Goal: Information Seeking & Learning: Find specific fact

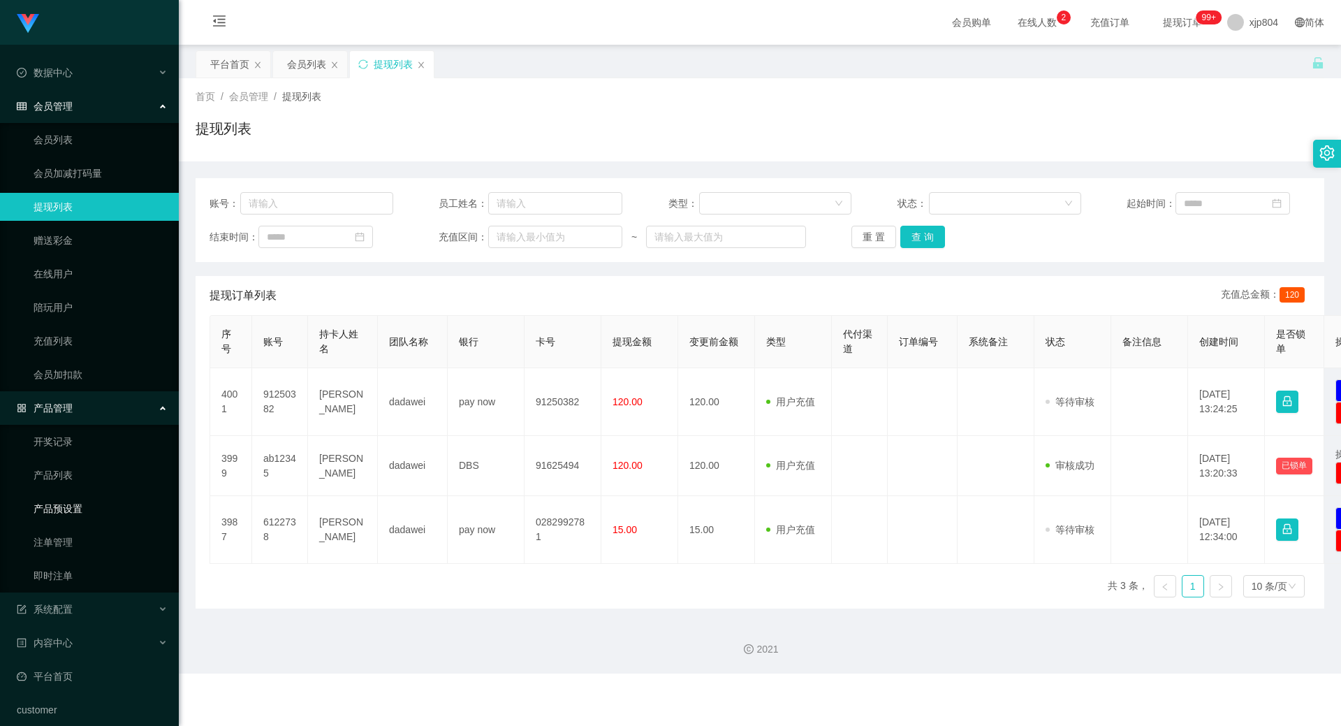
click at [94, 507] on link "产品预设置" at bounding box center [101, 509] width 134 height 28
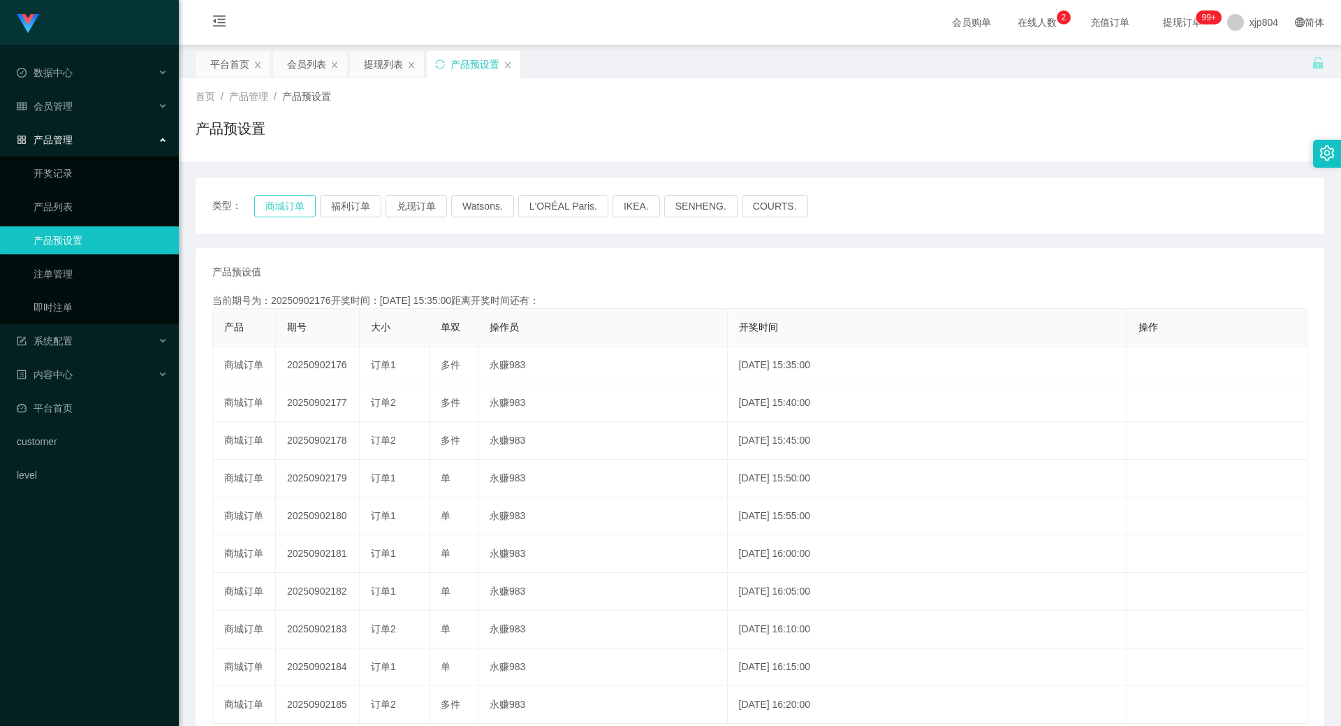
click at [265, 207] on button "商城订单" at bounding box center [284, 206] width 61 height 22
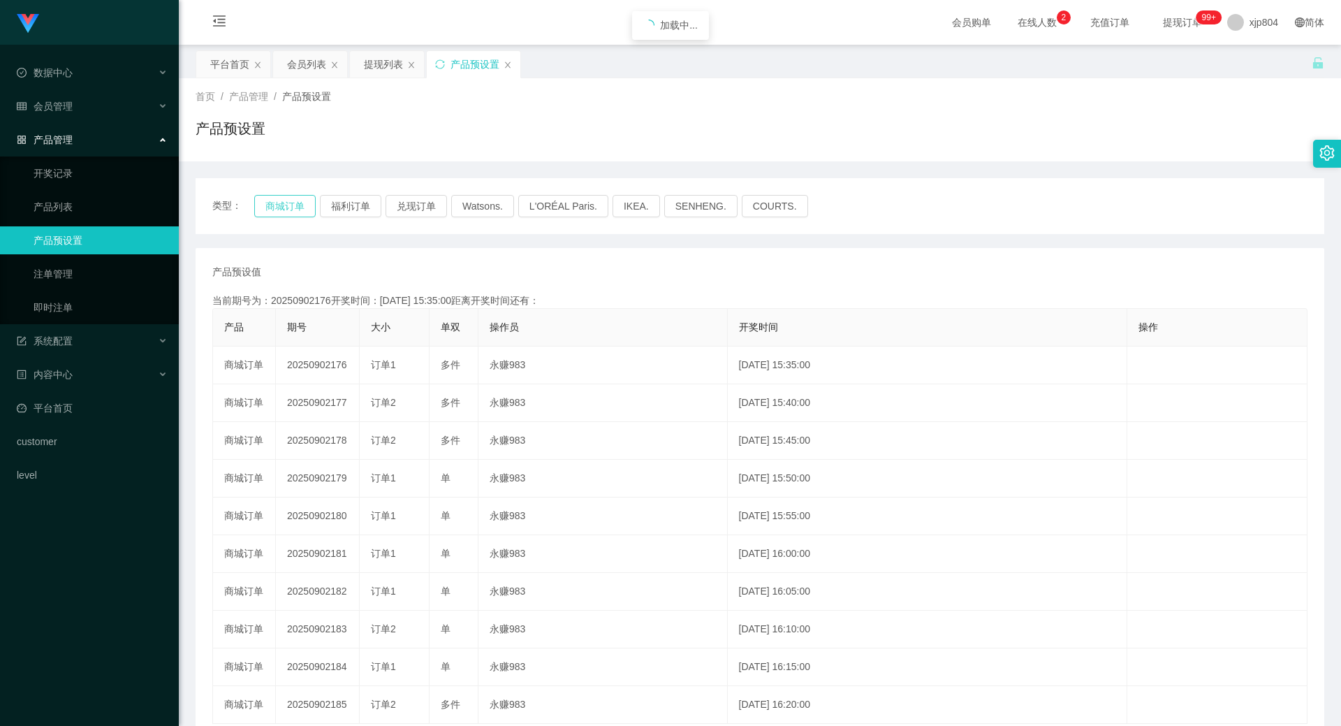
click at [265, 207] on button "商城订单" at bounding box center [284, 206] width 61 height 22
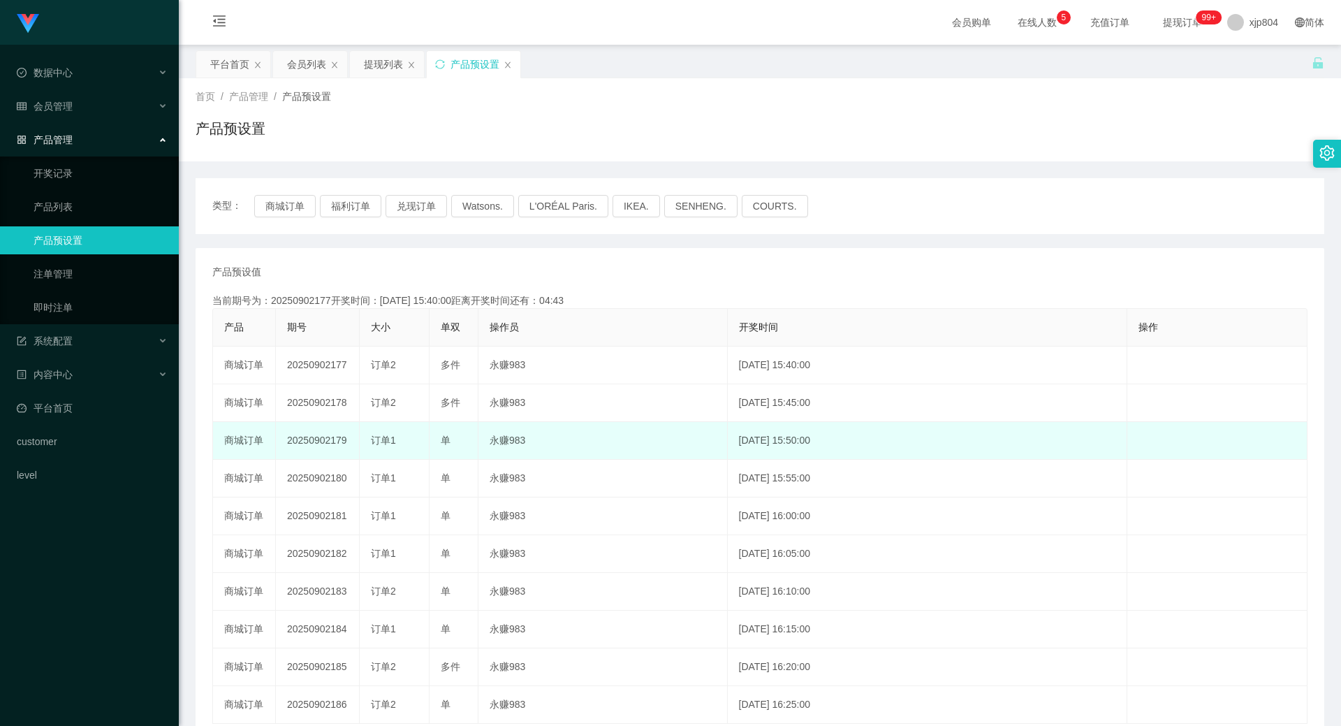
click at [683, 425] on td "永赚983" at bounding box center [603, 441] width 249 height 38
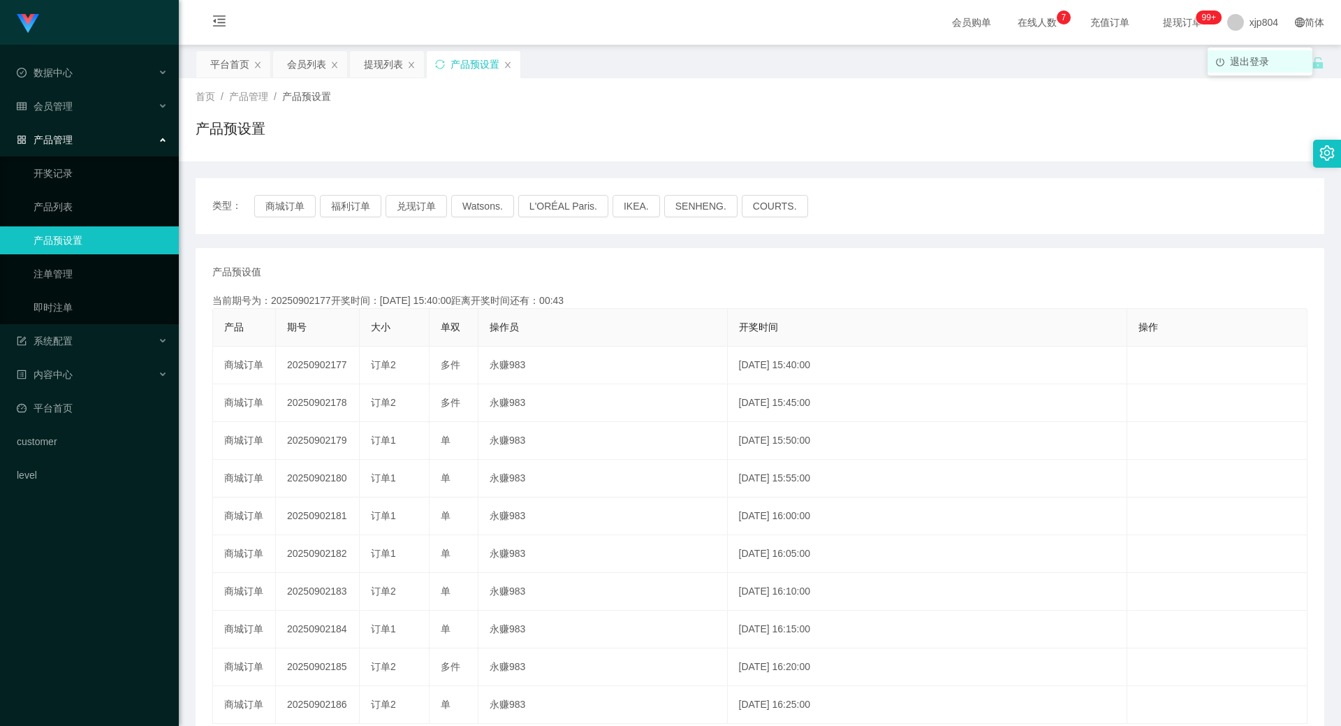
click at [1253, 56] on span "退出登录" at bounding box center [1249, 61] width 39 height 11
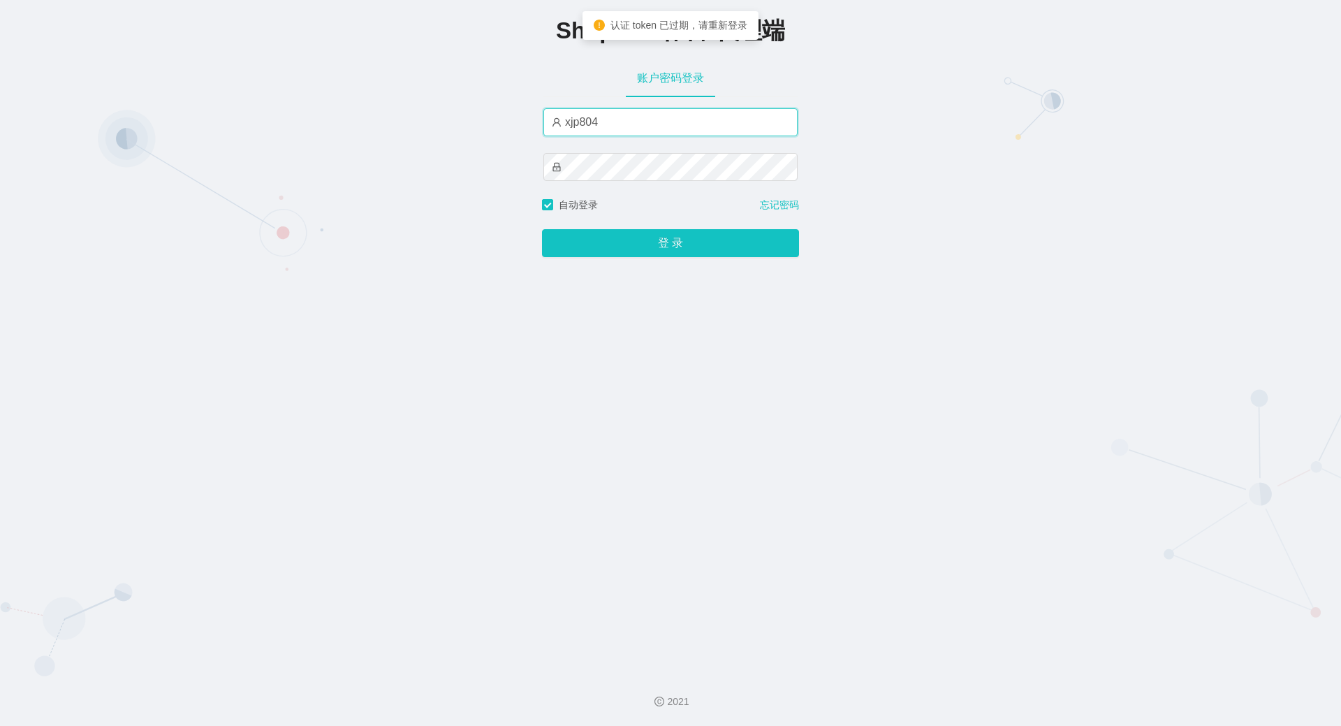
click at [587, 124] on input "xjp804" at bounding box center [671, 122] width 254 height 28
type input "xjp4"
click at [542, 229] on button "登 录" at bounding box center [670, 243] width 257 height 28
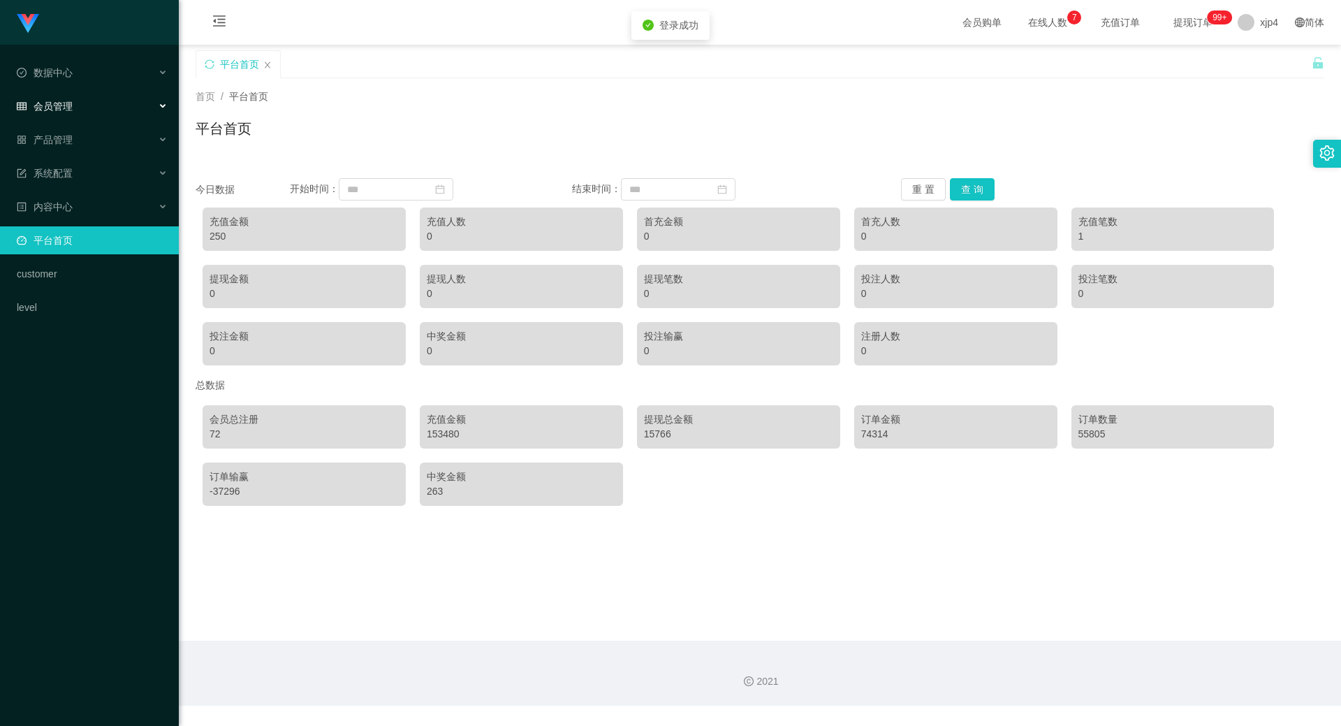
click at [51, 110] on span "会员管理" at bounding box center [45, 106] width 56 height 11
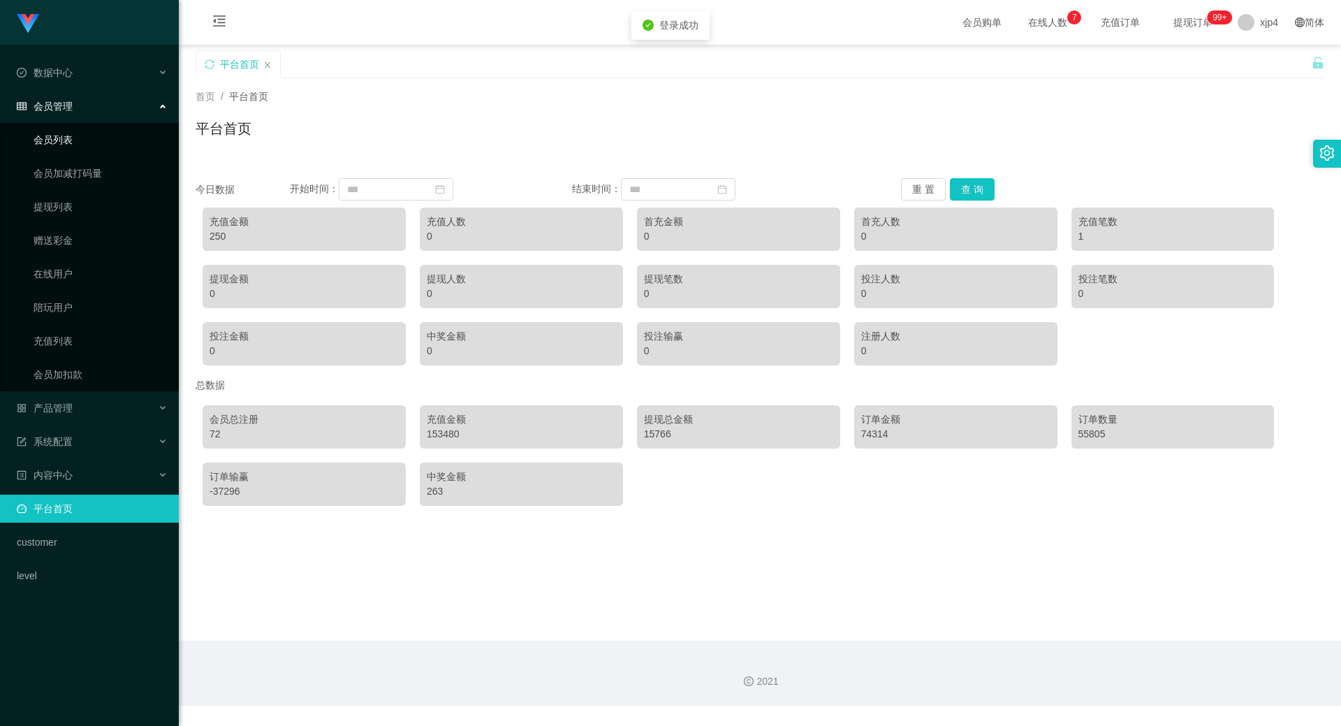
click at [55, 142] on link "会员列表" at bounding box center [101, 140] width 134 height 28
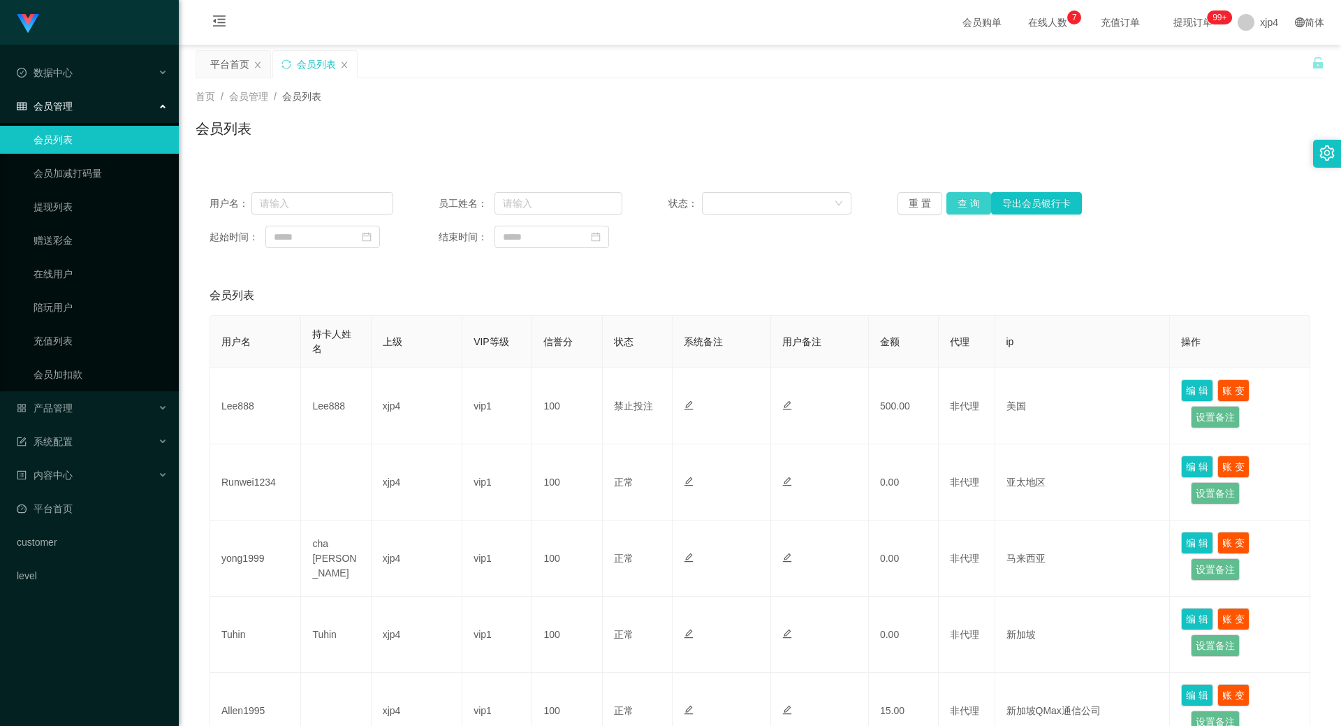
click at [956, 210] on button "查 询" at bounding box center [969, 203] width 45 height 22
click at [956, 210] on div "重 置 查 询 导出会员银行卡" at bounding box center [990, 203] width 184 height 22
click at [956, 210] on button "查 询" at bounding box center [969, 203] width 45 height 22
click at [956, 210] on div "重 置 查 询 导出会员银行卡" at bounding box center [990, 203] width 184 height 22
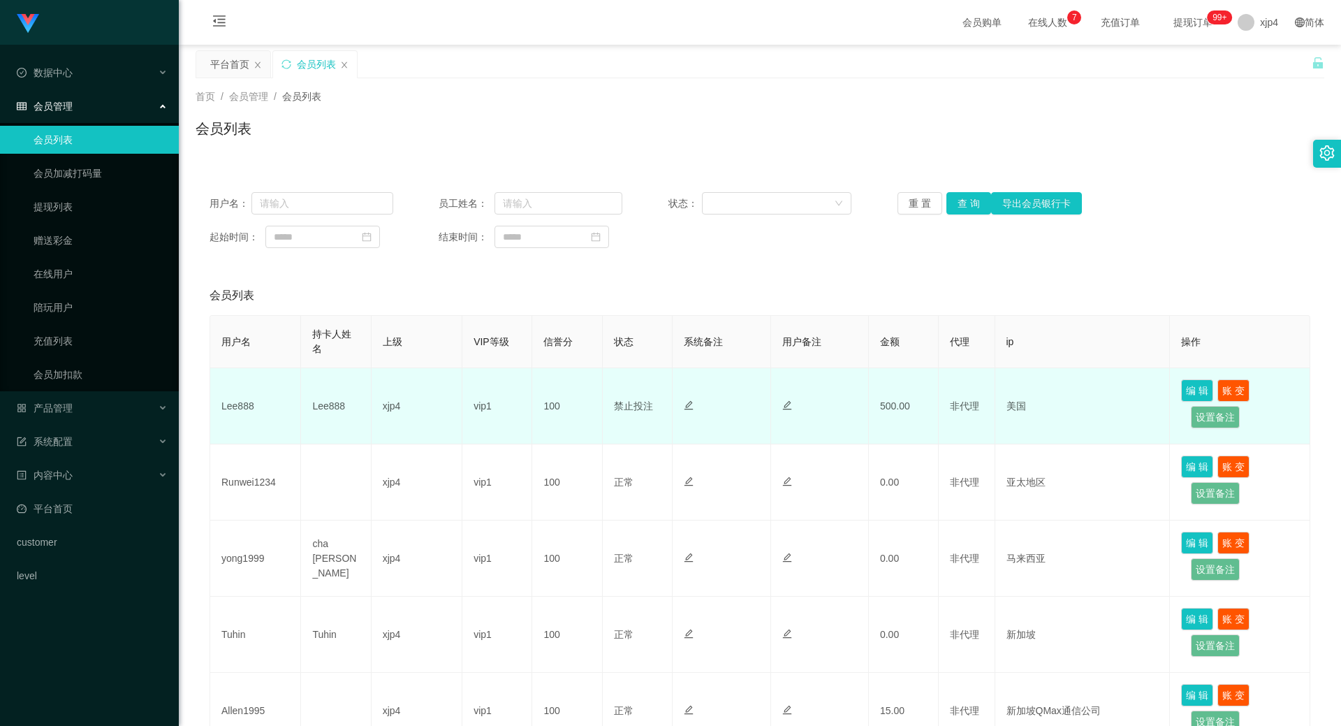
click at [322, 405] on td "Lee888" at bounding box center [336, 406] width 70 height 76
copy td "Lee888"
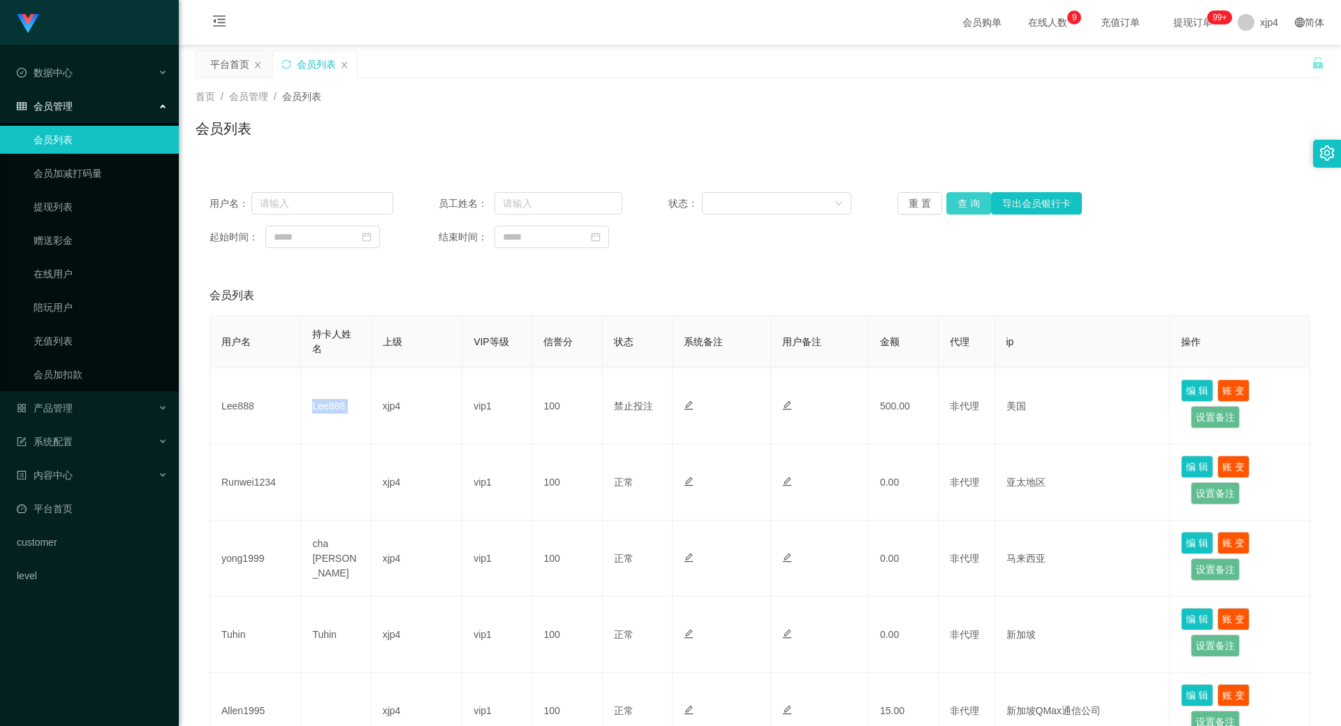
click at [953, 198] on button "查 询" at bounding box center [969, 203] width 45 height 22
click at [966, 207] on button "查 询" at bounding box center [969, 203] width 45 height 22
click at [966, 207] on div "重 置 查 询 导出会员银行卡" at bounding box center [990, 203] width 184 height 22
click at [966, 207] on button "查 询" at bounding box center [969, 203] width 45 height 22
click at [966, 207] on div "重 置 查 询 导出会员银行卡" at bounding box center [990, 203] width 184 height 22
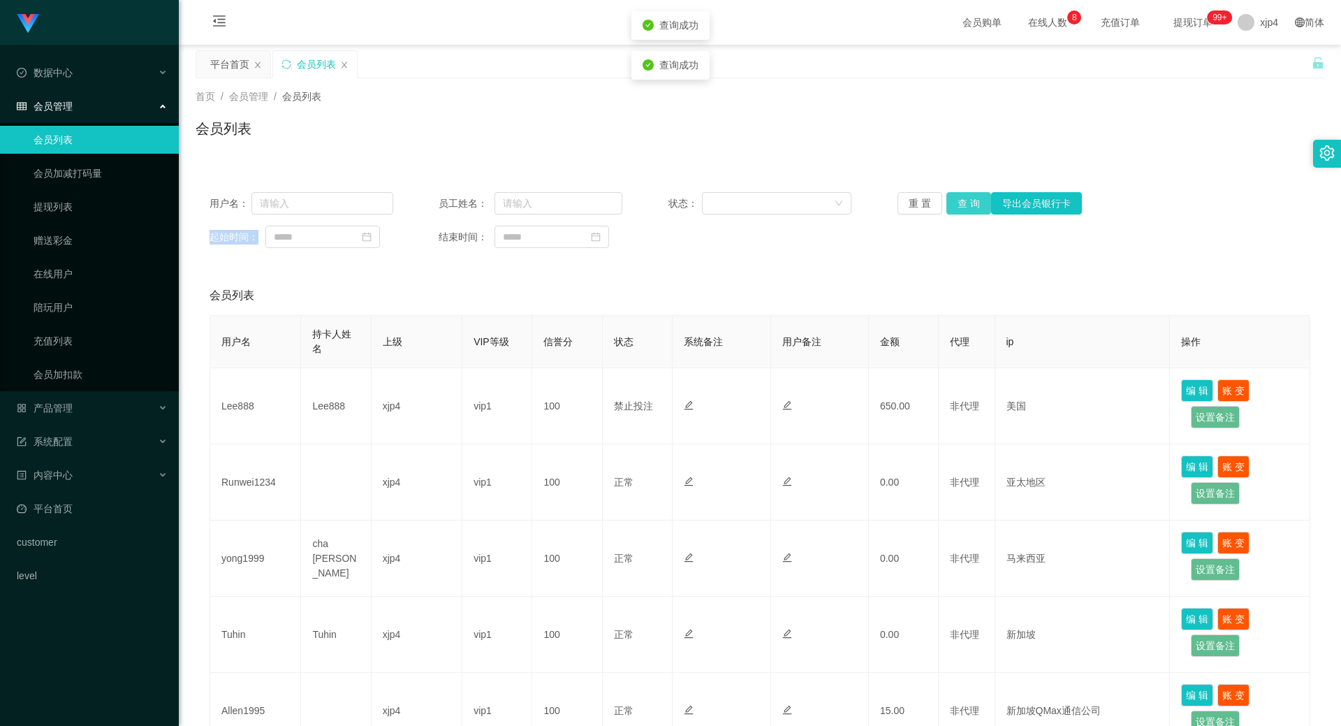
click at [966, 207] on button "查 询" at bounding box center [969, 203] width 45 height 22
click at [966, 207] on div "重 置 查 询 导出会员银行卡" at bounding box center [990, 203] width 184 height 22
click at [966, 207] on button "查 询" at bounding box center [969, 203] width 45 height 22
click at [966, 207] on div "重 置 查 询 导出会员银行卡" at bounding box center [990, 203] width 184 height 22
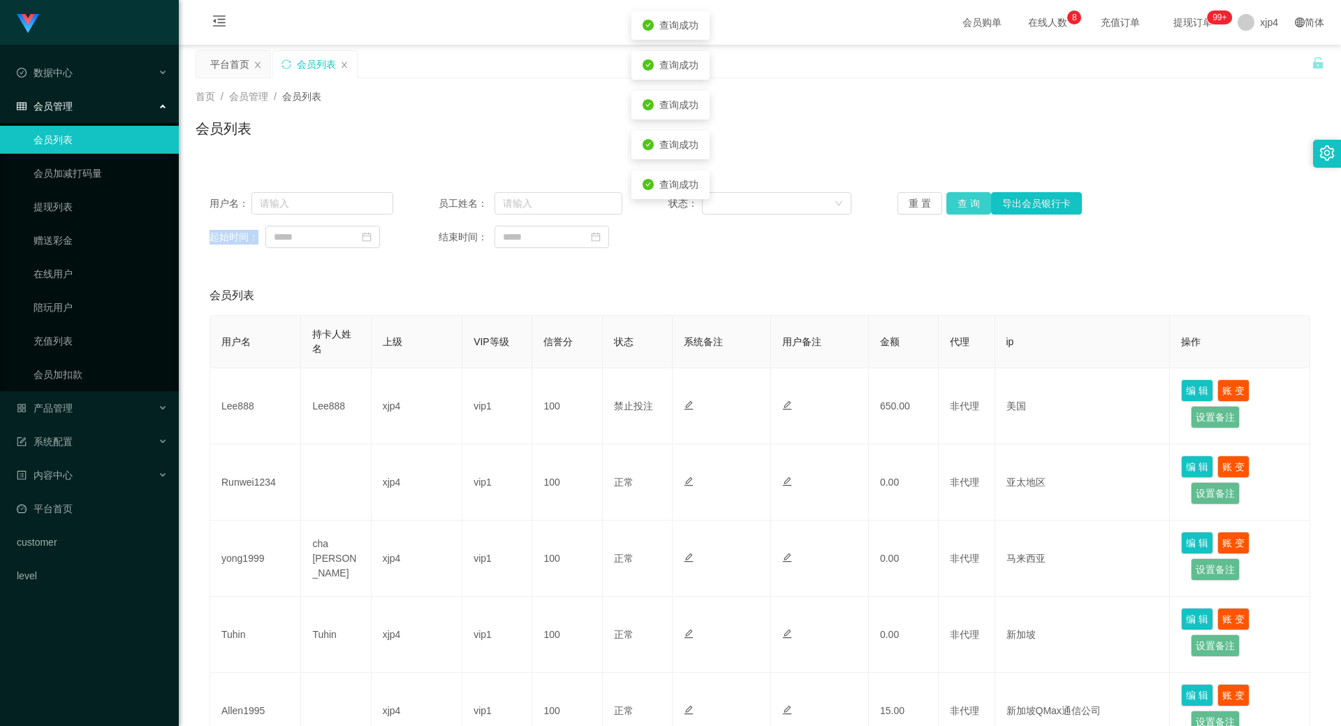
click at [966, 207] on button "查 询" at bounding box center [969, 203] width 45 height 22
click at [966, 207] on button "查 询" at bounding box center [977, 203] width 60 height 22
click at [968, 208] on button "查 询" at bounding box center [969, 203] width 45 height 22
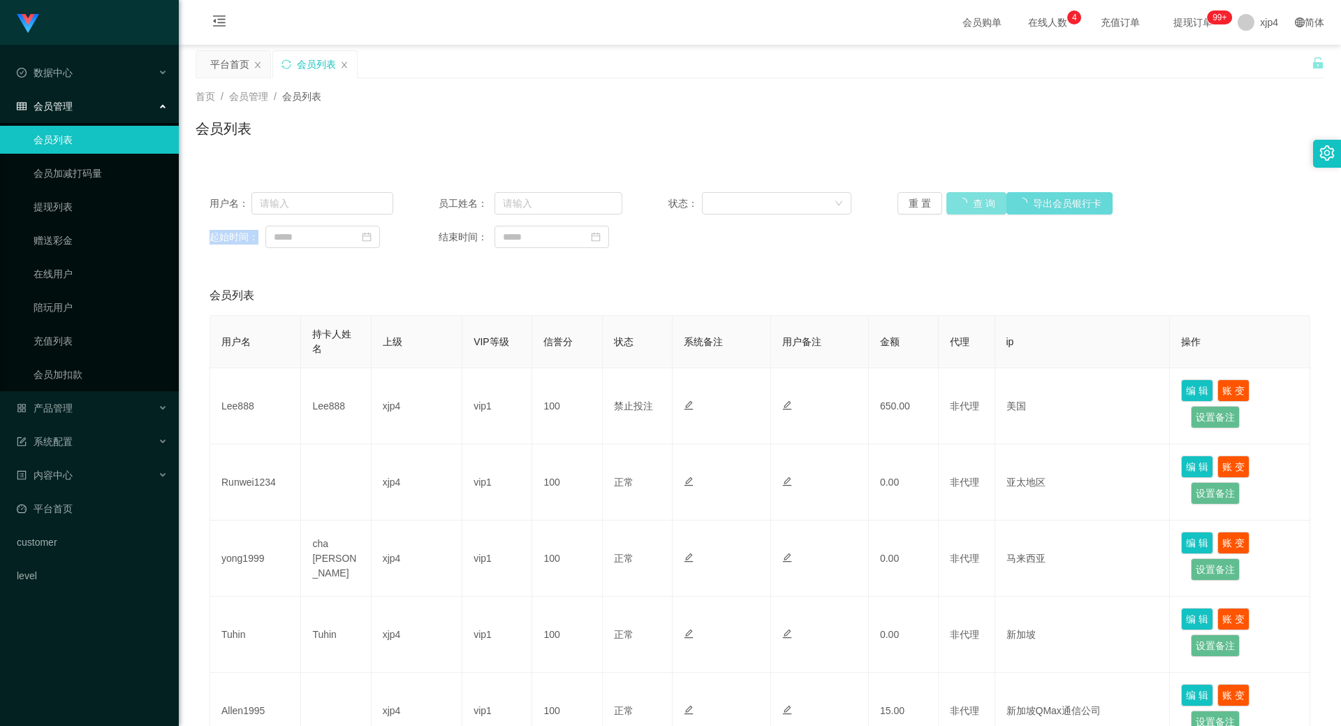
click at [968, 208] on div "重 置 查 询 导出会员银行卡" at bounding box center [990, 203] width 184 height 22
click at [968, 208] on button "查 询" at bounding box center [969, 203] width 45 height 22
click at [968, 208] on div "重 置 查 询 导出会员银行卡" at bounding box center [990, 203] width 184 height 22
click at [968, 208] on button "查 询" at bounding box center [969, 203] width 45 height 22
click at [951, 202] on button "查 询" at bounding box center [969, 203] width 45 height 22
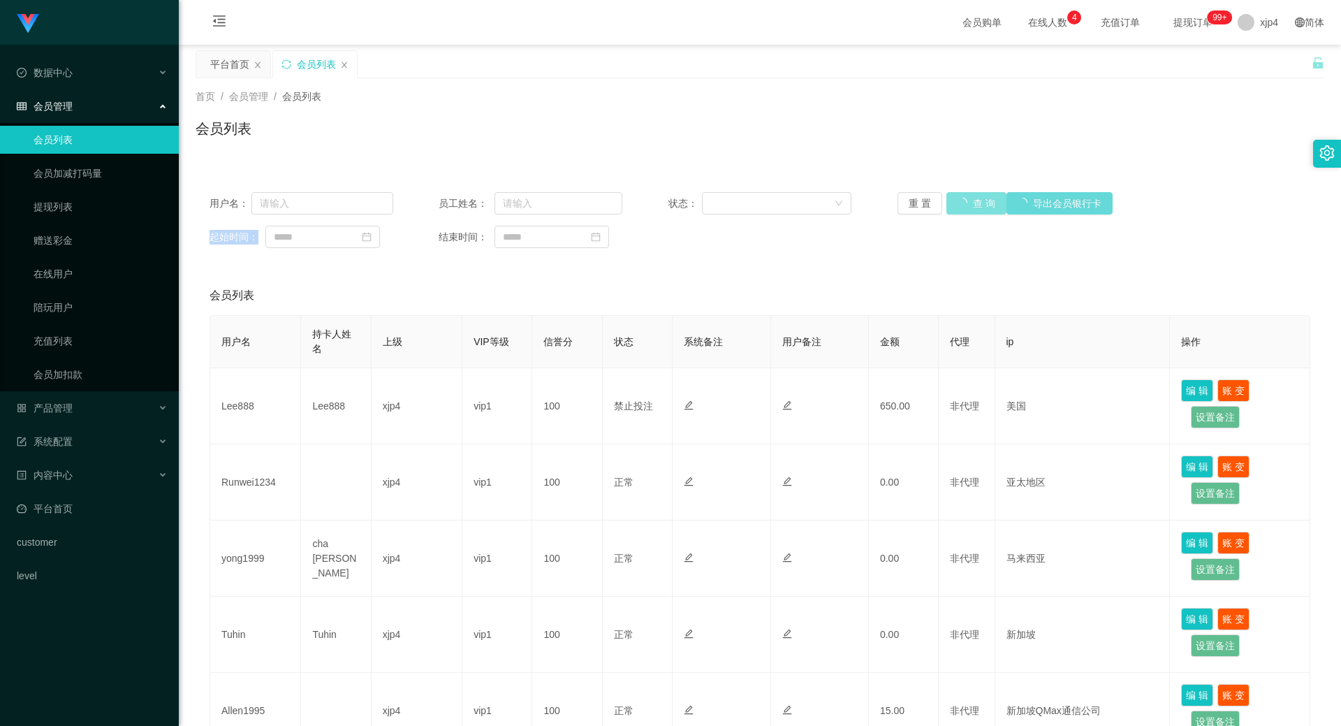
click at [951, 202] on div "重 置 查 询 导出会员银行卡" at bounding box center [990, 203] width 184 height 22
click at [951, 202] on button "查 询" at bounding box center [969, 203] width 45 height 22
click at [951, 202] on div "重 置 查 询 导出会员银行卡" at bounding box center [990, 203] width 184 height 22
click at [79, 213] on link "提现列表" at bounding box center [101, 207] width 134 height 28
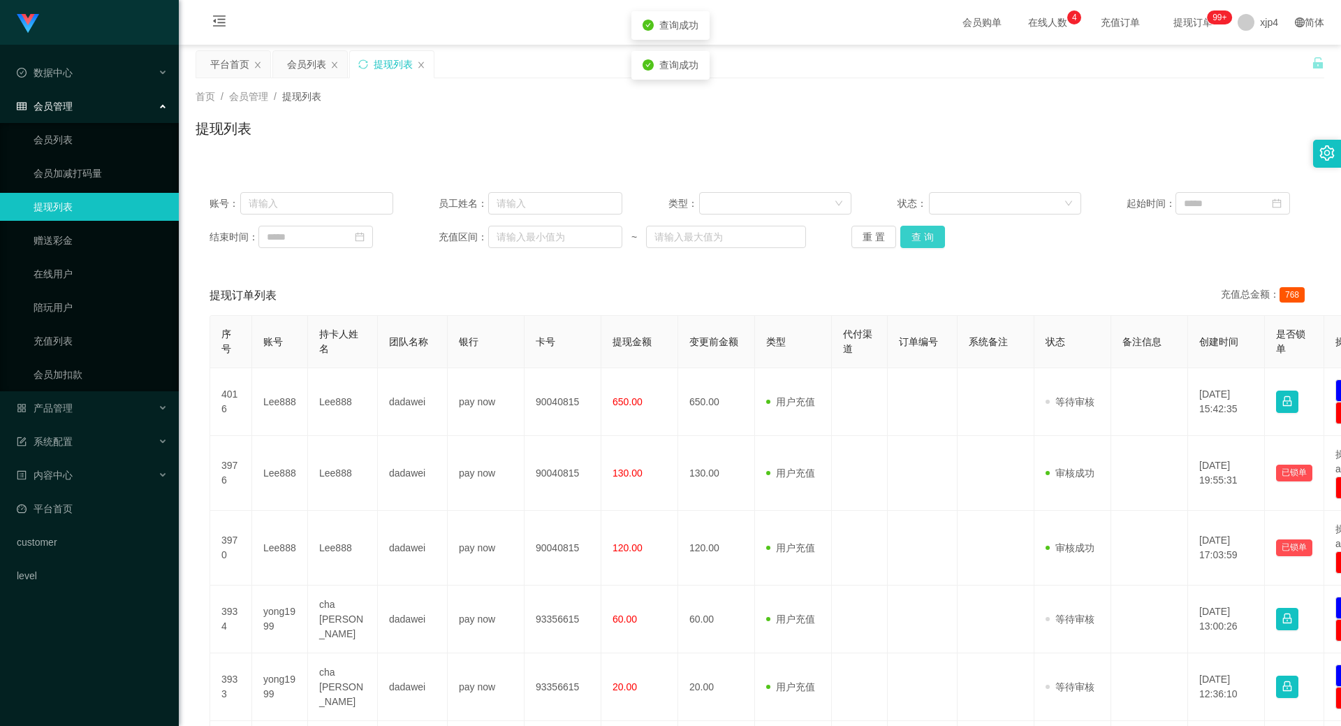
click at [902, 241] on button "查 询" at bounding box center [923, 237] width 45 height 22
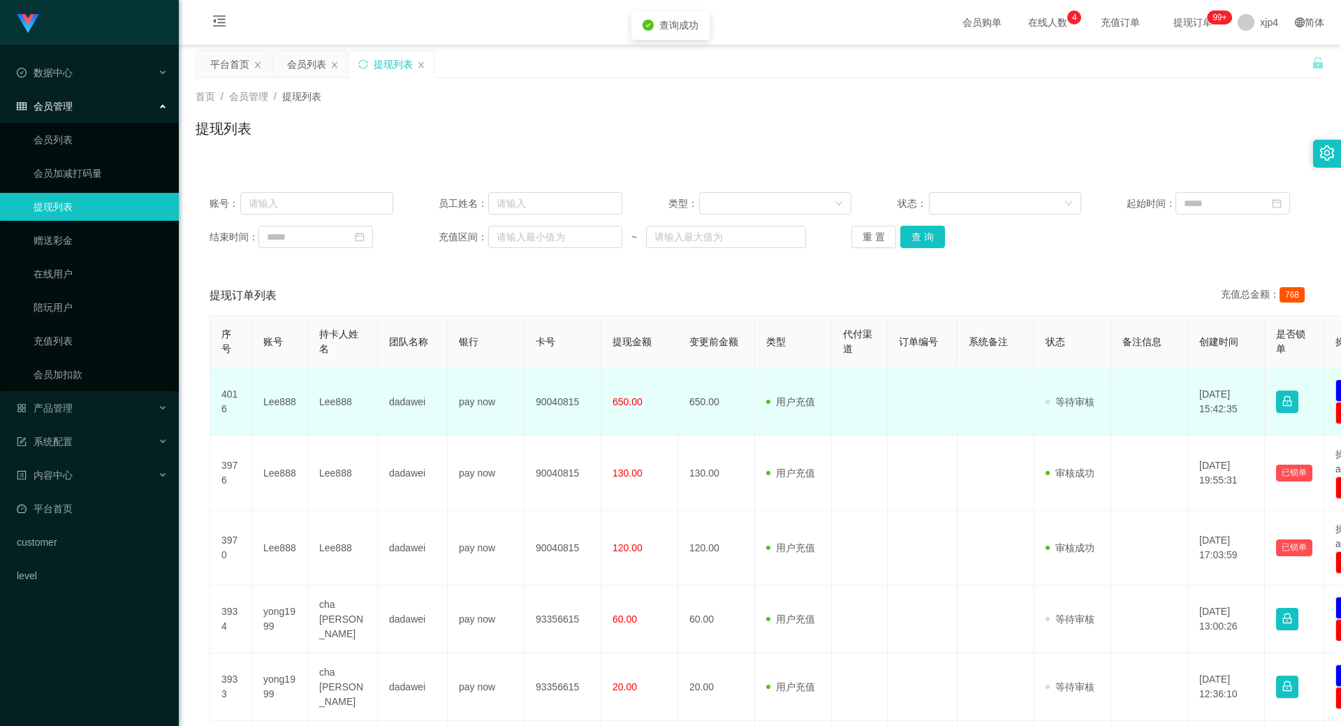
click at [262, 399] on td "Lee888" at bounding box center [280, 402] width 56 height 68
copy td "Lee888"
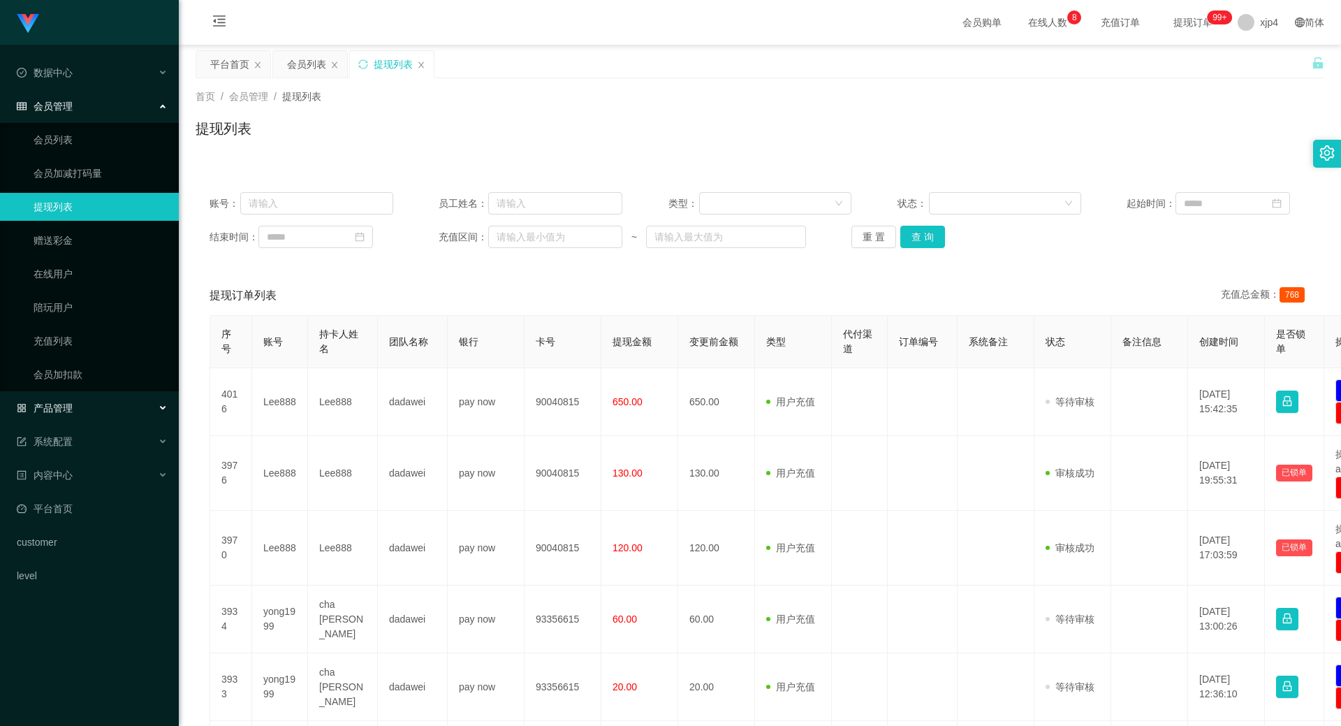
click at [64, 397] on div "产品管理" at bounding box center [89, 408] width 179 height 28
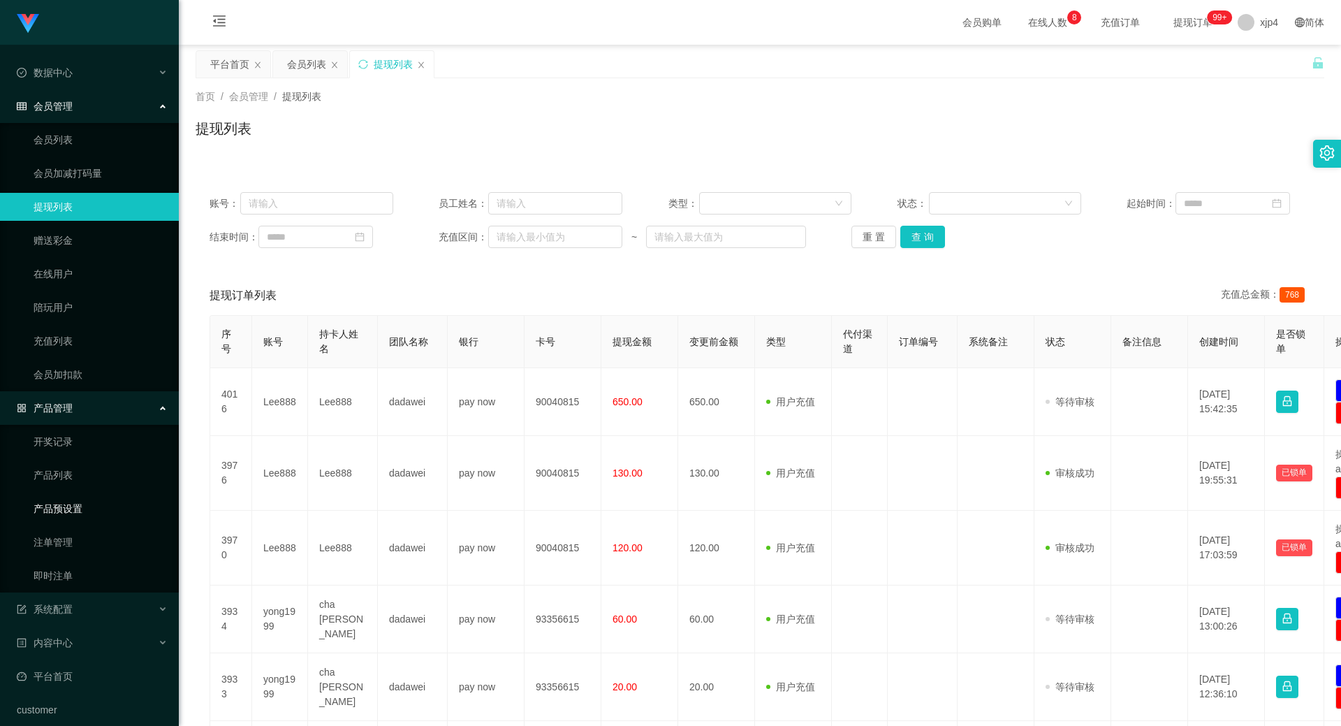
click at [80, 497] on link "产品预设置" at bounding box center [101, 509] width 134 height 28
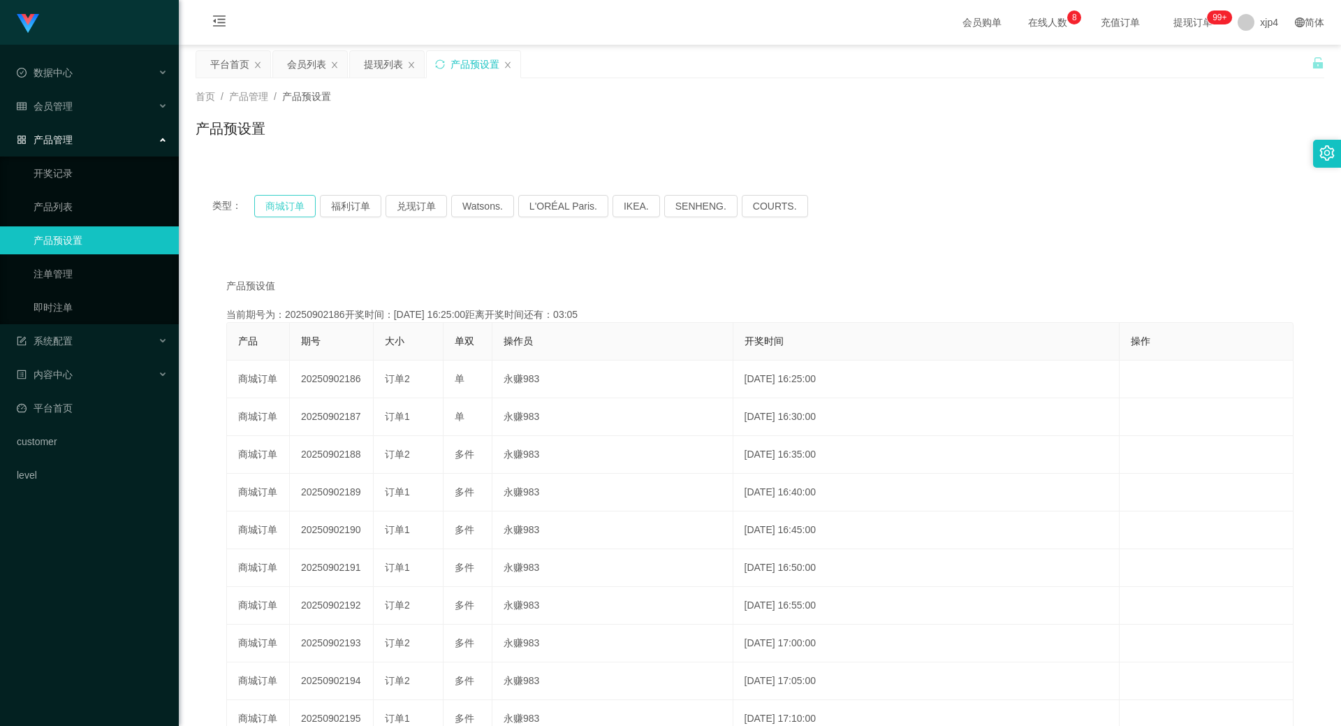
click at [289, 201] on button "商城订单" at bounding box center [284, 206] width 61 height 22
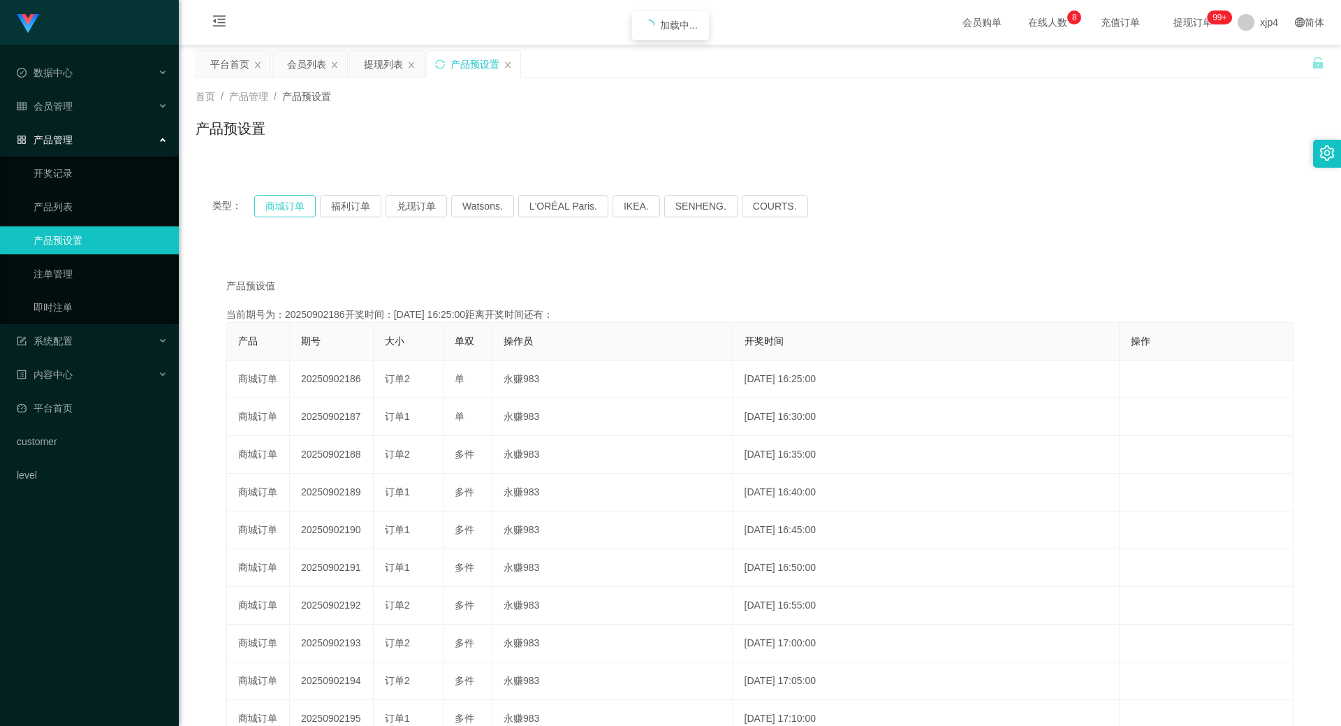
click at [289, 201] on button "商城订单" at bounding box center [284, 206] width 61 height 22
click at [1260, 22] on span "xjp4" at bounding box center [1269, 22] width 18 height 45
click at [1258, 56] on span "退出登录" at bounding box center [1261, 61] width 39 height 11
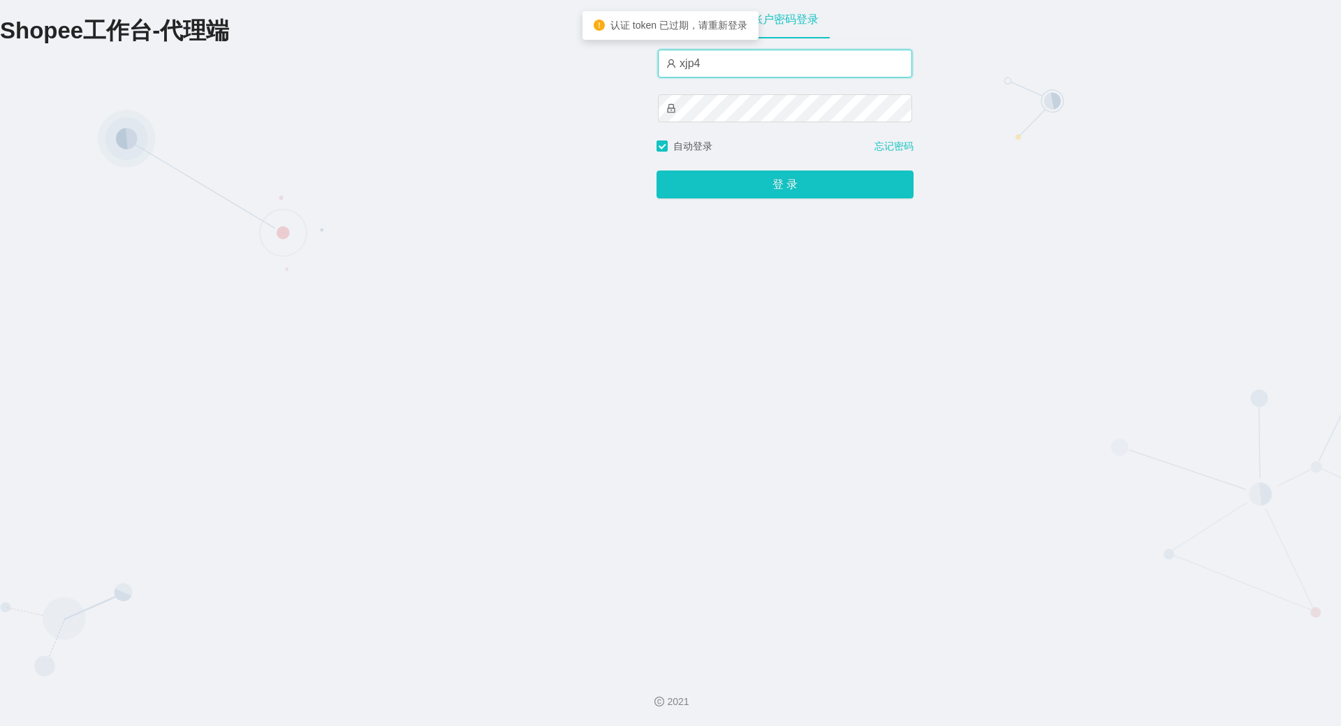
click at [732, 71] on input "xjp4" at bounding box center [785, 64] width 254 height 28
click at [763, 68] on input "xjp4" at bounding box center [785, 64] width 254 height 28
type input "xjp804"
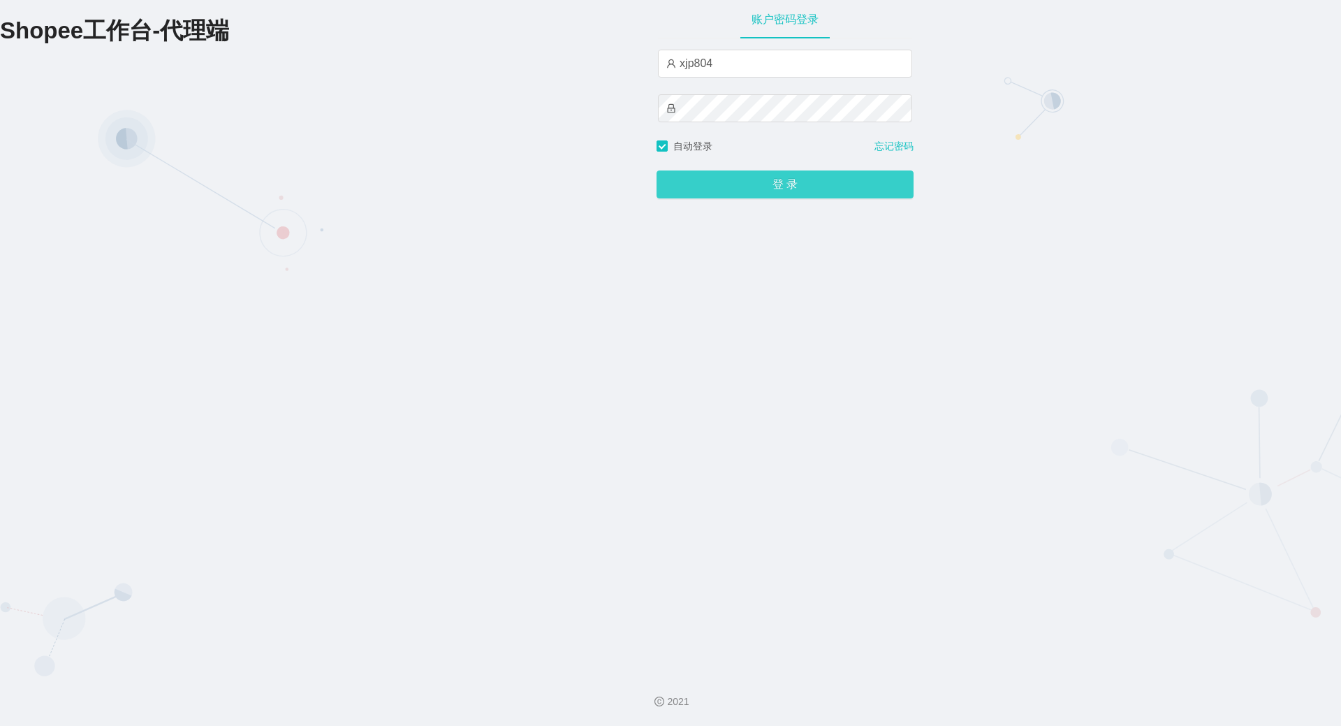
click at [735, 193] on button "登 录" at bounding box center [785, 184] width 257 height 28
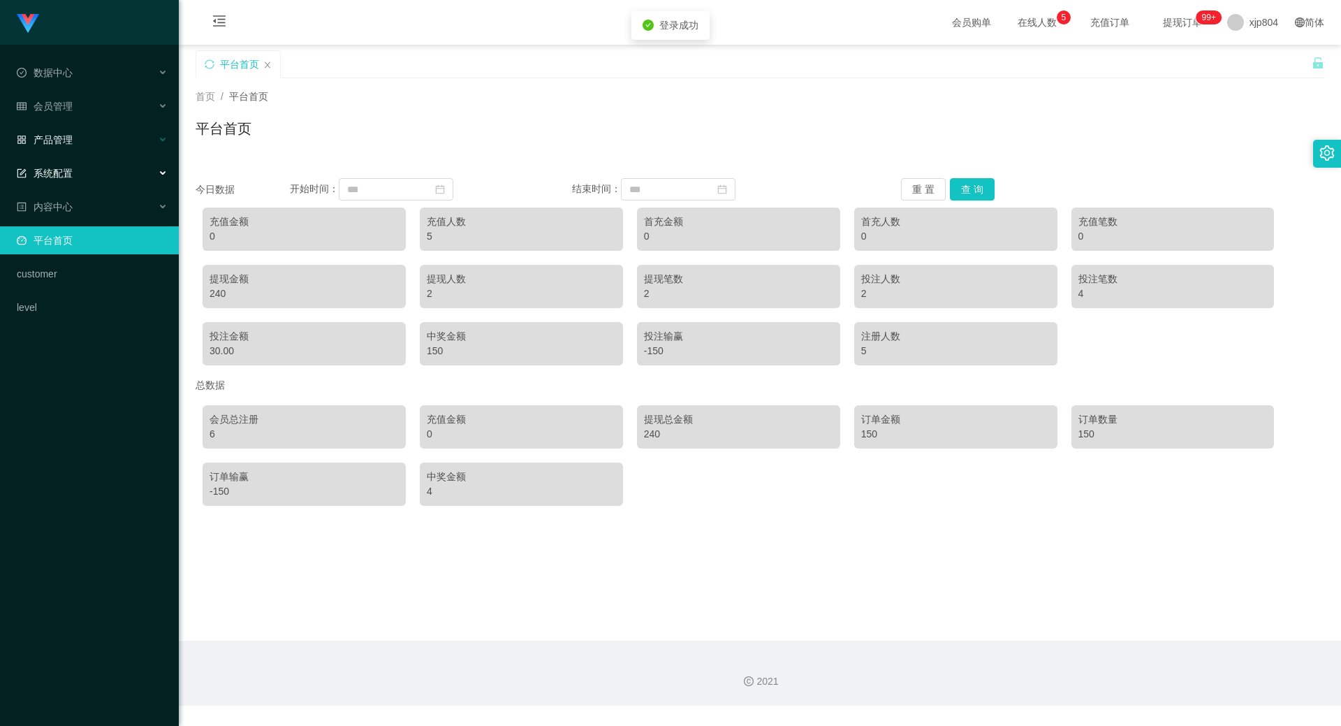
click at [65, 131] on div "产品管理" at bounding box center [89, 140] width 179 height 28
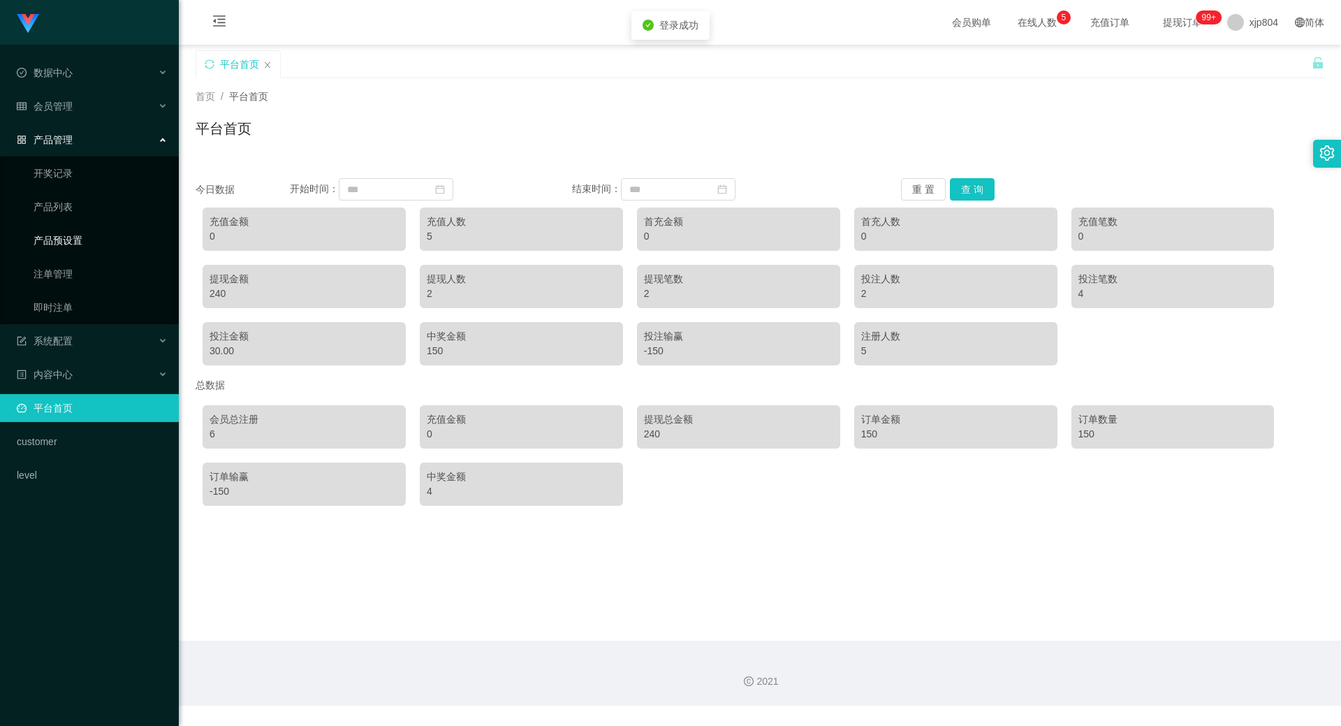
click at [72, 243] on link "产品预设置" at bounding box center [101, 240] width 134 height 28
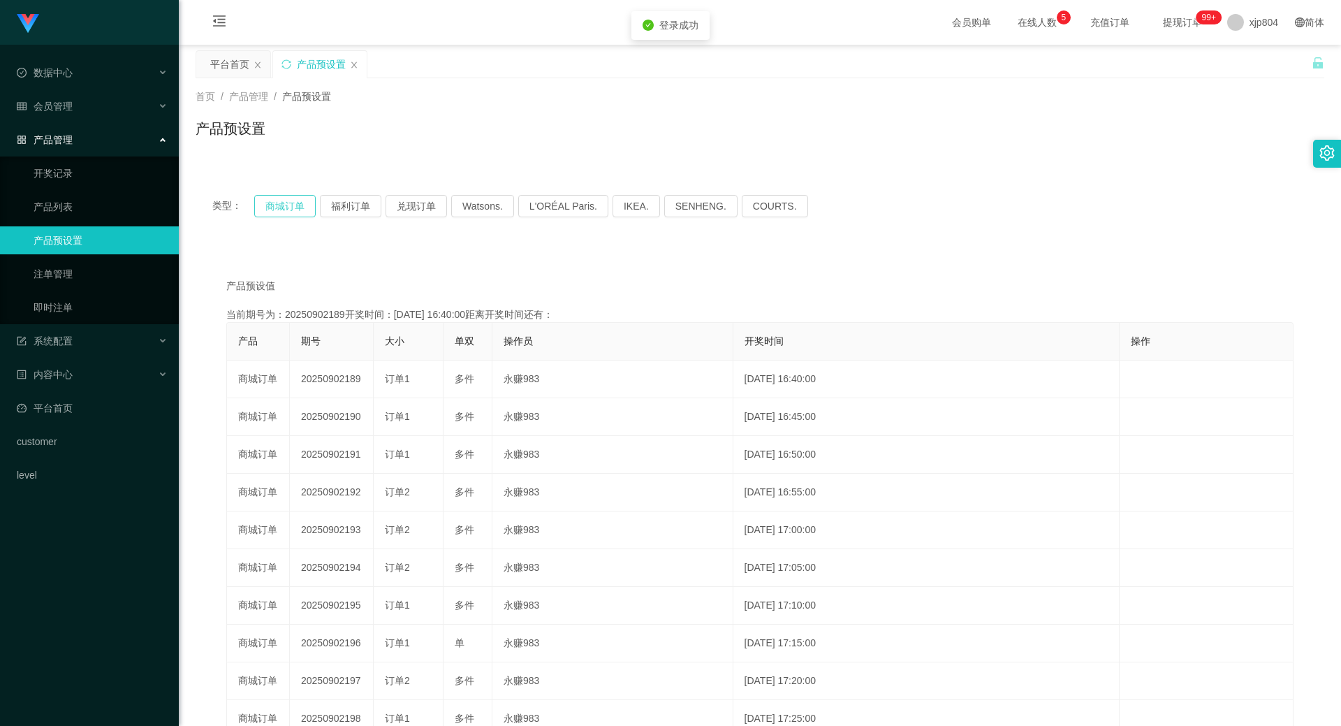
click at [293, 202] on button "商城订单" at bounding box center [284, 206] width 61 height 22
click at [291, 202] on button "商城订单" at bounding box center [284, 206] width 61 height 22
click at [76, 110] on div "会员管理" at bounding box center [89, 106] width 179 height 28
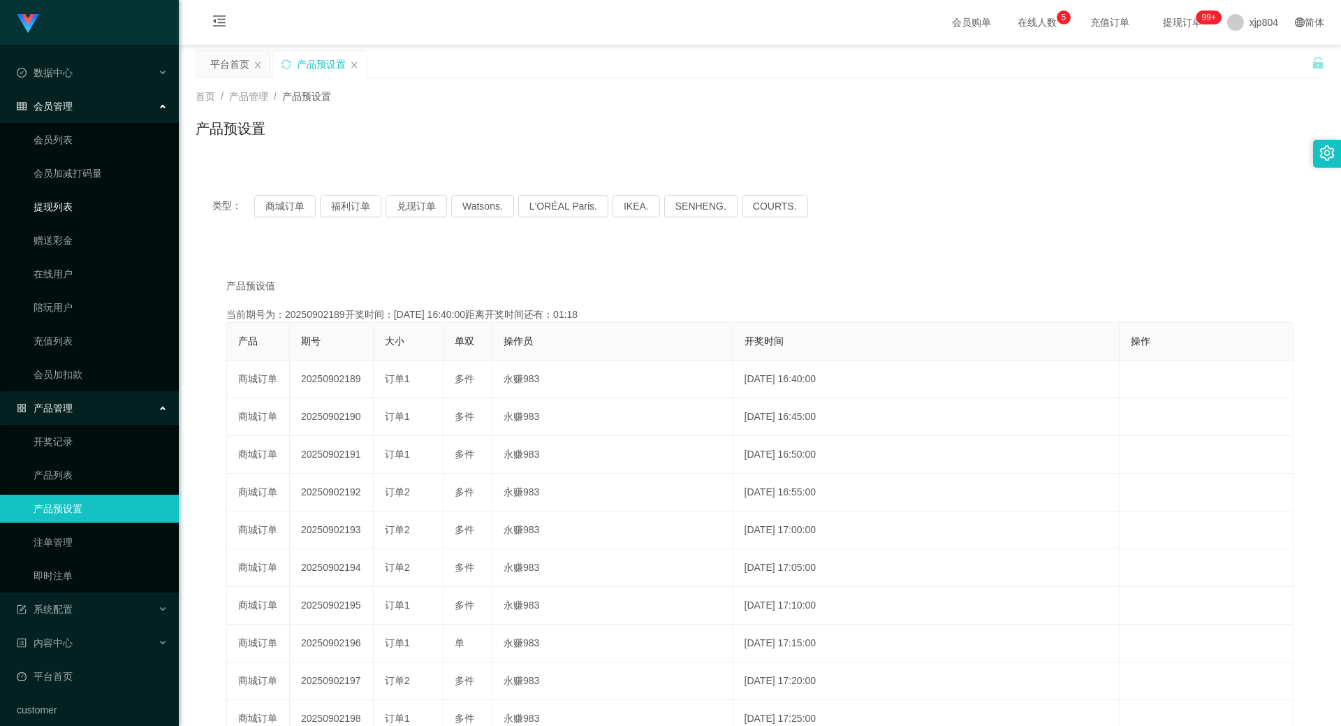
click at [62, 206] on link "提现列表" at bounding box center [101, 207] width 134 height 28
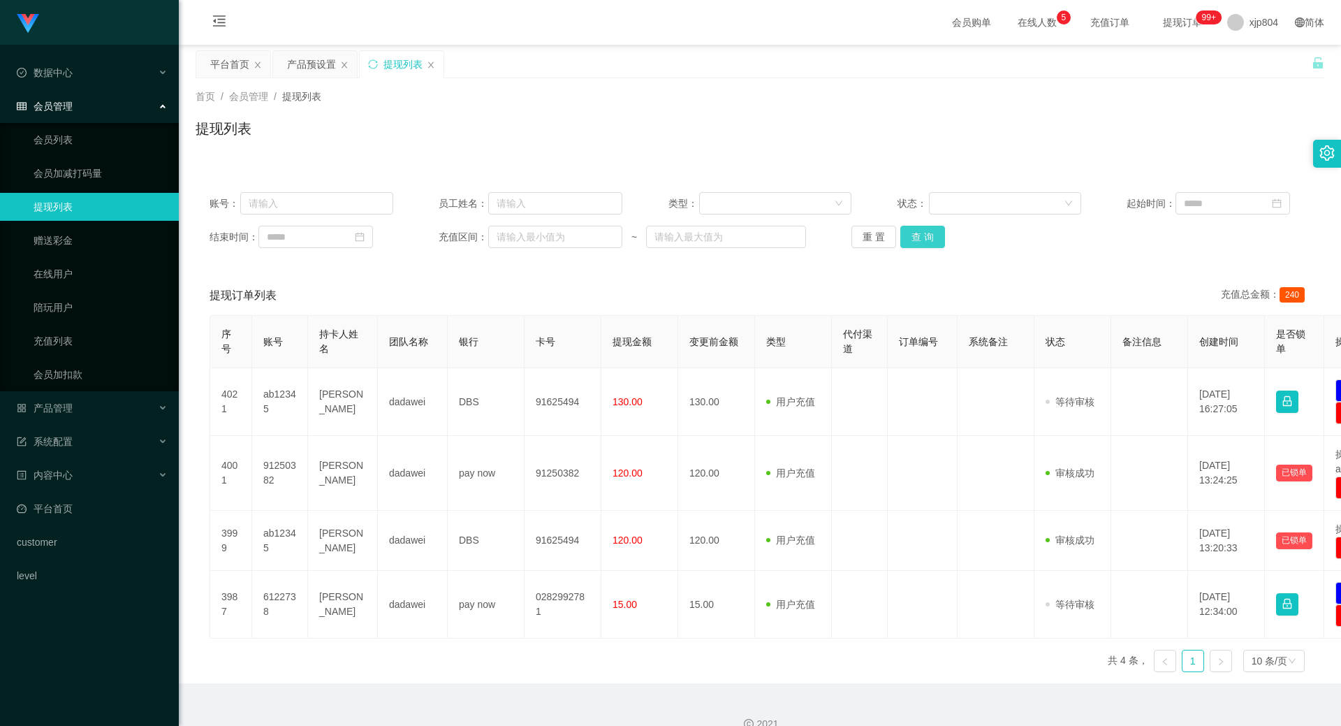
click at [919, 239] on button "查 询" at bounding box center [923, 237] width 45 height 22
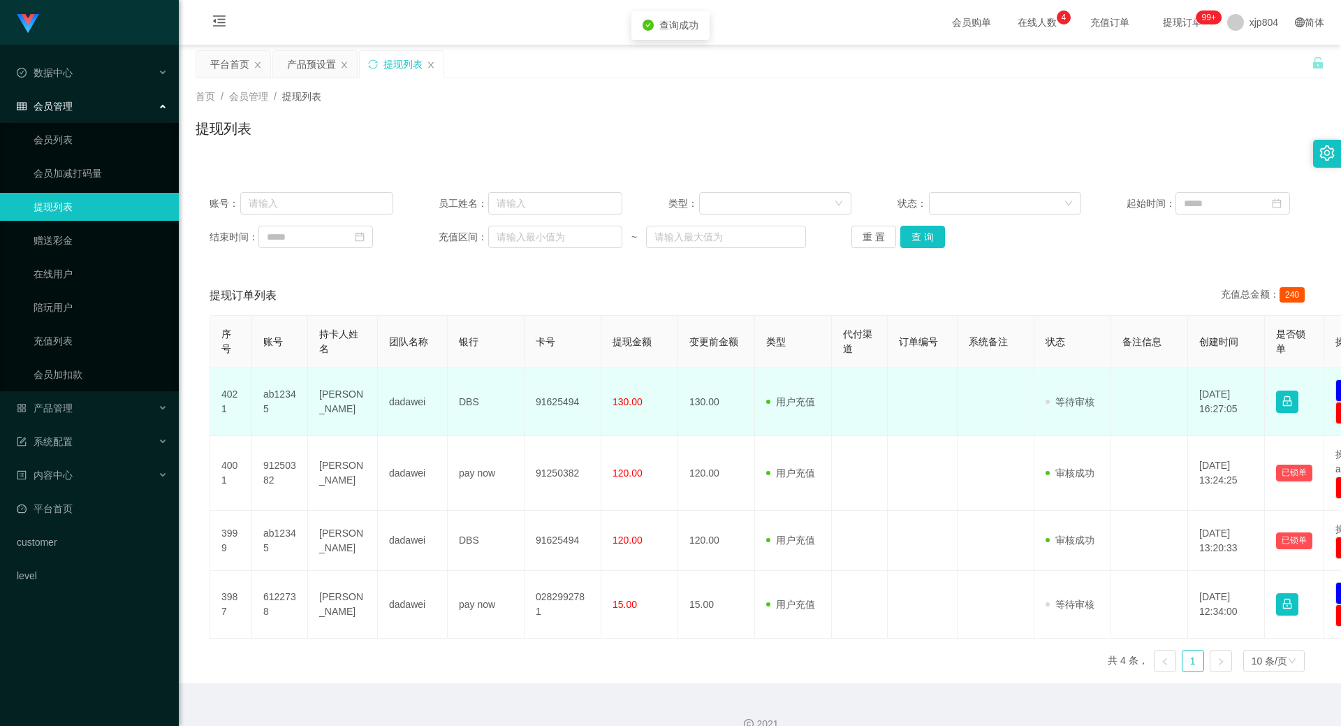
click at [272, 395] on td "ab12345" at bounding box center [280, 402] width 56 height 68
copy td "ab12345"
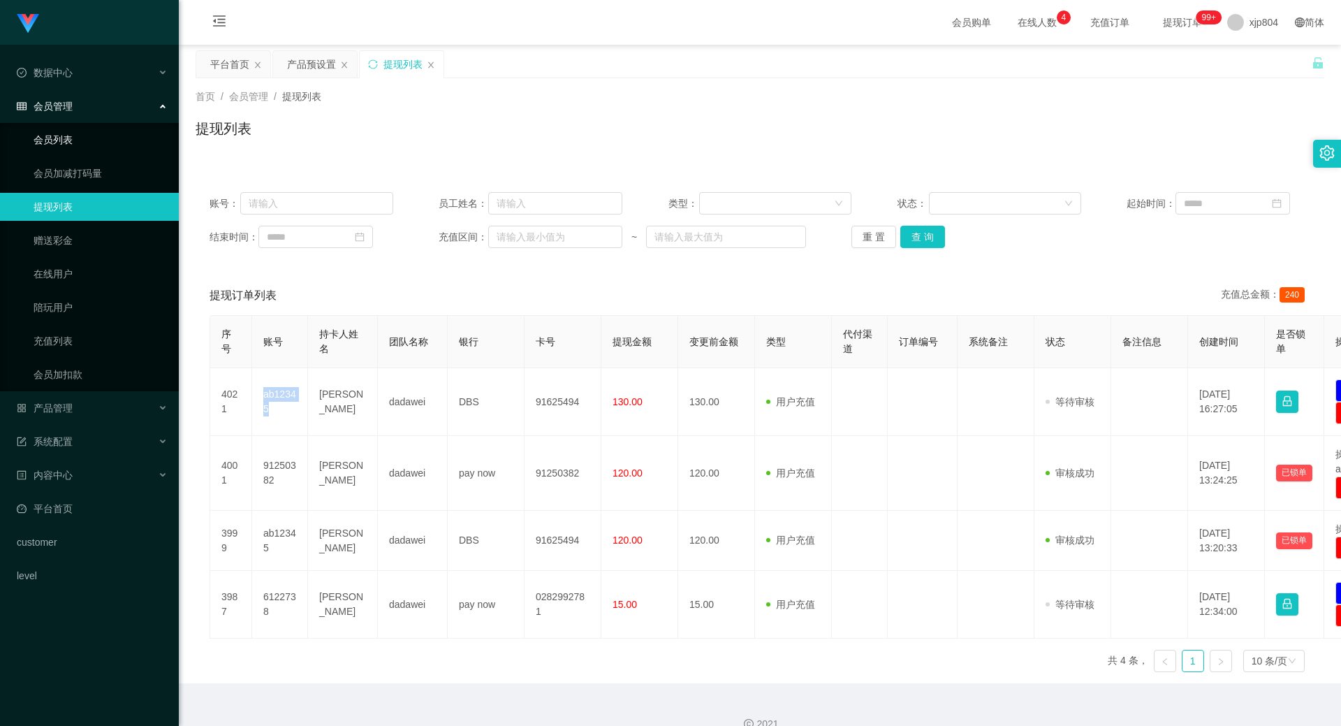
click at [69, 145] on link "会员列表" at bounding box center [101, 140] width 134 height 28
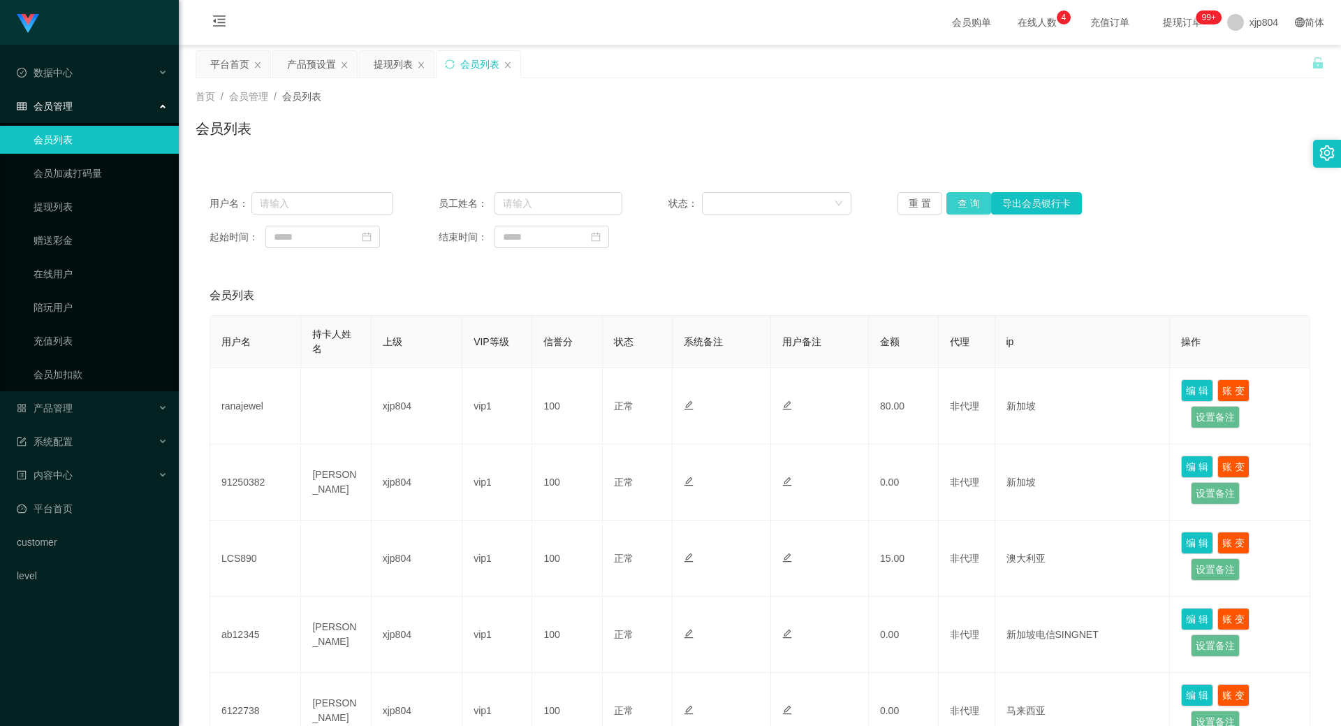
click at [967, 196] on button "查 询" at bounding box center [969, 203] width 45 height 22
click at [967, 196] on div "重 置 查 询 导出会员银行卡" at bounding box center [990, 203] width 184 height 22
click at [967, 196] on button "查 询" at bounding box center [969, 203] width 45 height 22
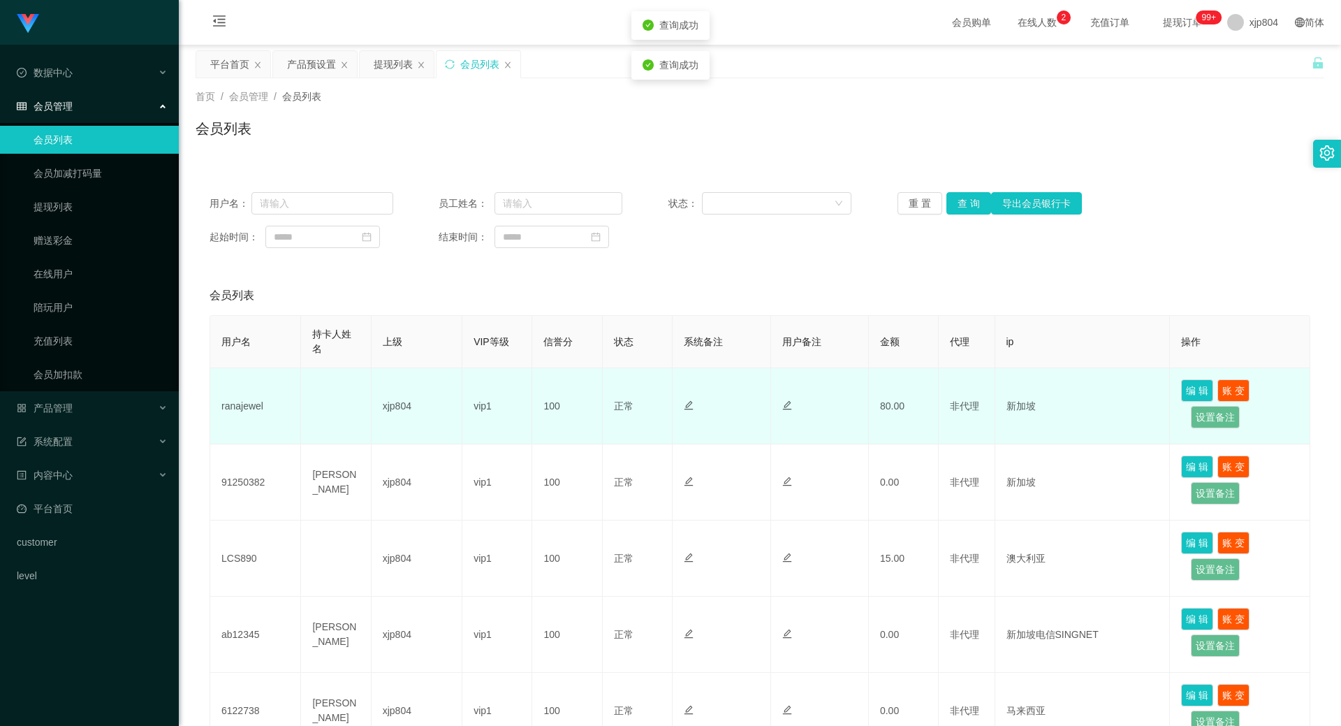
click at [245, 404] on td "ranajewel" at bounding box center [255, 406] width 91 height 76
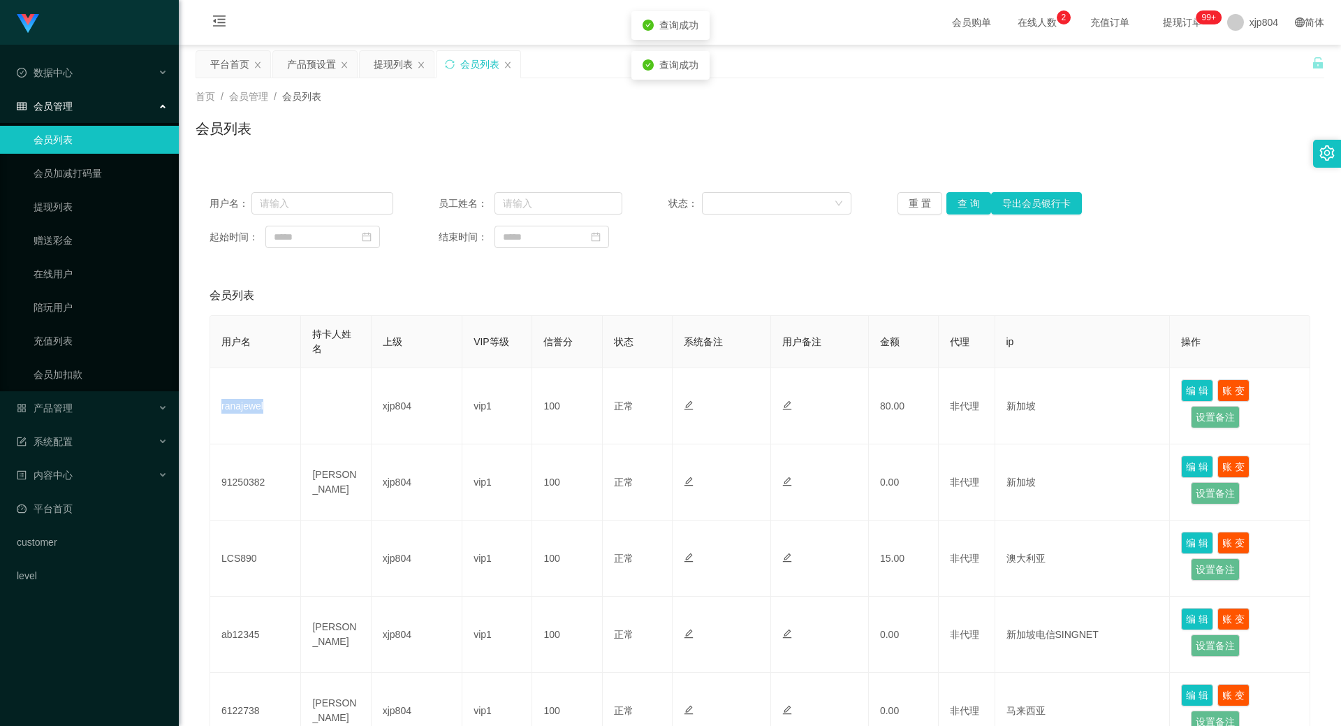
copy td "ranajewel"
click at [61, 401] on div "产品管理" at bounding box center [89, 408] width 179 height 28
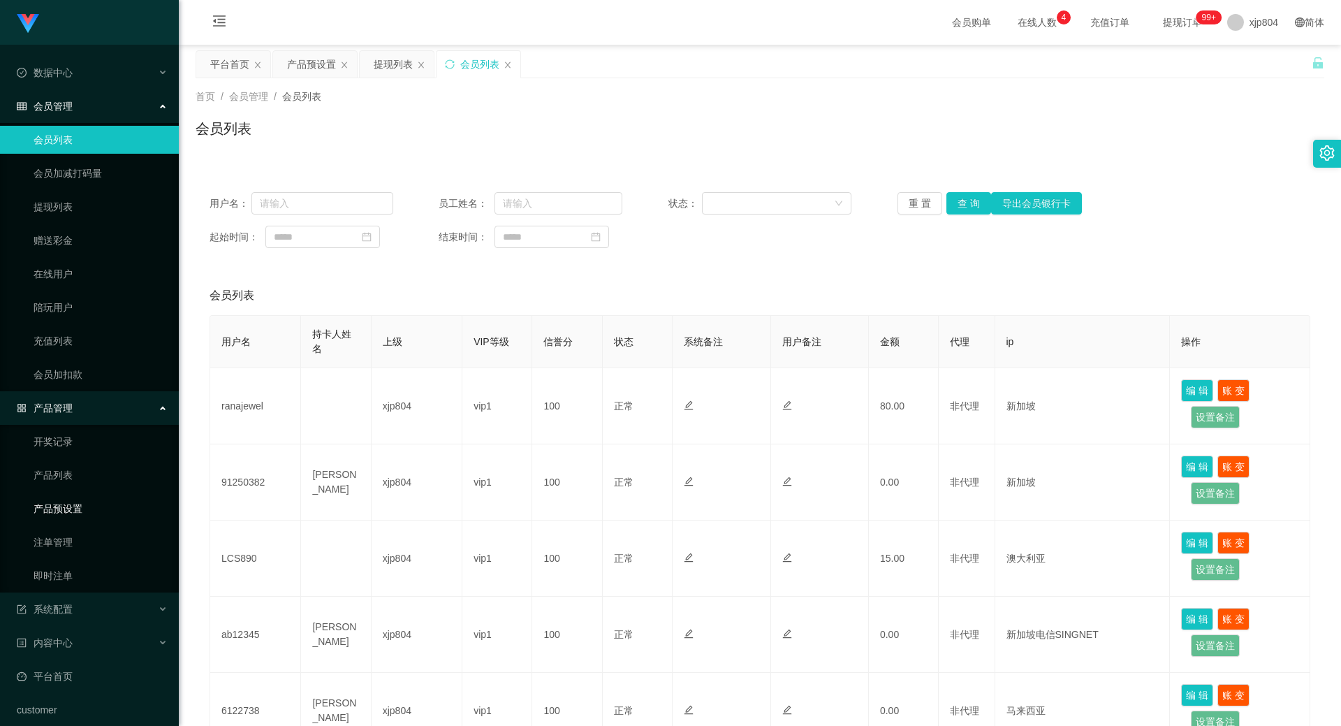
click at [72, 509] on link "产品预设置" at bounding box center [101, 509] width 134 height 28
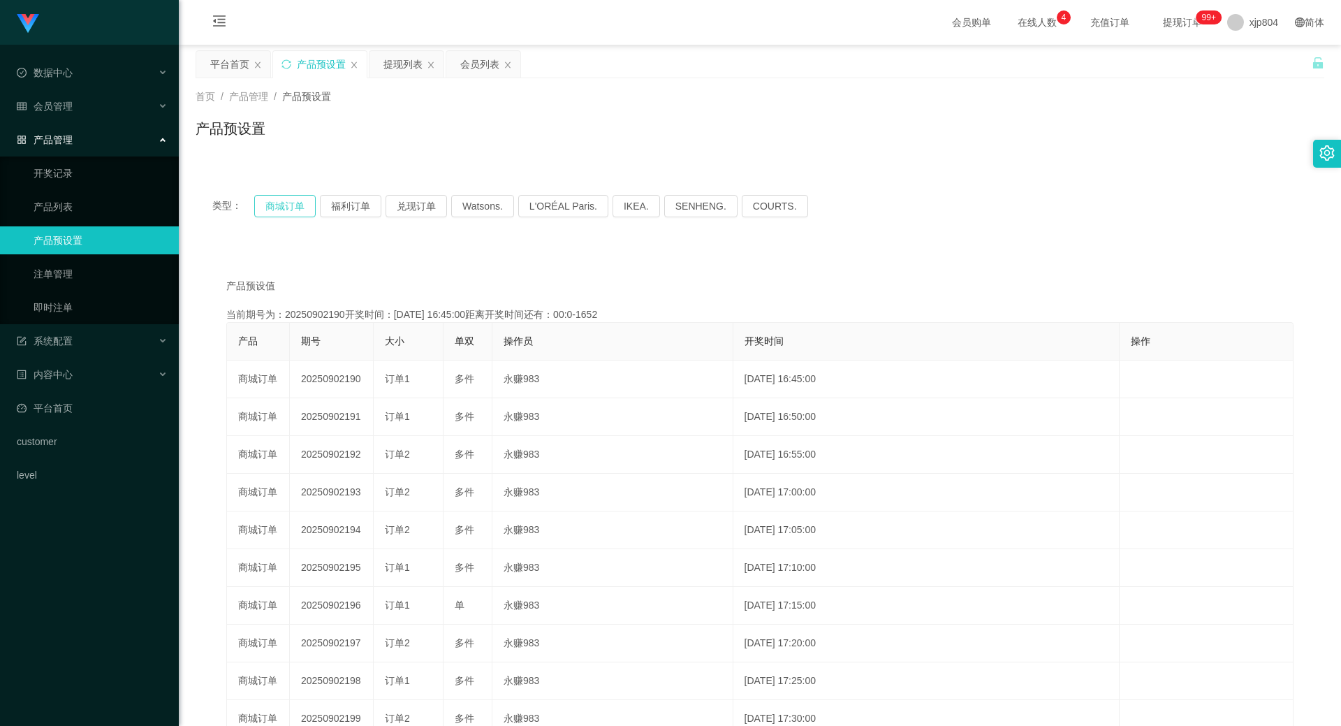
click at [301, 208] on button "商城订单" at bounding box center [284, 206] width 61 height 22
click at [85, 269] on link "注单管理" at bounding box center [101, 274] width 134 height 28
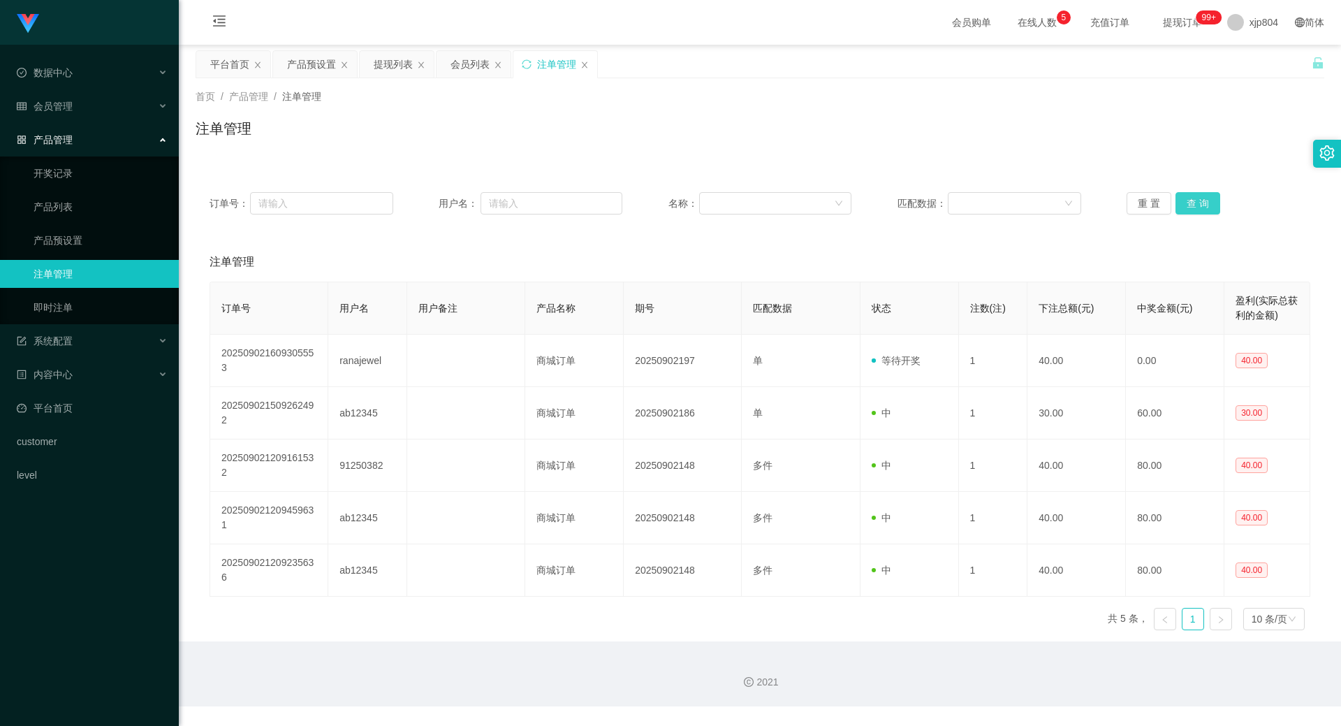
click at [1179, 198] on button "查 询" at bounding box center [1198, 203] width 45 height 22
click at [1179, 198] on div "重 置 查 询" at bounding box center [1219, 203] width 184 height 22
click at [1179, 198] on button "查 询" at bounding box center [1198, 203] width 45 height 22
click at [1179, 198] on div "重 置 查 询" at bounding box center [1219, 203] width 184 height 22
click at [73, 342] on div "系统配置" at bounding box center [89, 341] width 179 height 28
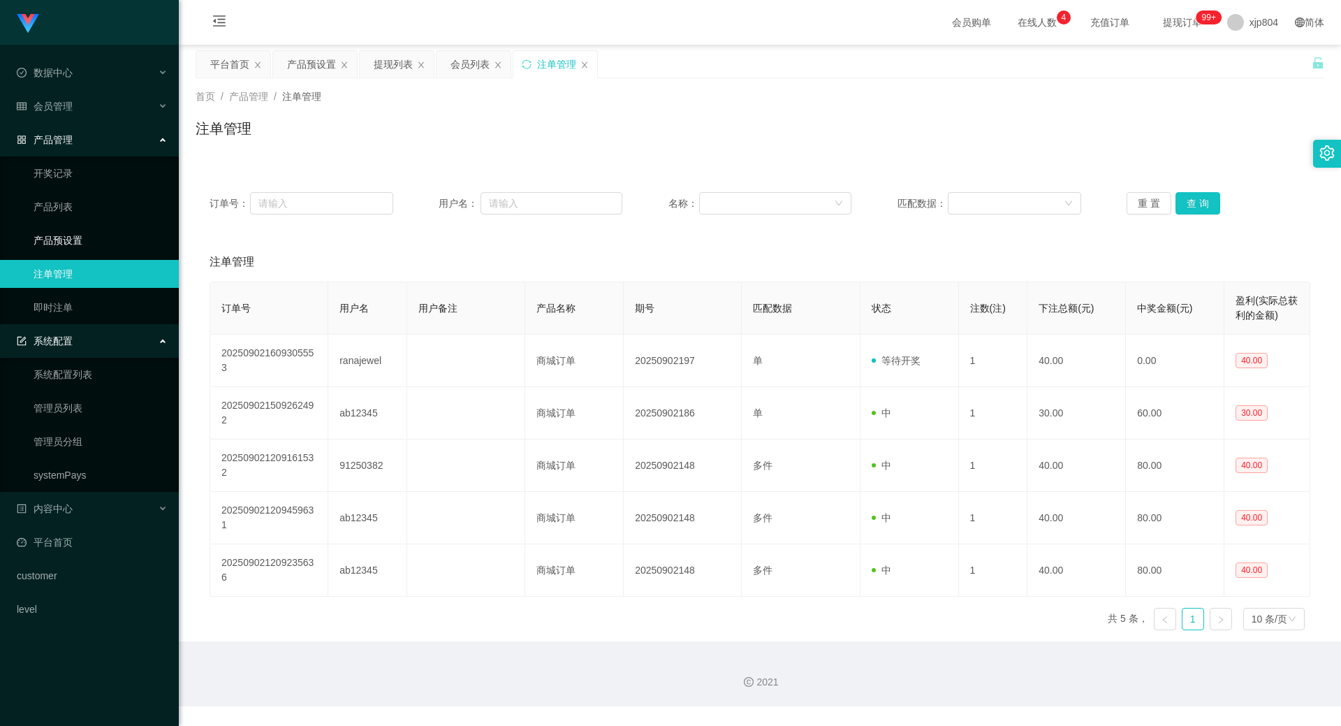
click at [63, 242] on link "产品预设置" at bounding box center [101, 240] width 134 height 28
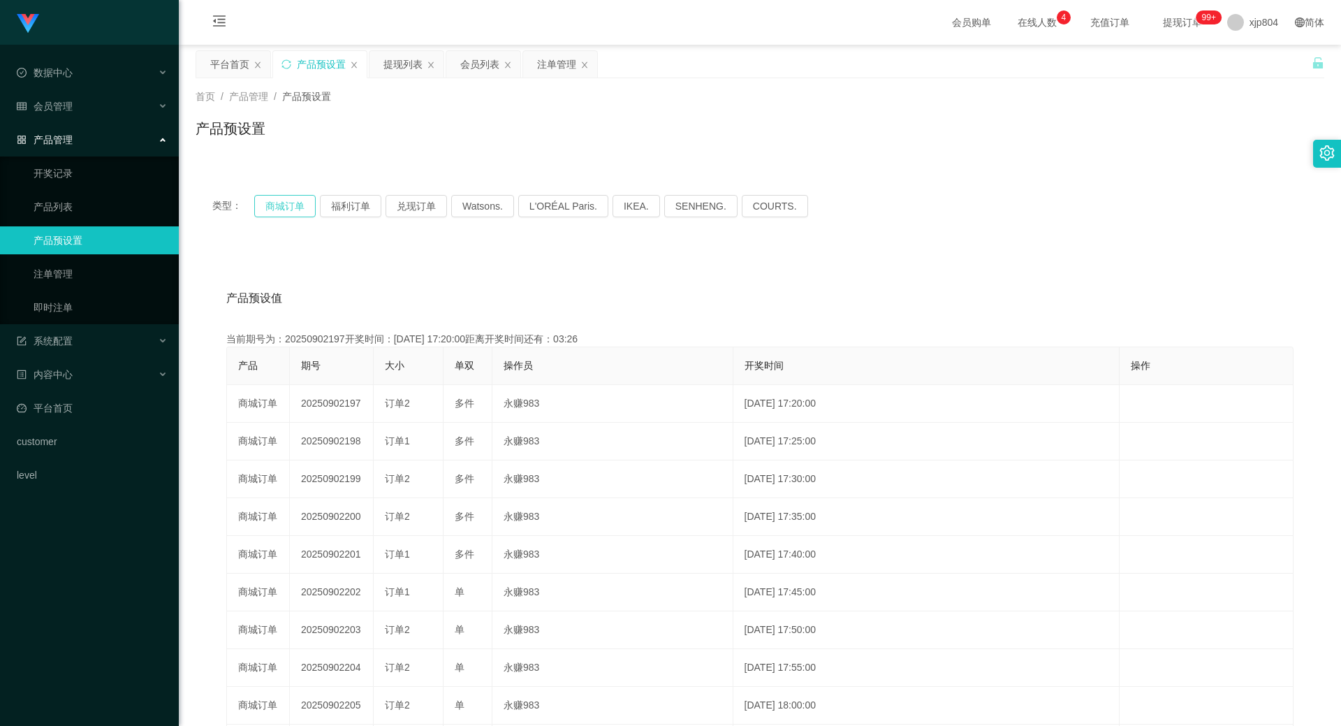
click at [282, 207] on button "商城订单" at bounding box center [284, 206] width 61 height 22
click at [59, 117] on div "会员管理" at bounding box center [89, 106] width 179 height 28
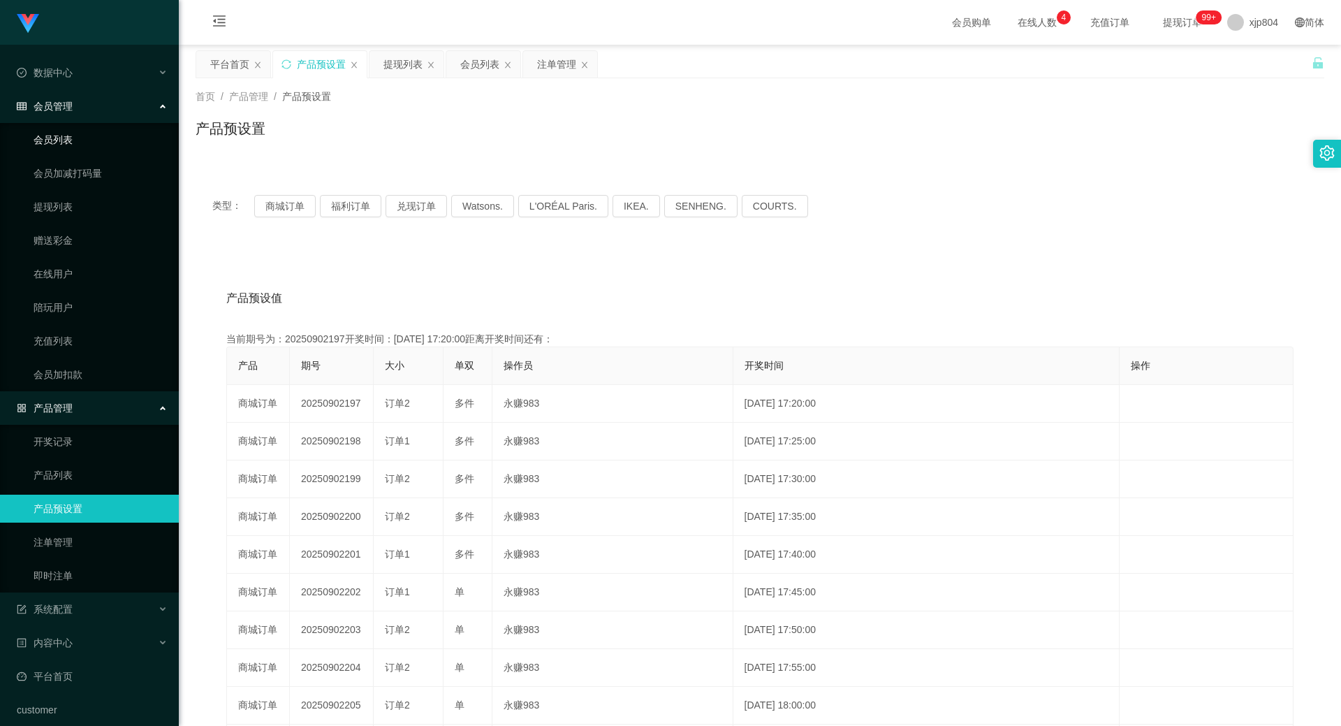
click at [64, 140] on link "会员列表" at bounding box center [101, 140] width 134 height 28
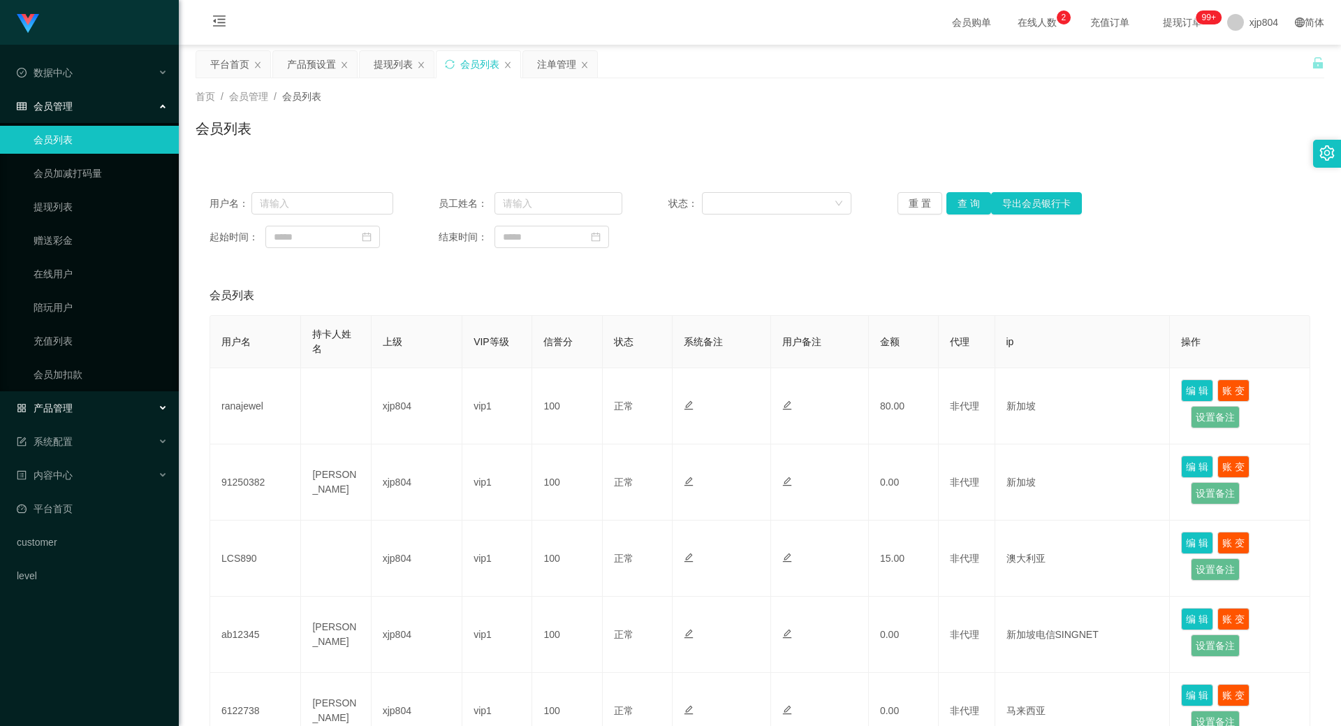
click at [66, 402] on span "产品管理" at bounding box center [45, 407] width 56 height 11
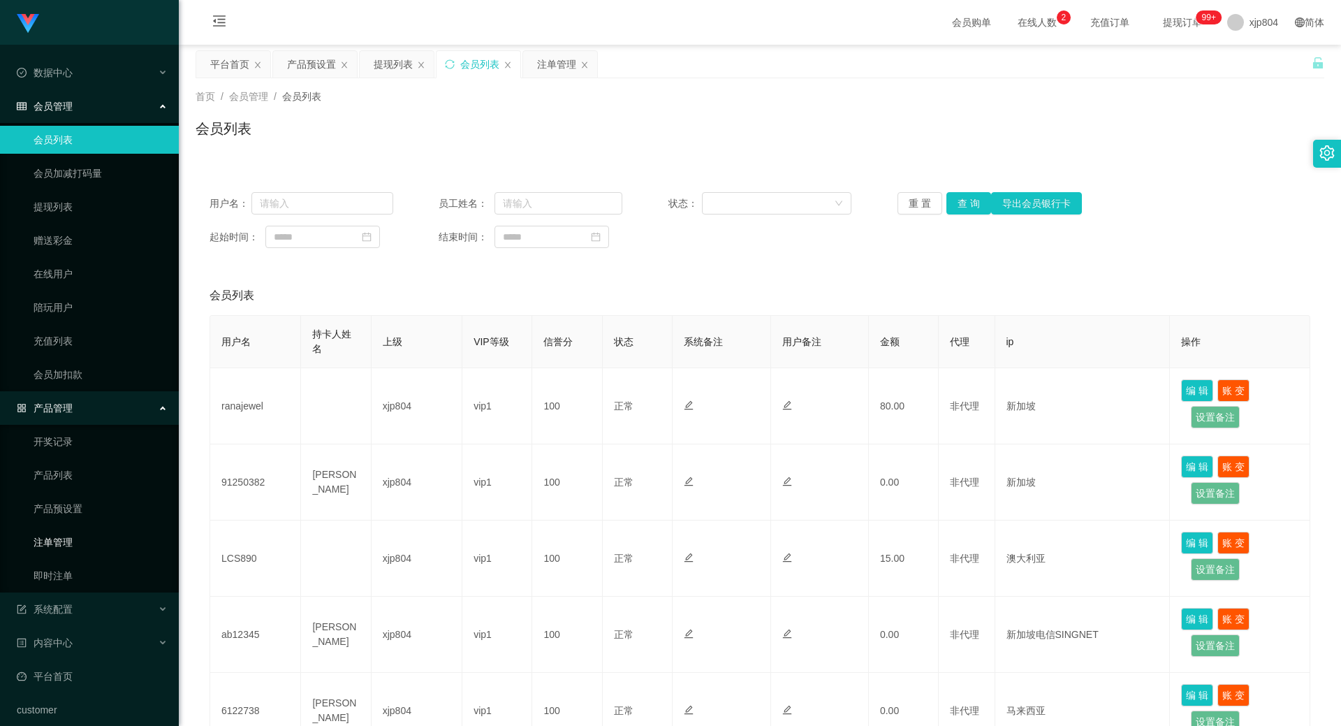
click at [75, 536] on link "注单管理" at bounding box center [101, 542] width 134 height 28
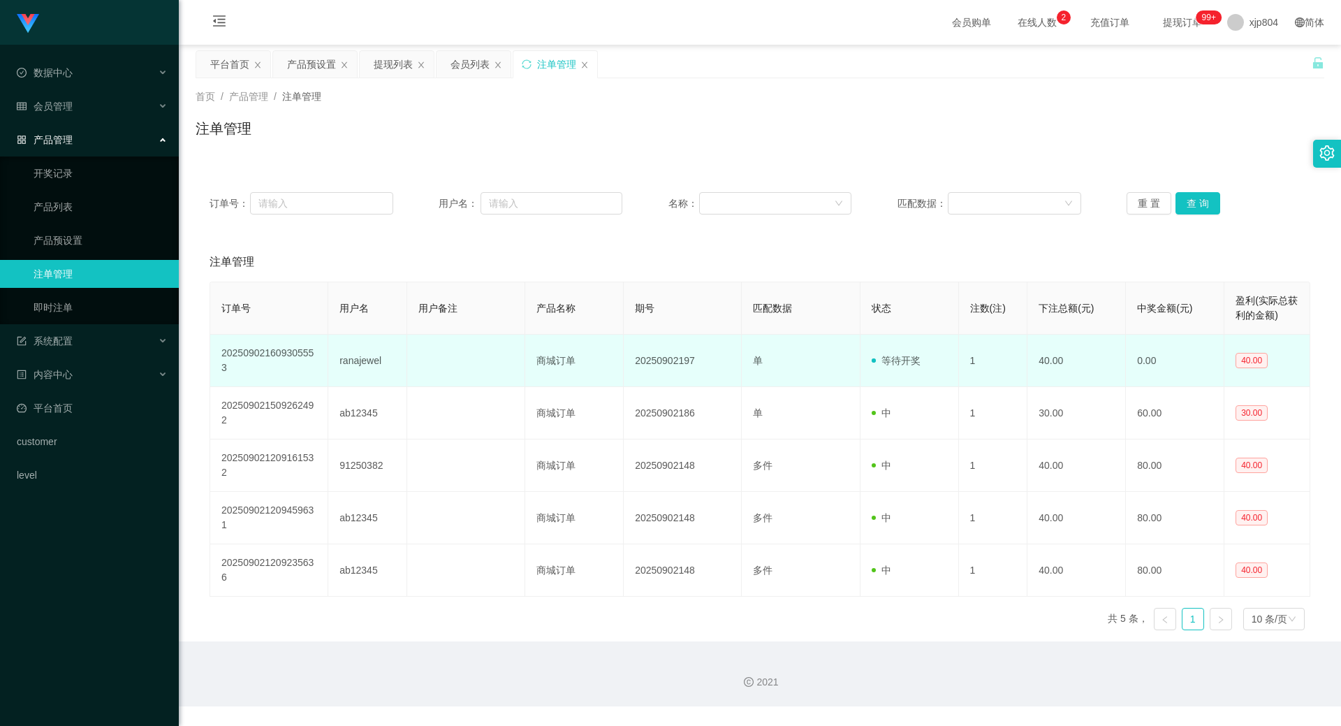
click at [354, 363] on td "ranajewel" at bounding box center [367, 361] width 79 height 52
copy td "ranajewel"
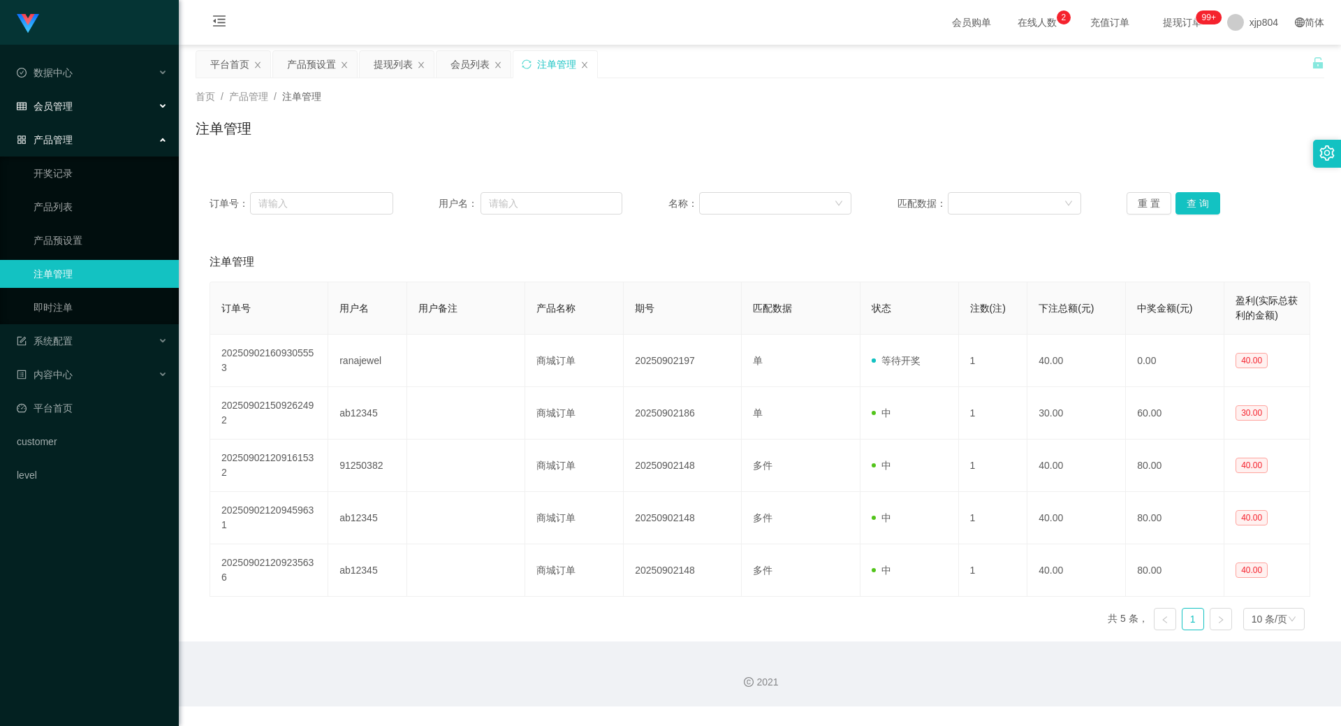
click at [71, 101] on span "会员管理" at bounding box center [45, 106] width 56 height 11
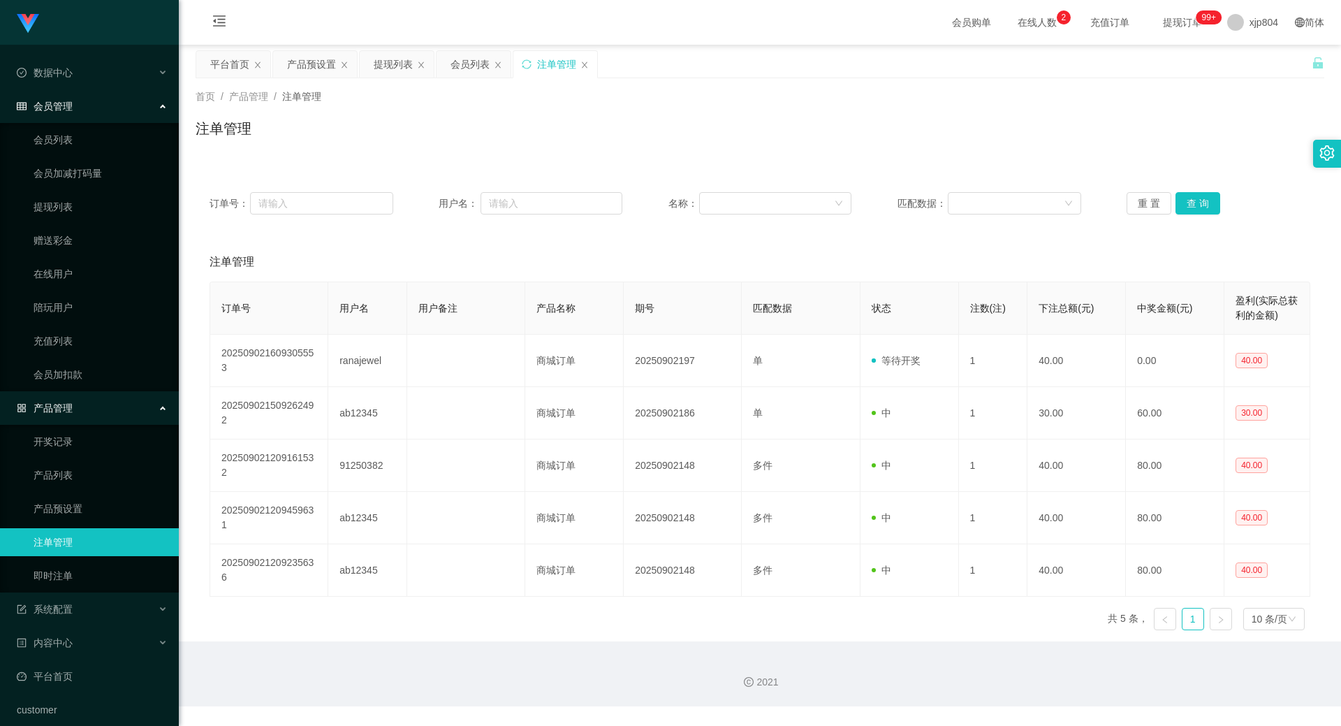
click at [71, 123] on ul "会员列表 会员加减打码量 提现列表 赠送彩金 在线用户 陪玩用户 充值列表 会员加扣款" at bounding box center [89, 257] width 179 height 268
click at [66, 136] on link "会员列表" at bounding box center [101, 140] width 134 height 28
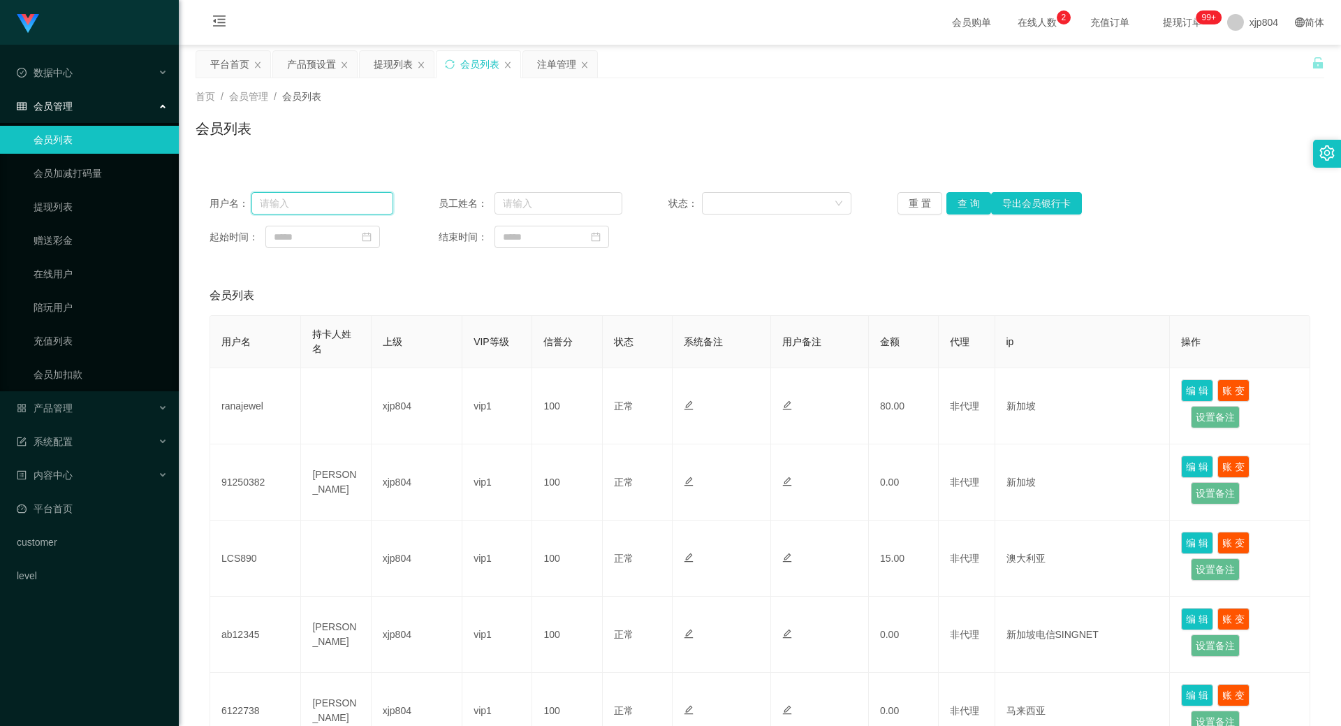
click at [310, 211] on input "text" at bounding box center [323, 203] width 142 height 22
paste input "ranajewel"
type input "ranajewel"
click at [954, 200] on button "查 询" at bounding box center [969, 203] width 45 height 22
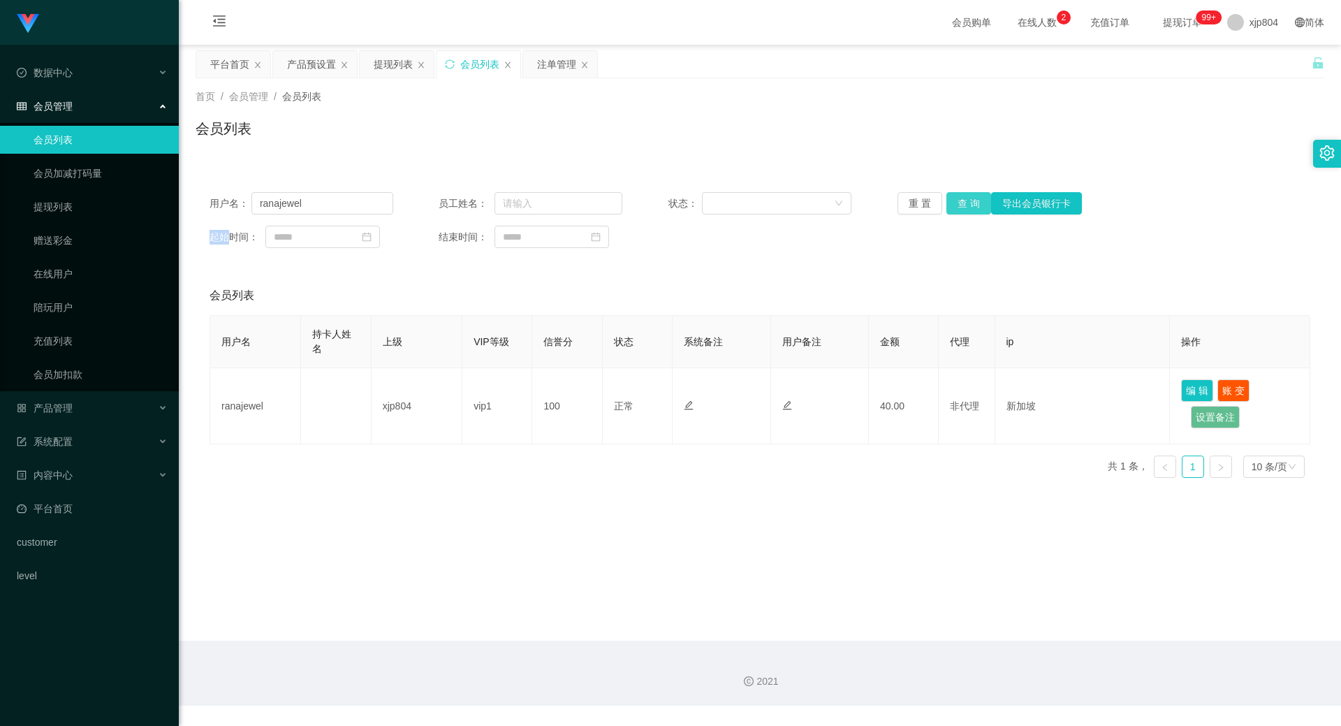
click at [954, 200] on div "重 置 查 询 导出会员银行卡" at bounding box center [990, 203] width 184 height 22
click at [954, 200] on button "查 询" at bounding box center [969, 203] width 45 height 22
click at [960, 201] on button "查 询" at bounding box center [969, 203] width 45 height 22
click at [960, 201] on div "重 置 查 询 导出会员银行卡" at bounding box center [990, 203] width 184 height 22
click at [960, 201] on button "查 询" at bounding box center [969, 203] width 45 height 22
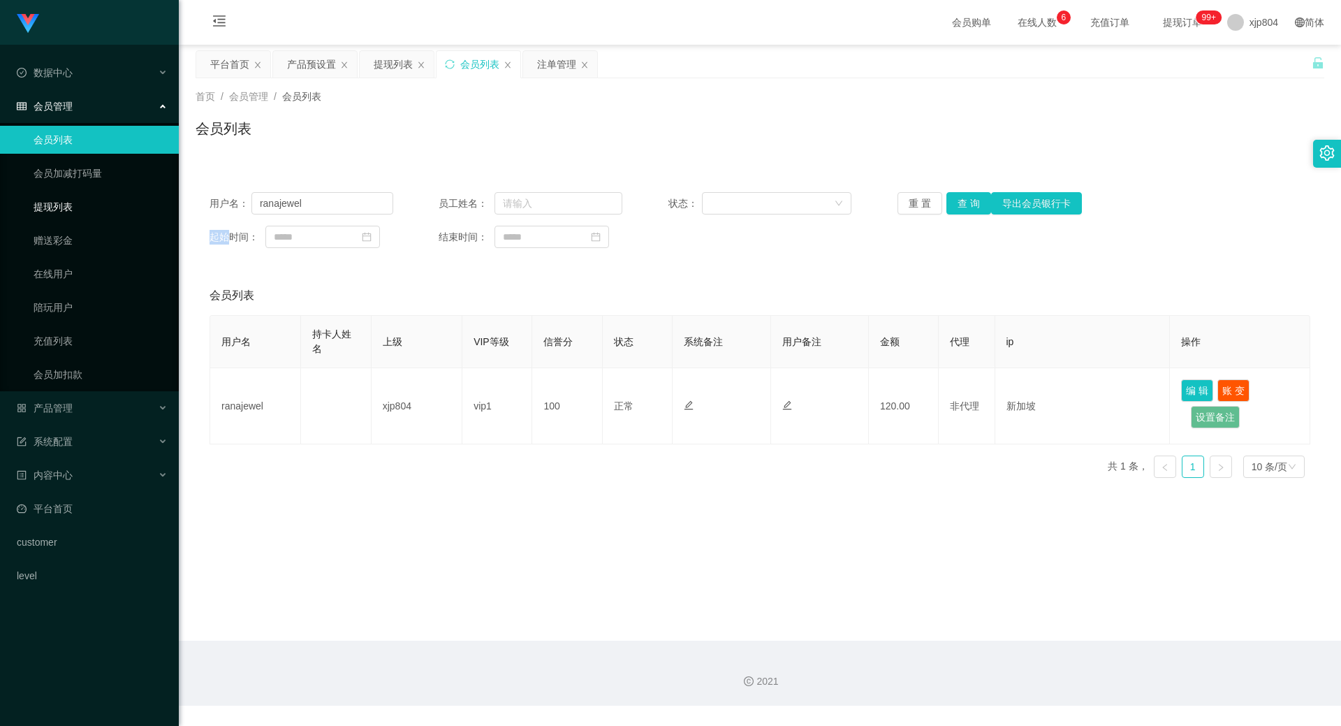
click at [80, 201] on link "提现列表" at bounding box center [101, 207] width 134 height 28
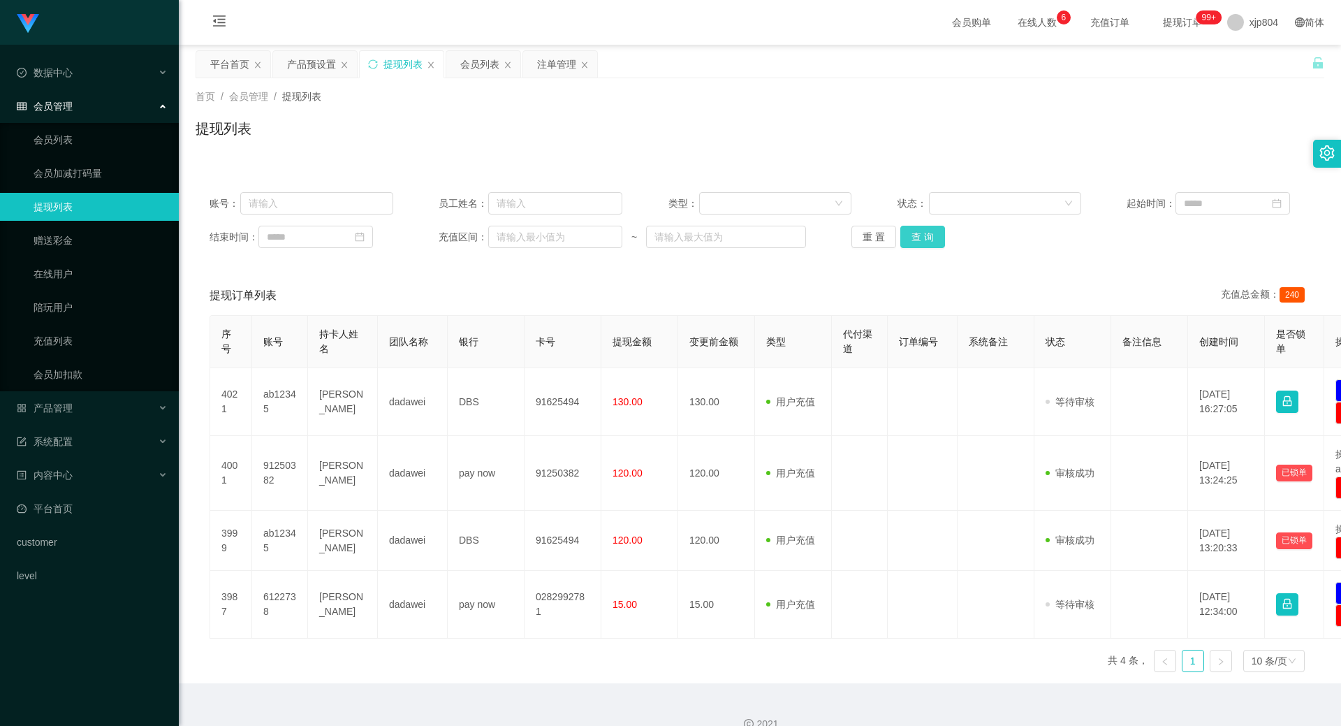
click at [928, 240] on button "查 询" at bounding box center [923, 237] width 45 height 22
click at [928, 240] on div "重 置 查 询" at bounding box center [944, 237] width 184 height 22
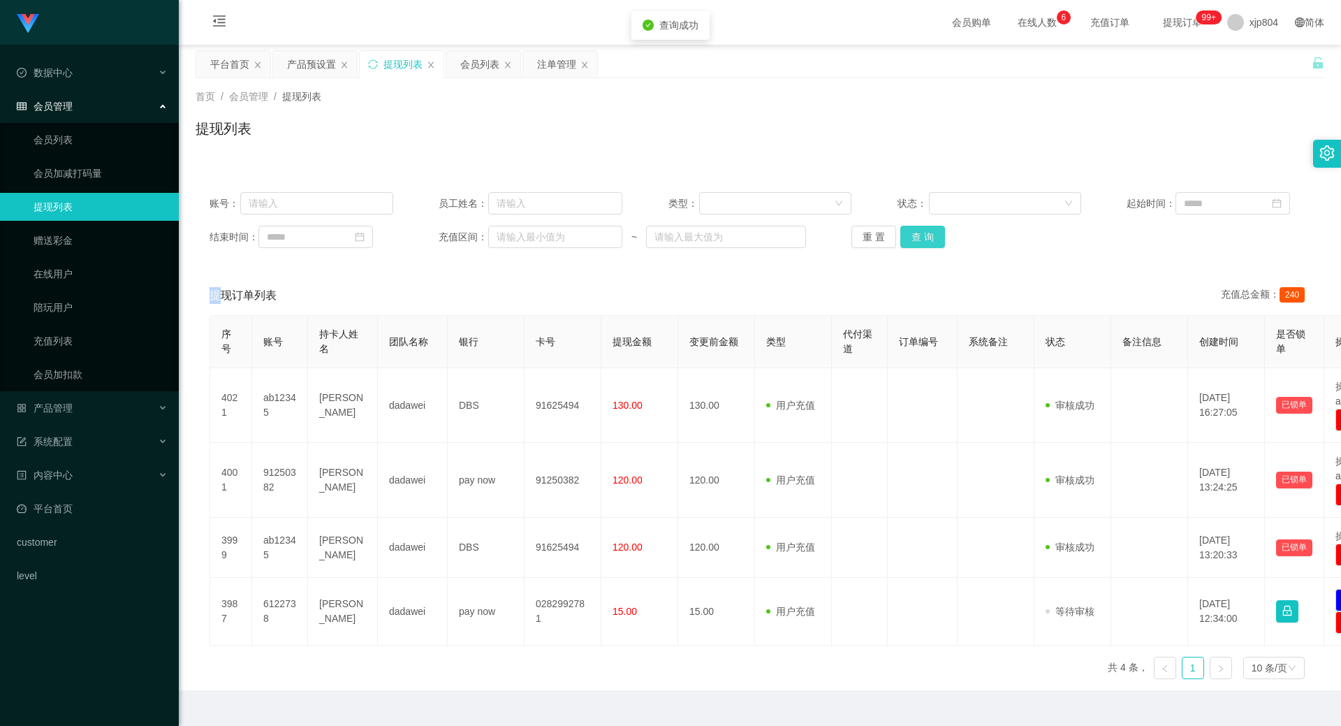
click at [928, 240] on button "查 询" at bounding box center [923, 237] width 45 height 22
click at [928, 240] on div "重 置 查 询" at bounding box center [944, 237] width 184 height 22
drag, startPoint x: 928, startPoint y: 240, endPoint x: 758, endPoint y: 226, distance: 170.4
click at [927, 240] on button "查 询" at bounding box center [923, 237] width 45 height 22
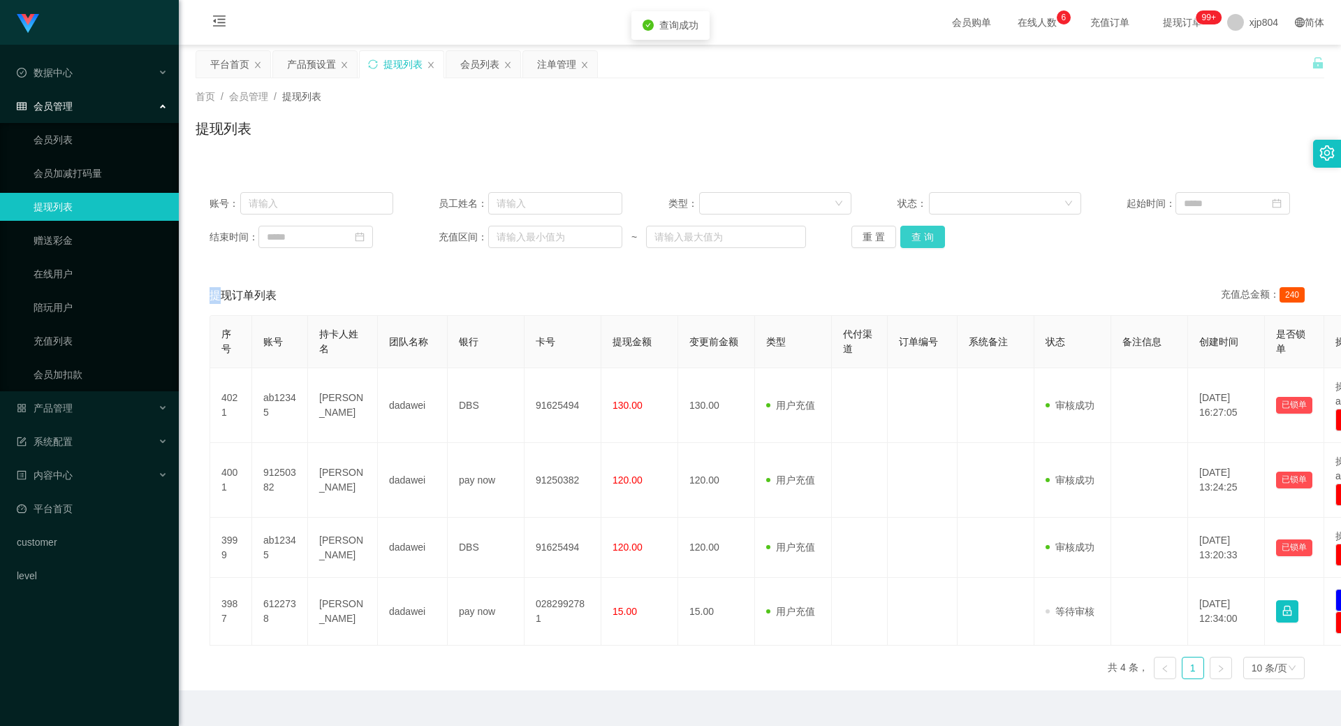
click at [929, 235] on button "查 询" at bounding box center [923, 237] width 45 height 22
click at [929, 235] on div "重 置 查 询" at bounding box center [944, 237] width 184 height 22
click at [933, 242] on button "查 询" at bounding box center [923, 237] width 45 height 22
click at [933, 242] on div "重 置 查 询" at bounding box center [944, 237] width 184 height 22
click at [933, 242] on button "查 询" at bounding box center [923, 237] width 45 height 22
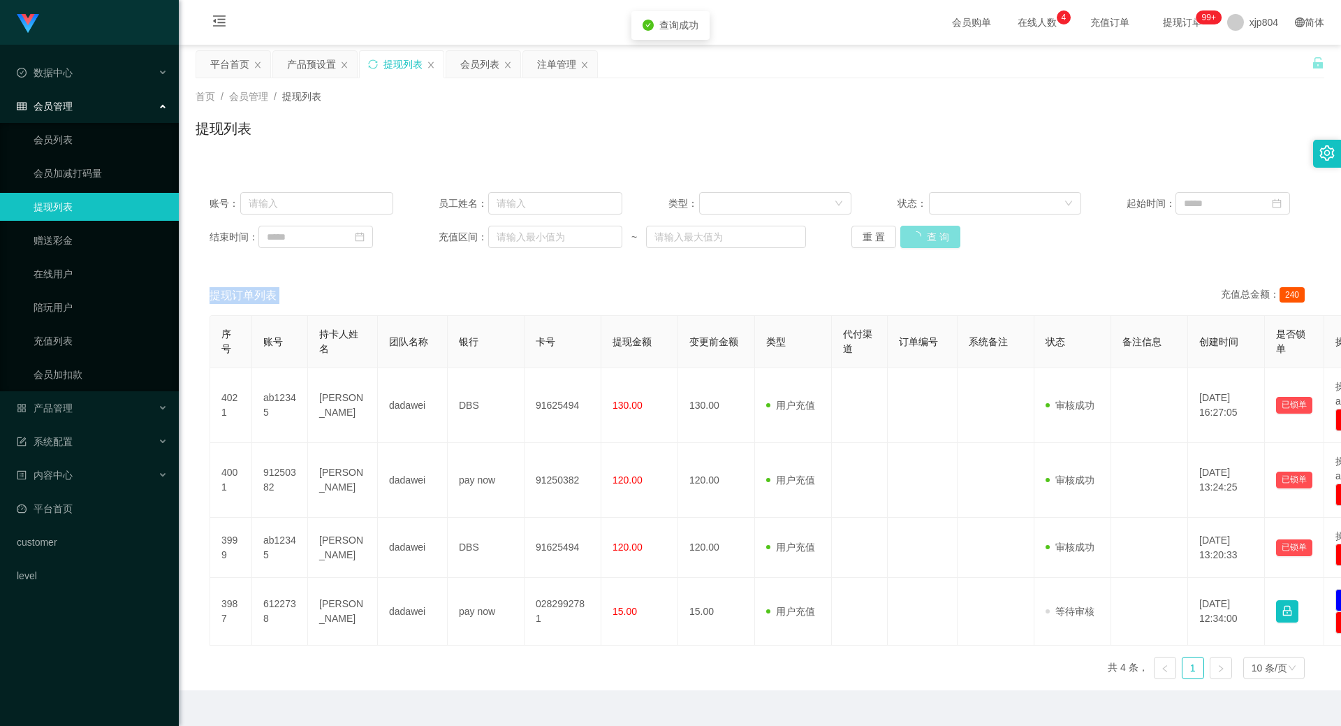
click at [933, 242] on div "重 置 查 询" at bounding box center [944, 237] width 184 height 22
click at [933, 242] on button "查 询" at bounding box center [931, 237] width 60 height 22
click at [922, 242] on button "查 询" at bounding box center [923, 237] width 45 height 22
click at [922, 242] on div "重 置 查 询" at bounding box center [944, 237] width 184 height 22
click at [922, 242] on button "查 询" at bounding box center [923, 237] width 45 height 22
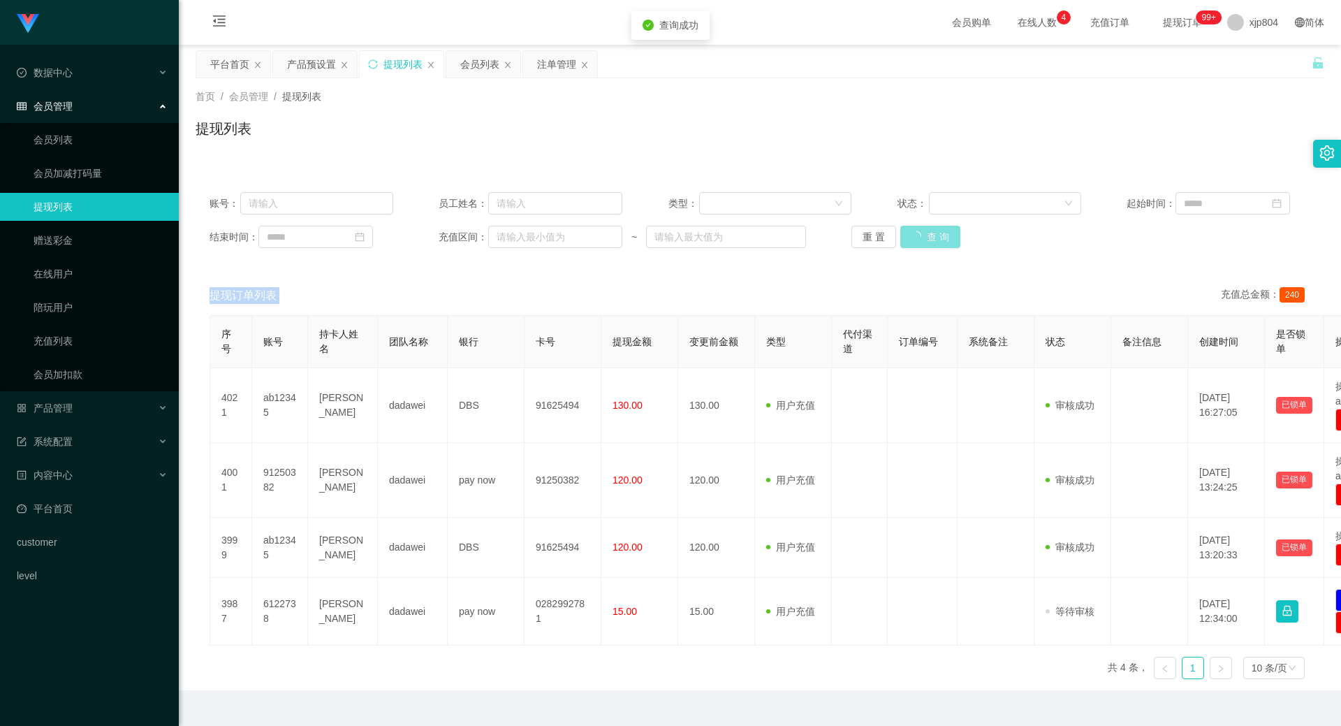
click at [922, 242] on div "重 置 查 询" at bounding box center [944, 237] width 184 height 22
click at [922, 242] on button "查 询" at bounding box center [931, 237] width 60 height 22
click at [922, 242] on div "重 置 查 询" at bounding box center [944, 237] width 184 height 22
click at [910, 229] on button "查 询" at bounding box center [923, 237] width 45 height 22
click at [910, 229] on div "重 置 查 询" at bounding box center [944, 237] width 184 height 22
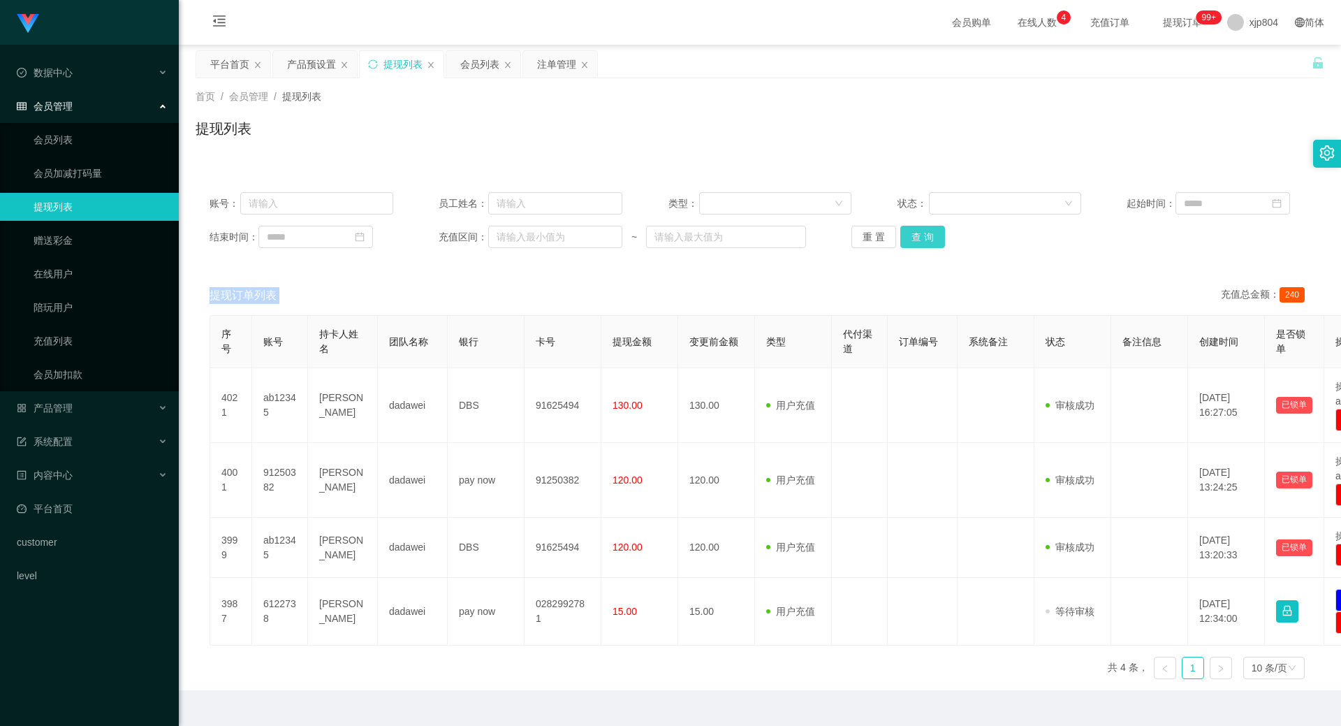
click at [926, 235] on button "查 询" at bounding box center [923, 237] width 45 height 22
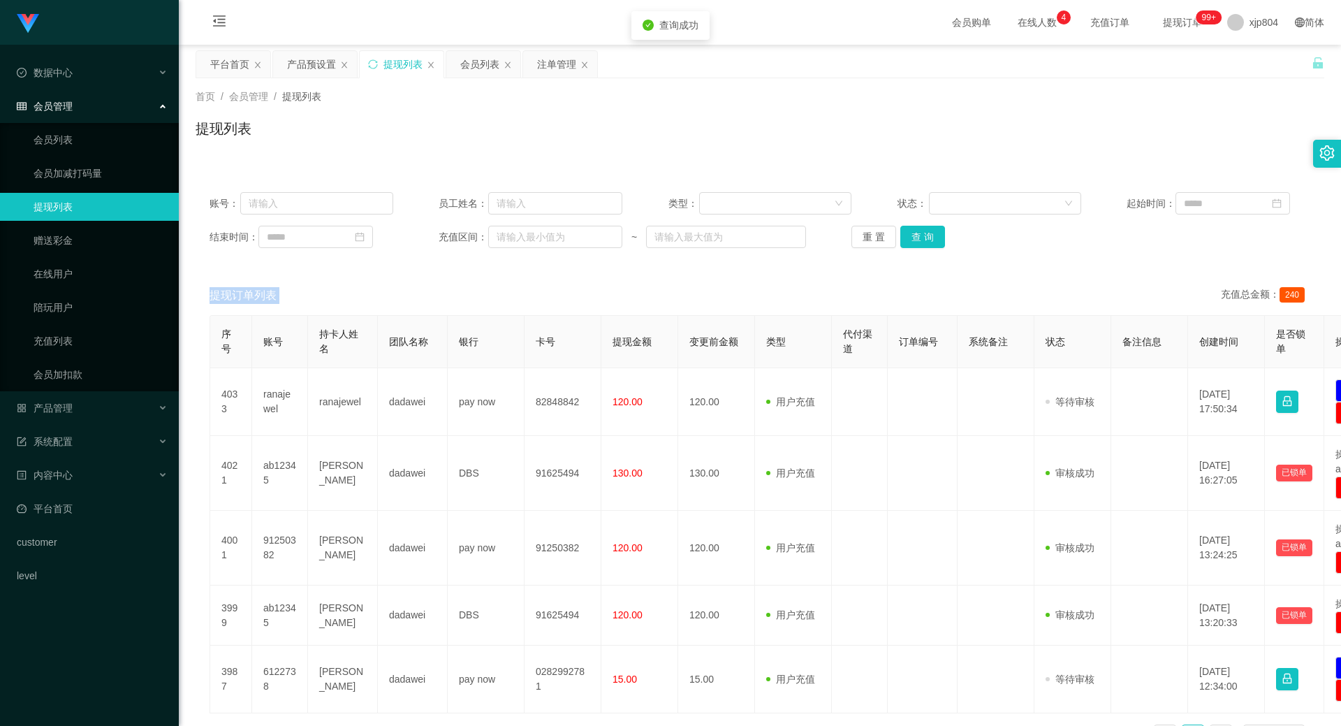
click at [924, 235] on div "重 置 查 询" at bounding box center [944, 237] width 184 height 22
click at [924, 235] on button "查 询" at bounding box center [923, 237] width 45 height 22
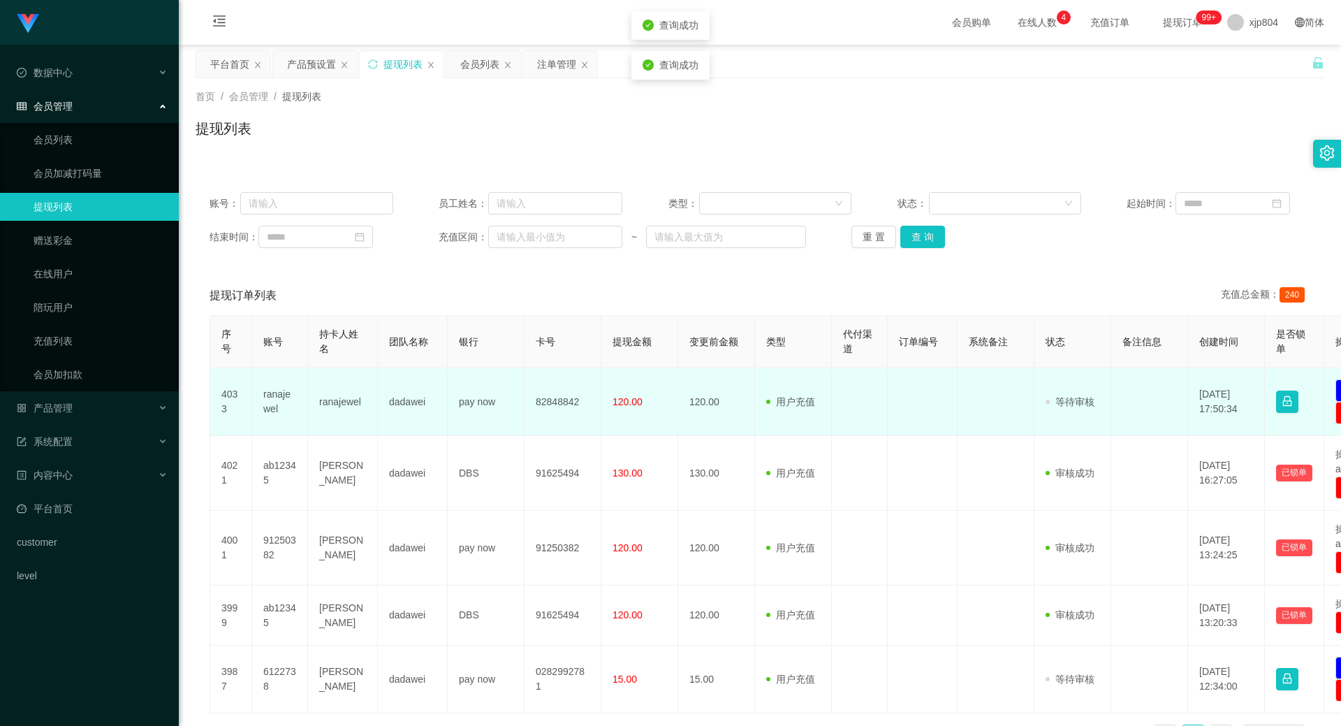
click at [270, 401] on td "ranajewel" at bounding box center [280, 402] width 56 height 68
copy td "ranajewel"
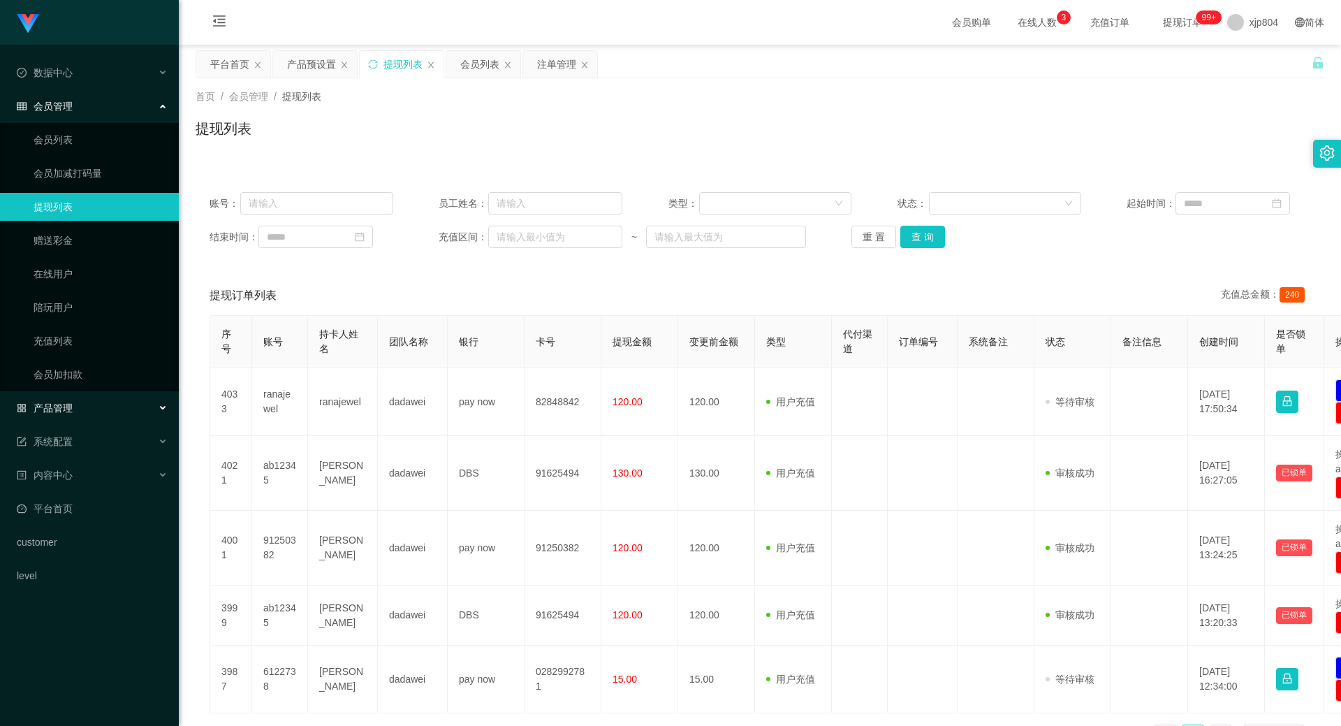
click at [59, 398] on div "产品管理" at bounding box center [89, 408] width 179 height 28
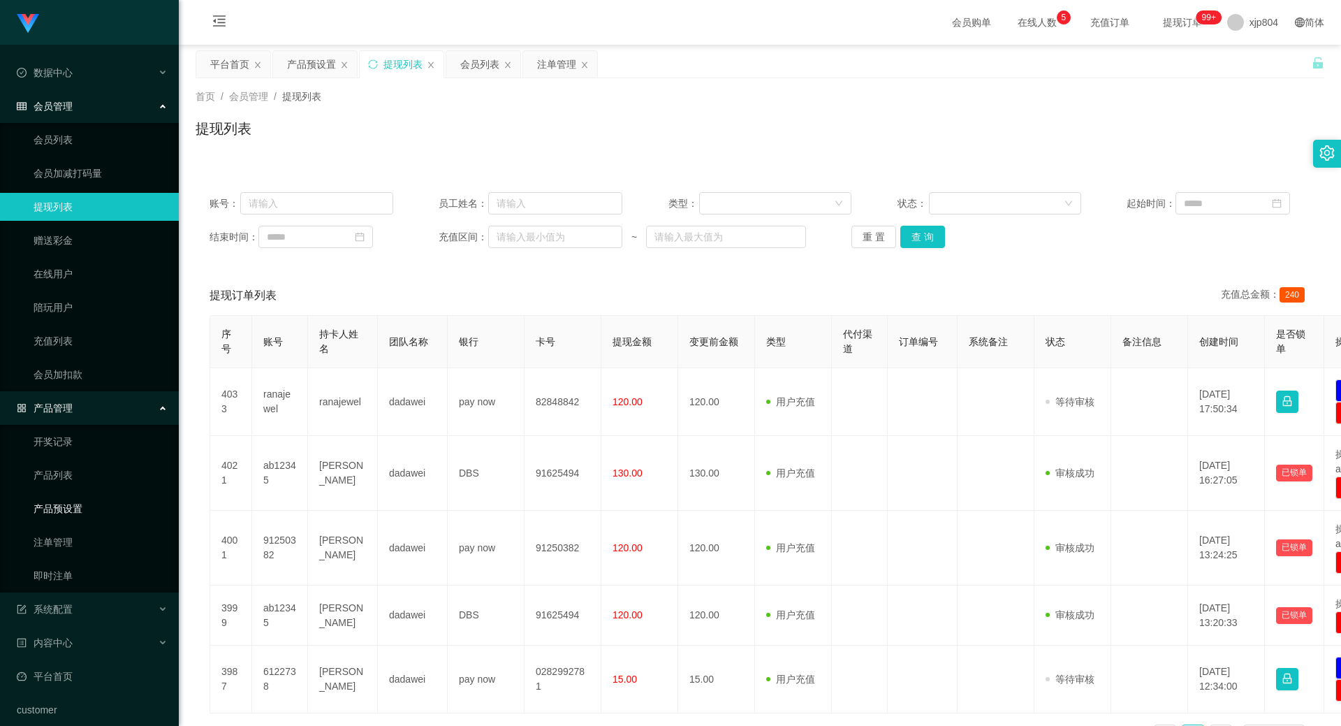
click at [66, 505] on link "产品预设置" at bounding box center [101, 509] width 134 height 28
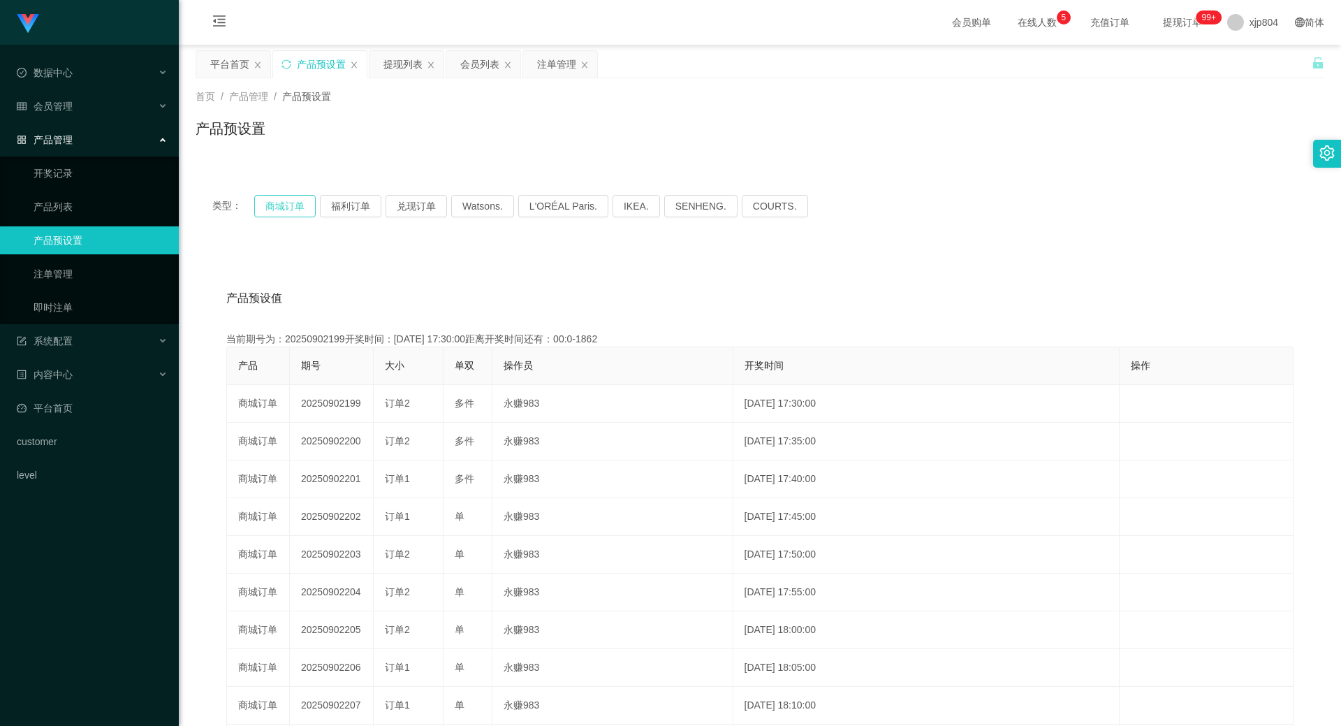
click at [290, 205] on button "商城订单" at bounding box center [284, 206] width 61 height 22
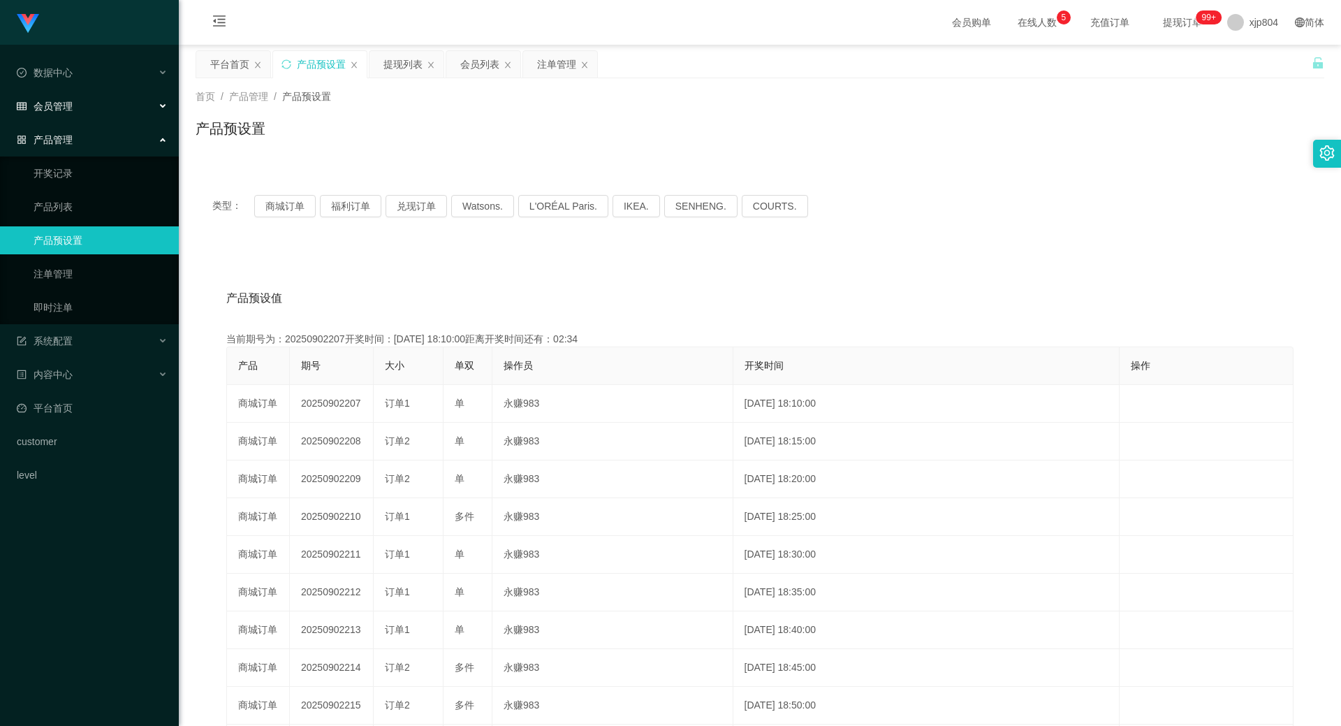
click at [69, 107] on span "会员管理" at bounding box center [45, 106] width 56 height 11
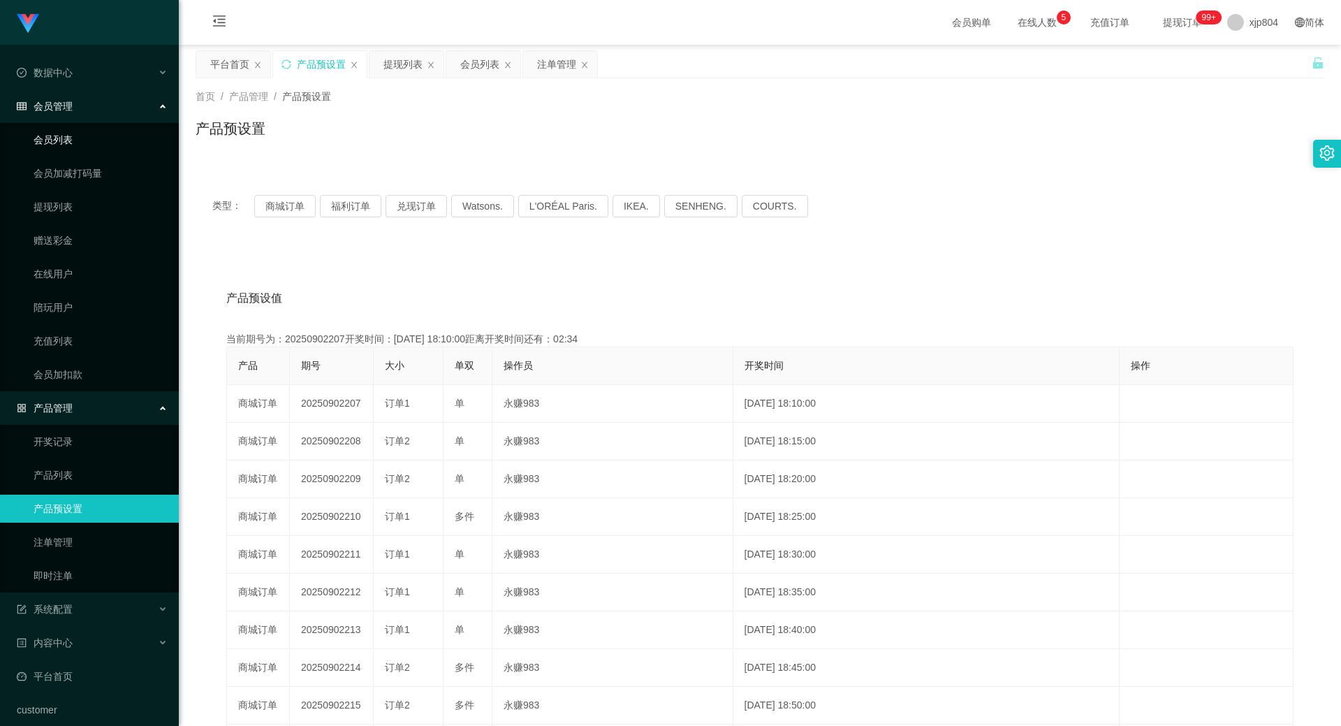
click at [68, 132] on link "会员列表" at bounding box center [101, 140] width 134 height 28
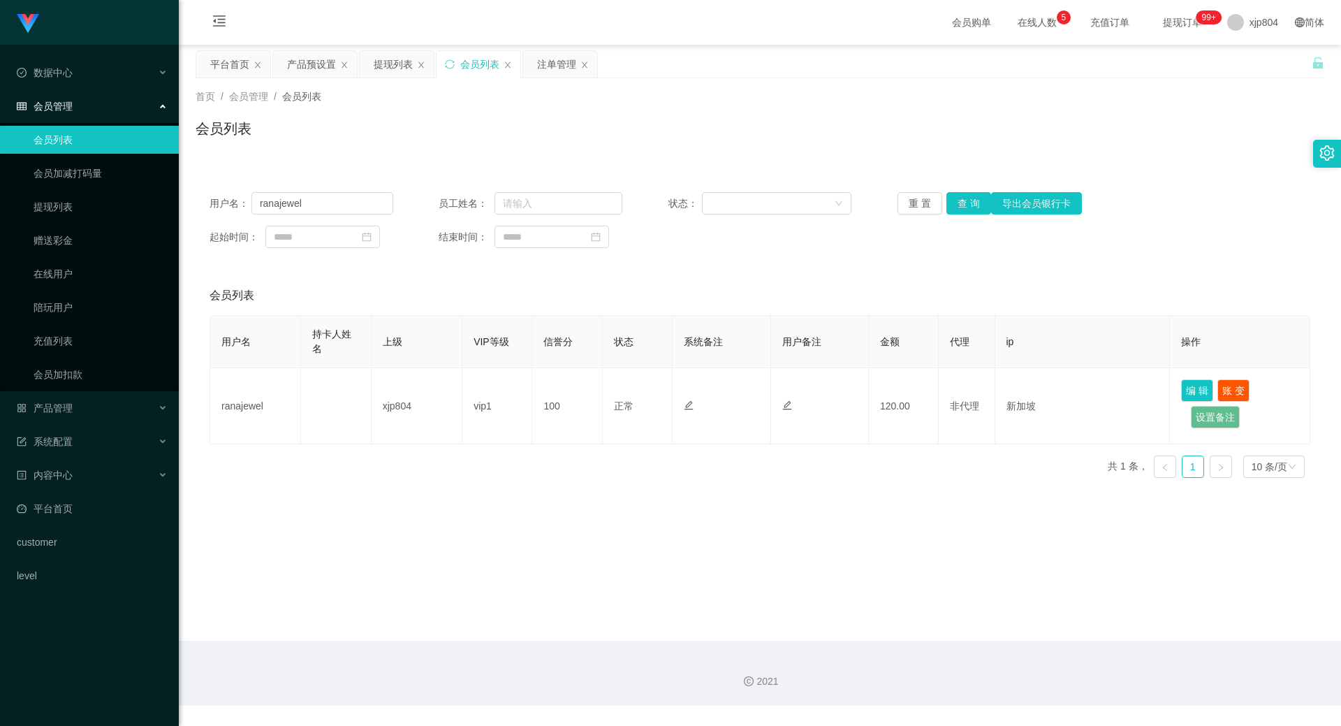
click at [966, 214] on div "用户名： ranajewel 员工姓名： 状态： 重 置 查 询 导出会员银行卡 起始时间： 结束时间：" at bounding box center [760, 220] width 1129 height 84
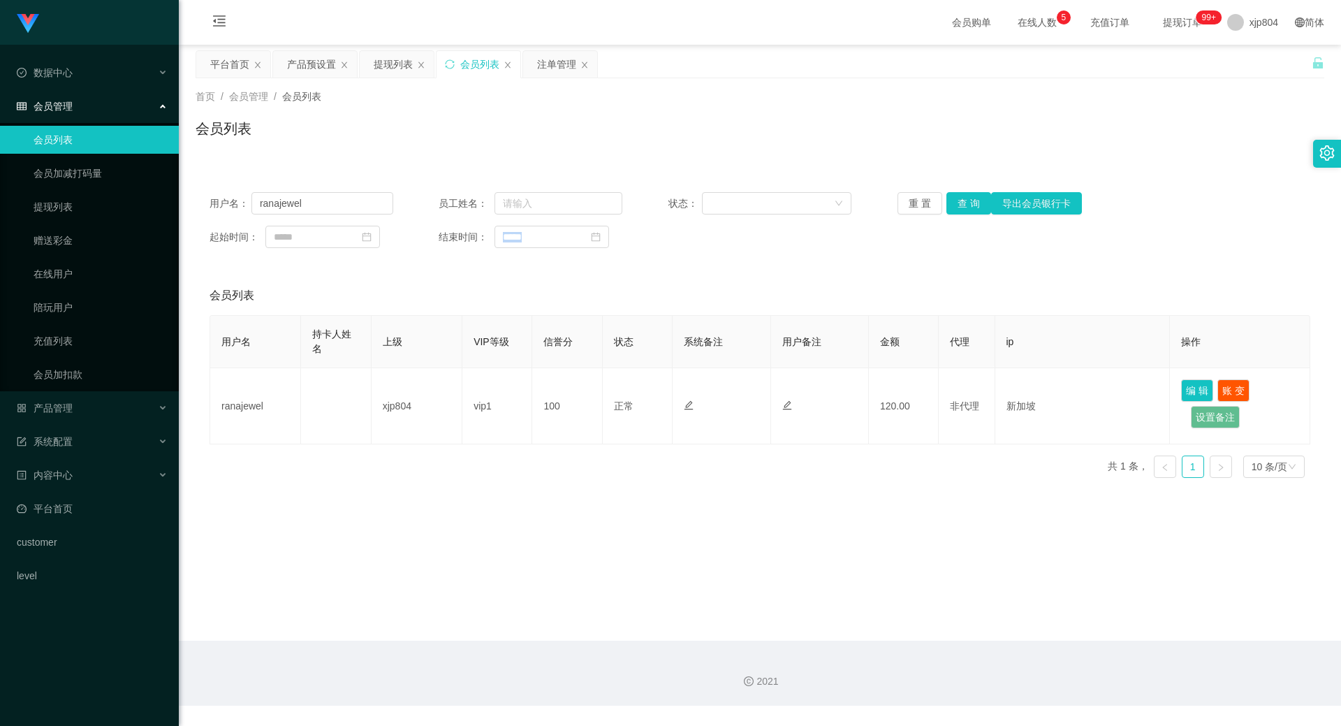
click at [966, 214] on div "用户名： ranajewel 员工姓名： 状态： 重 置 查 询 导出会员银行卡 起始时间： 结束时间：" at bounding box center [760, 220] width 1129 height 84
click at [70, 409] on span "产品管理" at bounding box center [45, 407] width 56 height 11
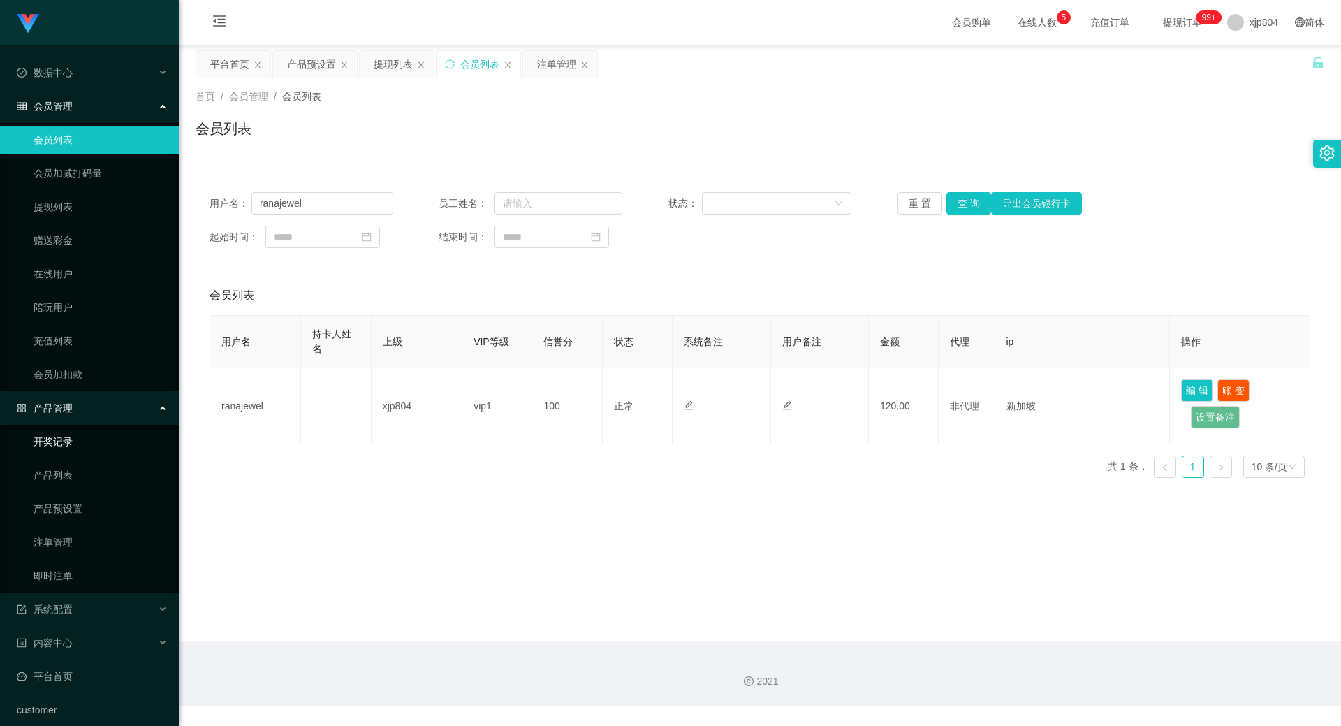
click at [71, 440] on link "开奖记录" at bounding box center [101, 442] width 134 height 28
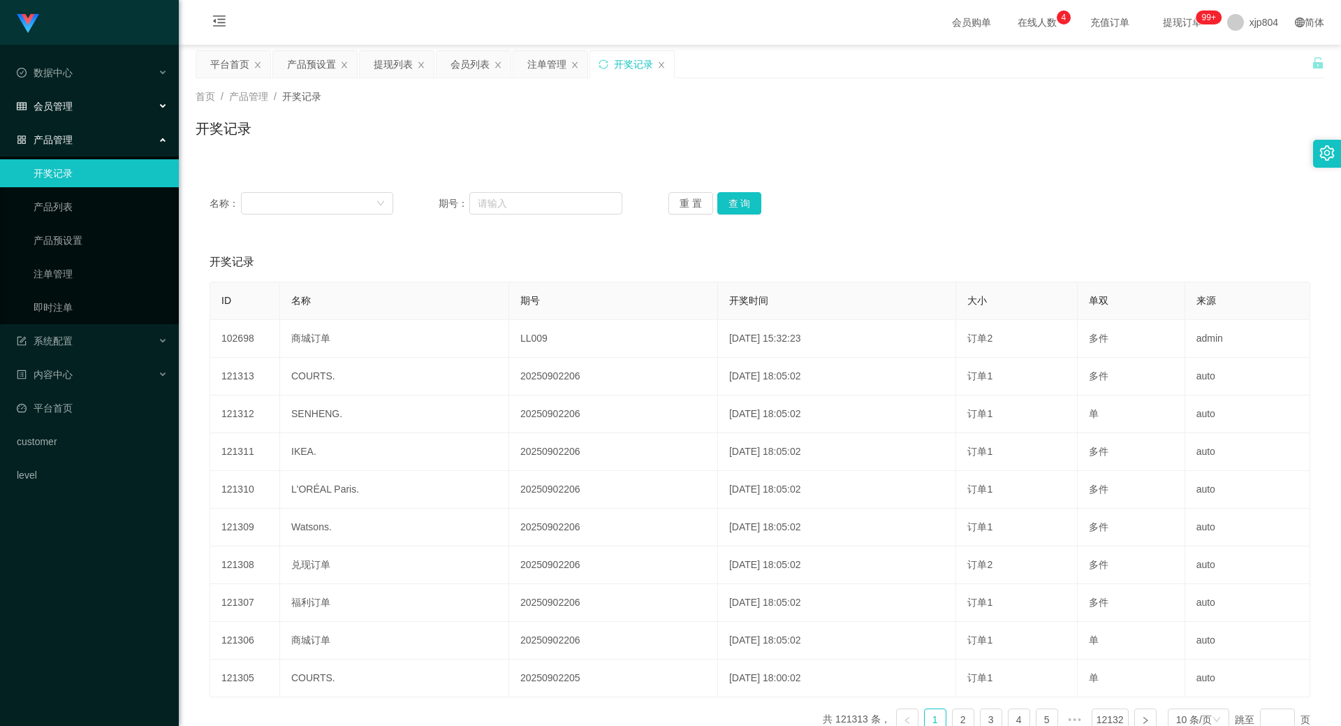
click at [79, 108] on div "会员管理" at bounding box center [89, 106] width 179 height 28
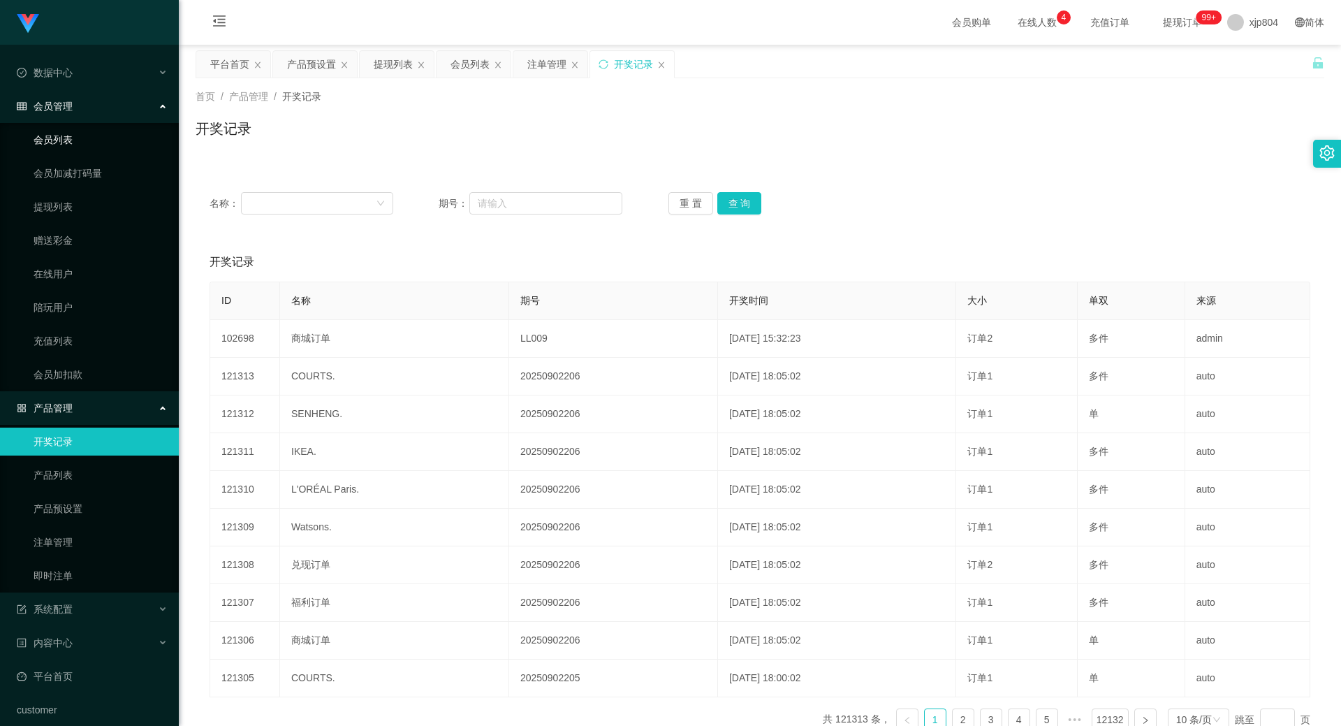
click at [73, 137] on link "会员列表" at bounding box center [101, 140] width 134 height 28
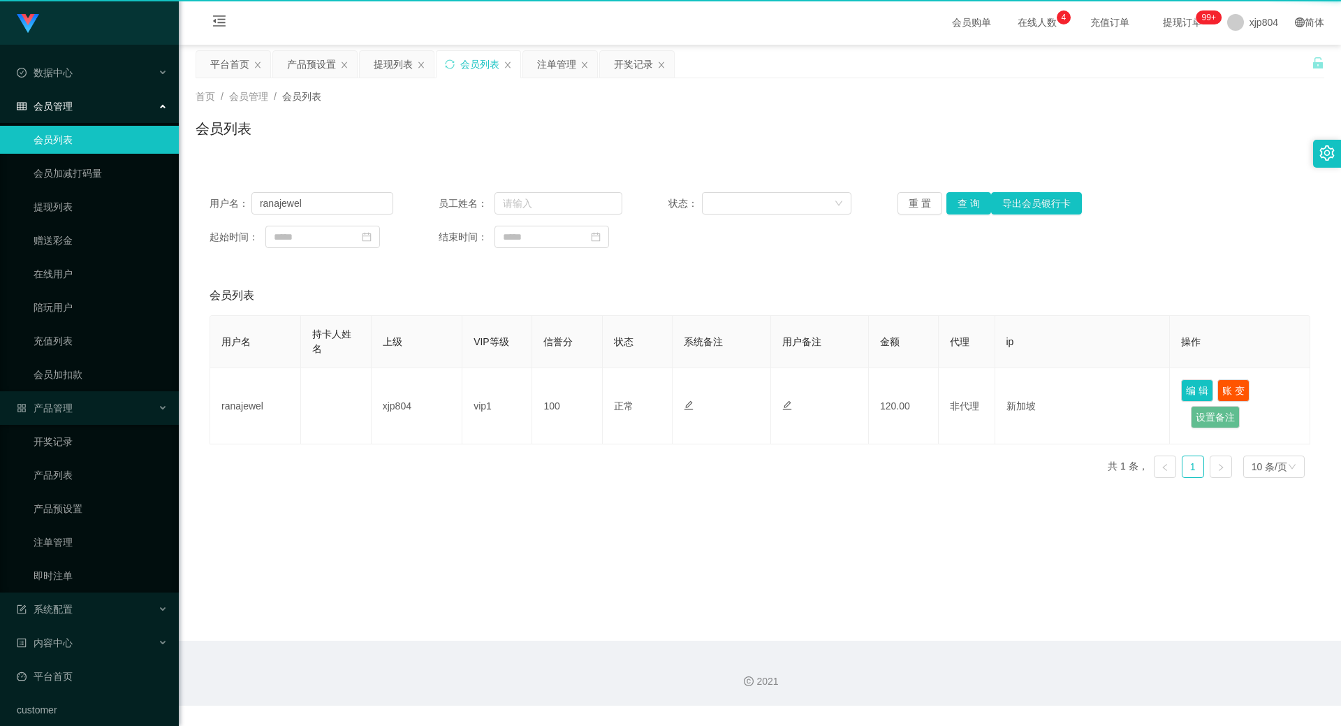
click at [73, 137] on link "会员列表" at bounding box center [101, 140] width 134 height 28
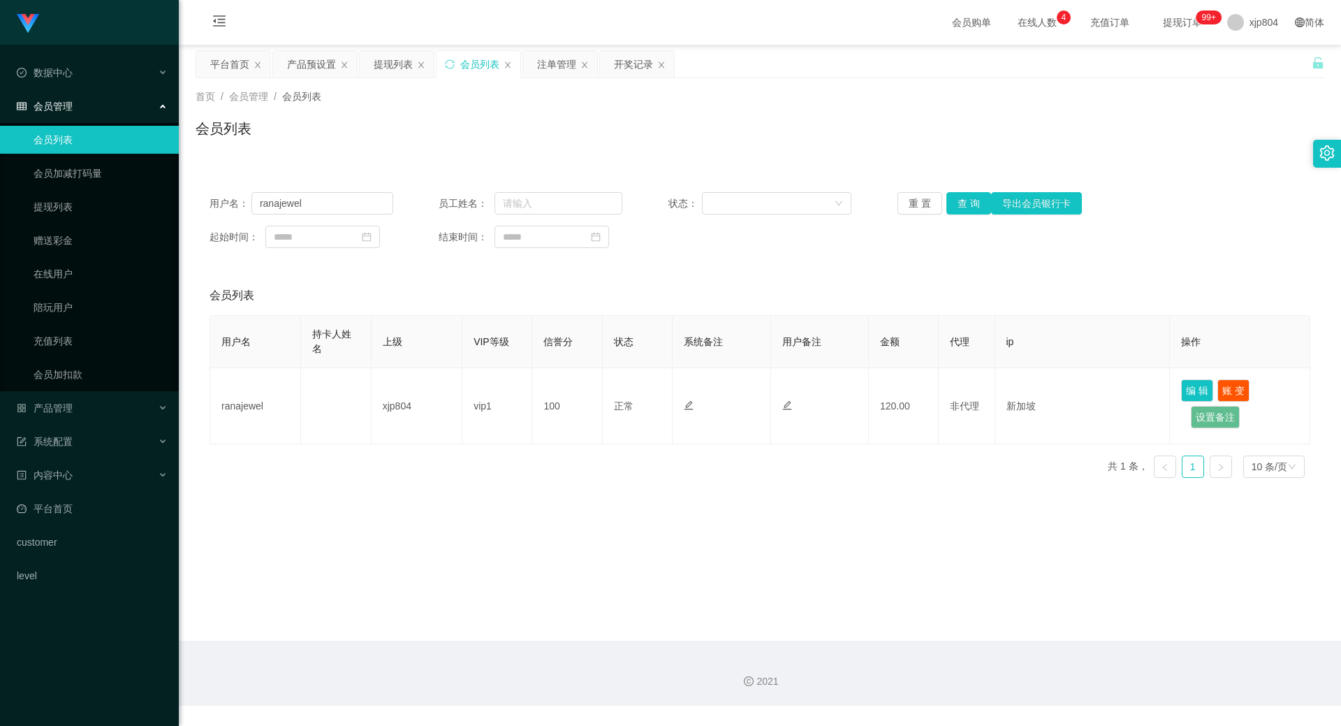
click at [73, 137] on link "会员列表" at bounding box center [101, 140] width 134 height 28
click at [962, 197] on button "查 询" at bounding box center [969, 203] width 45 height 22
click at [962, 197] on div "重 置 查 询 导出会员银行卡" at bounding box center [990, 203] width 184 height 22
click at [962, 197] on button "查 询" at bounding box center [969, 203] width 45 height 22
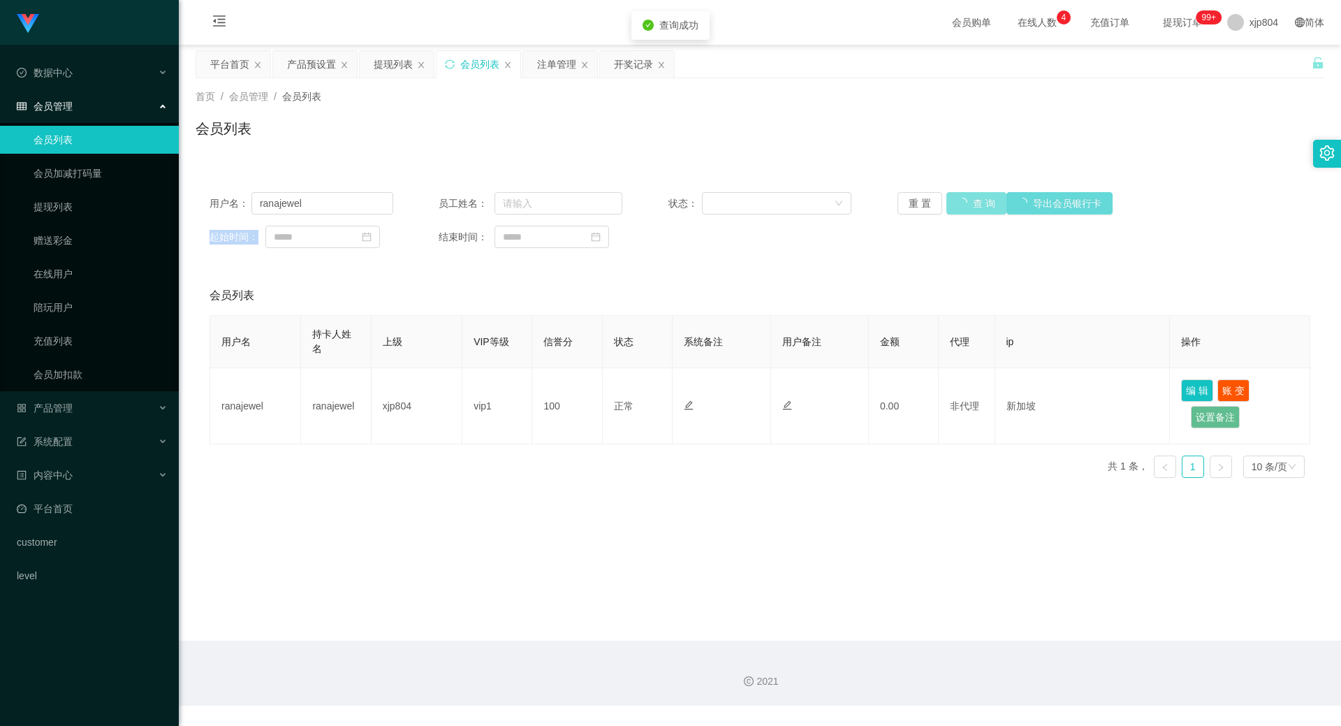
click at [962, 197] on div "重 置 查 询 导出会员银行卡" at bounding box center [990, 203] width 184 height 22
click at [1250, 25] on span "xjp804" at bounding box center [1264, 22] width 29 height 45
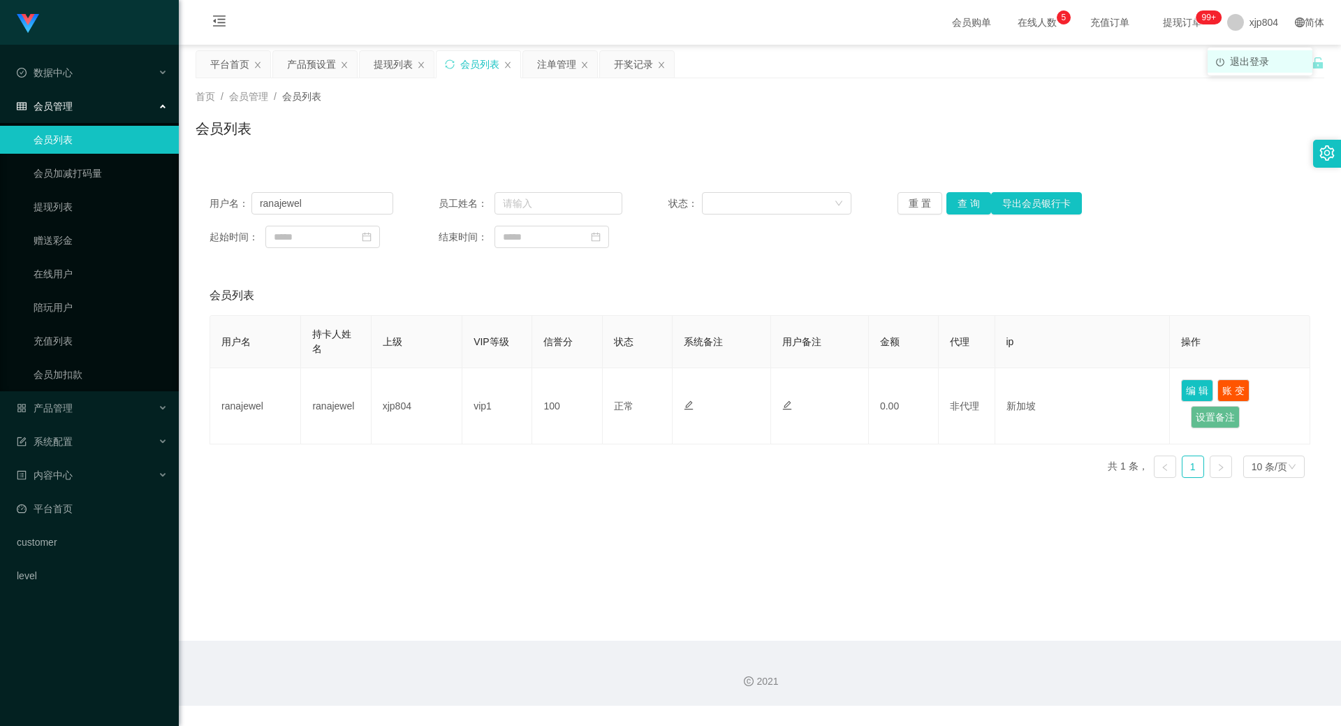
click at [1242, 68] on li "退出登录" at bounding box center [1260, 61] width 105 height 22
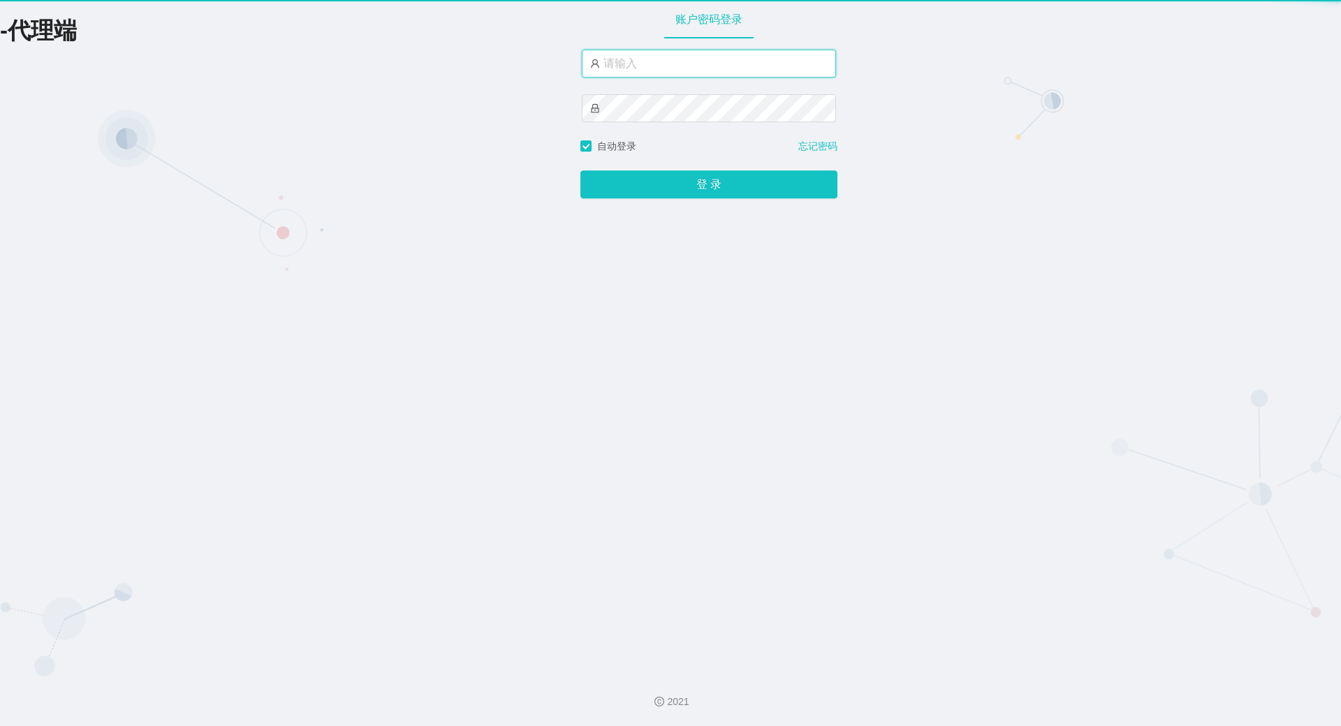
type input "xjp804"
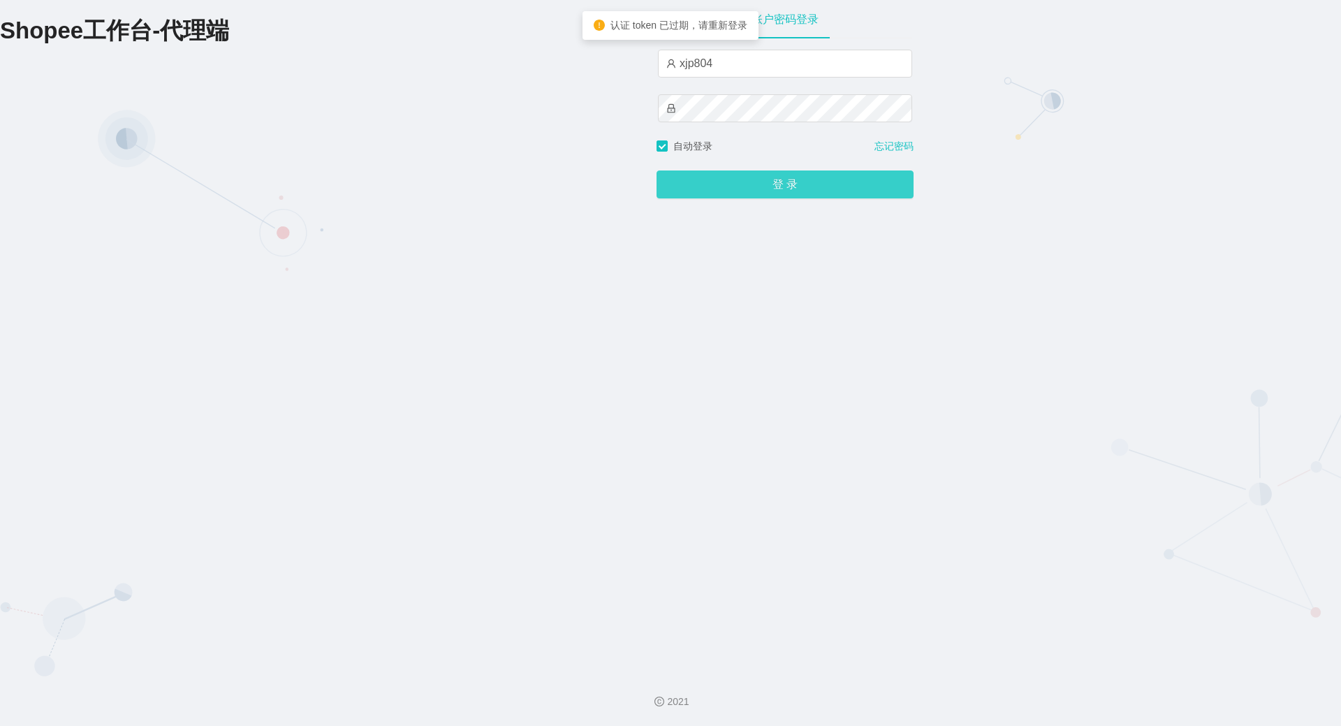
click at [738, 173] on button "登 录" at bounding box center [785, 184] width 257 height 28
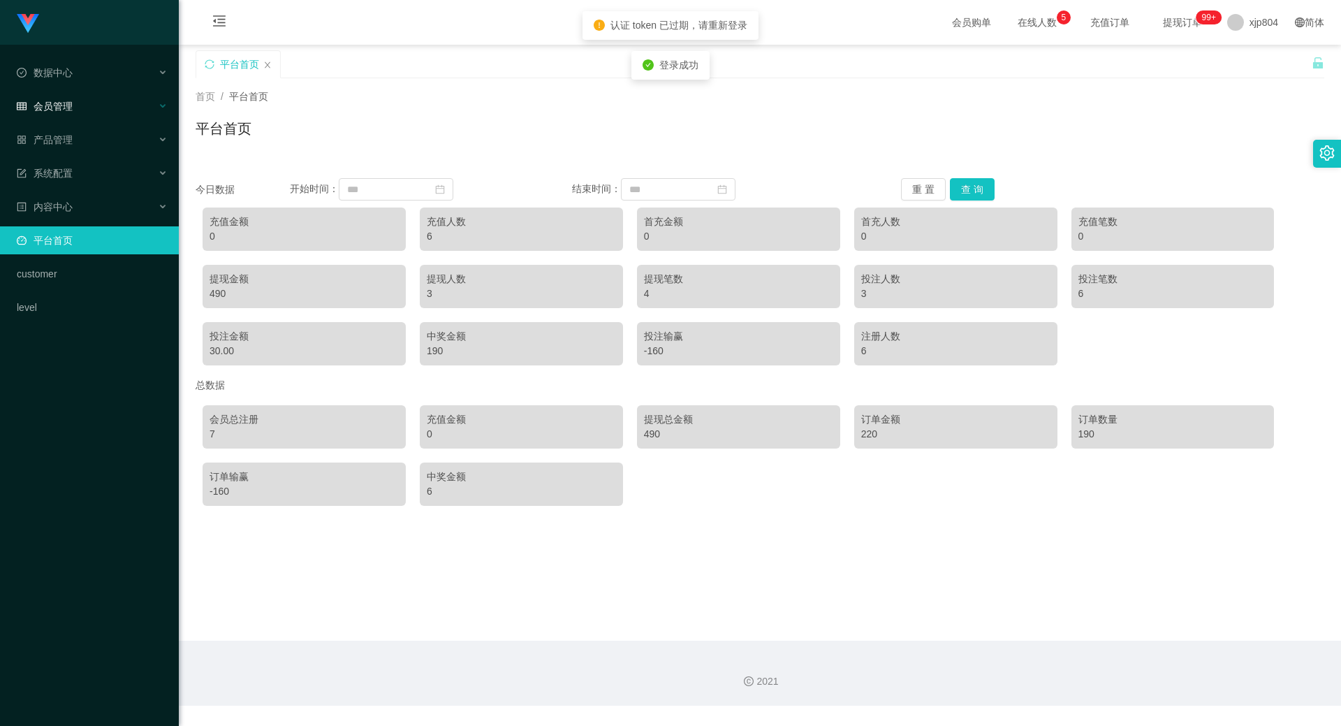
click at [82, 121] on li "会员管理" at bounding box center [89, 107] width 179 height 31
click at [66, 109] on span "会员管理" at bounding box center [45, 106] width 56 height 11
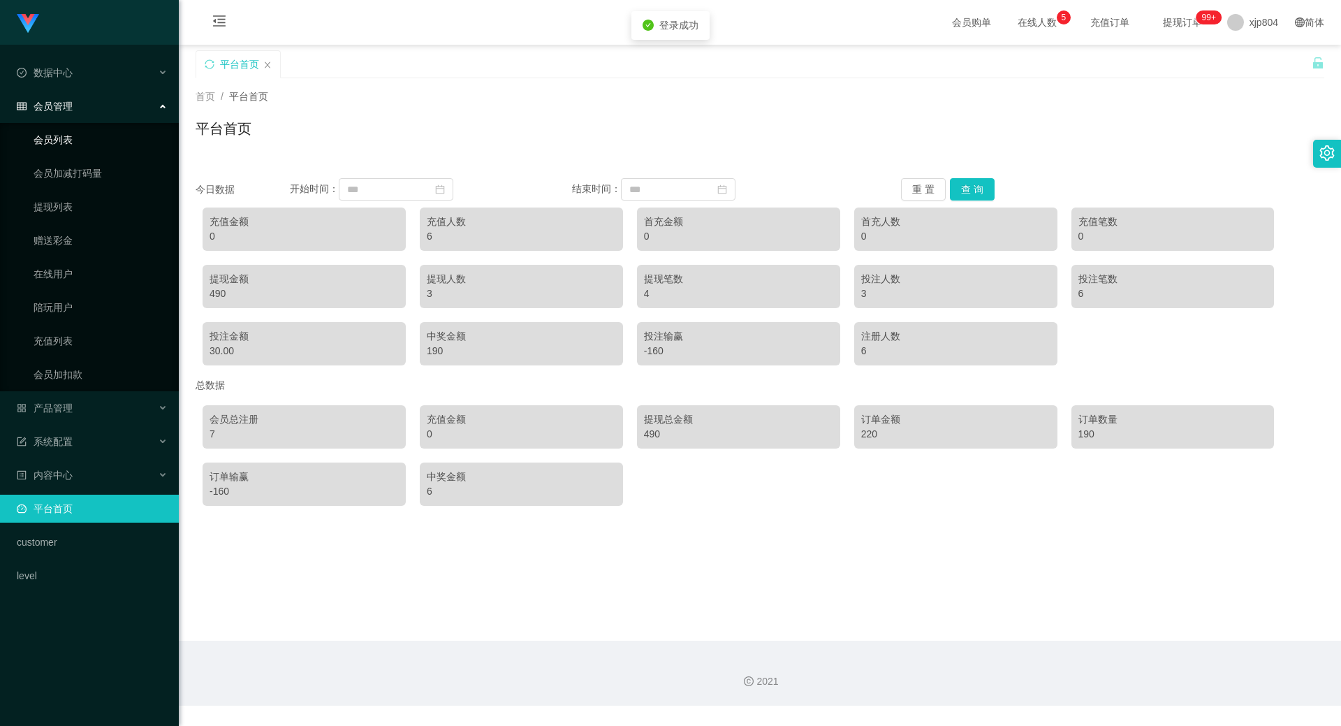
click at [70, 138] on link "会员列表" at bounding box center [101, 140] width 134 height 28
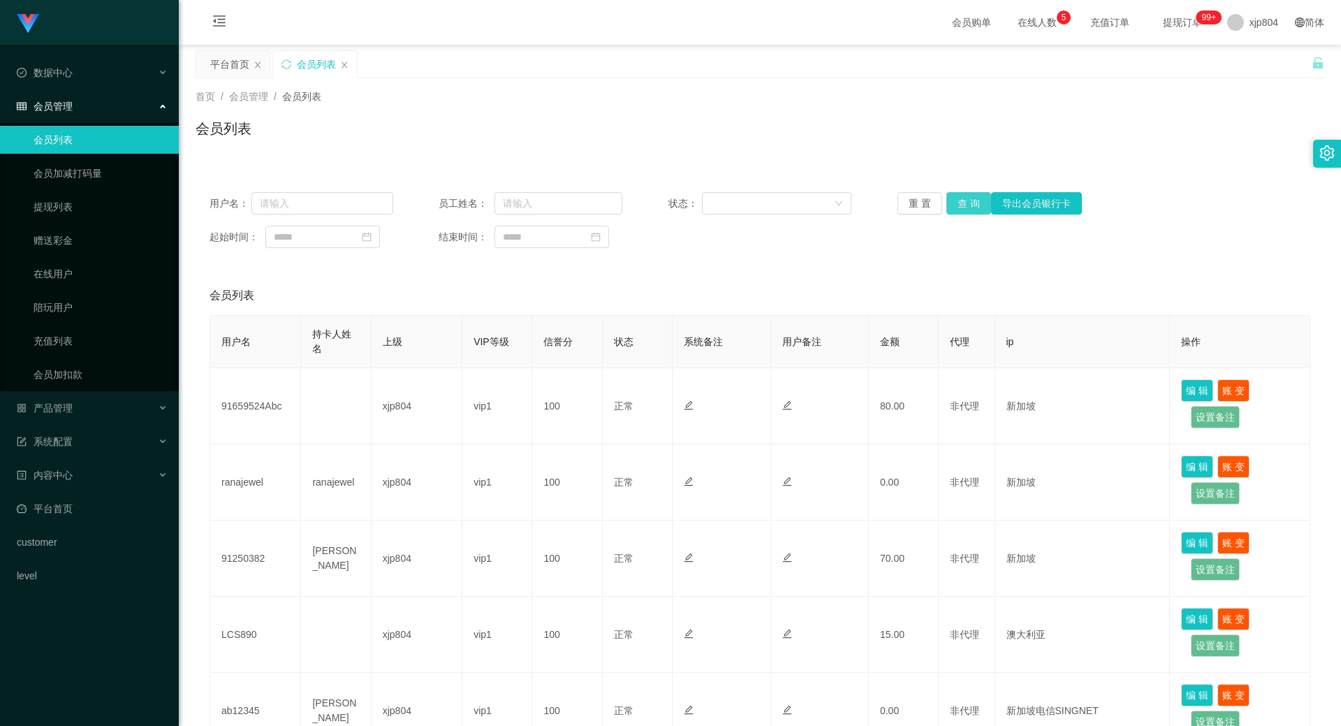
click at [959, 204] on button "查 询" at bounding box center [969, 203] width 45 height 22
click at [959, 204] on div "重 置 查 询 导出会员银行卡" at bounding box center [990, 203] width 184 height 22
click at [959, 204] on button "查 询" at bounding box center [969, 203] width 45 height 22
click at [959, 204] on div "重 置 查 询 导出会员银行卡" at bounding box center [990, 203] width 184 height 22
click at [66, 405] on span "产品管理" at bounding box center [45, 407] width 56 height 11
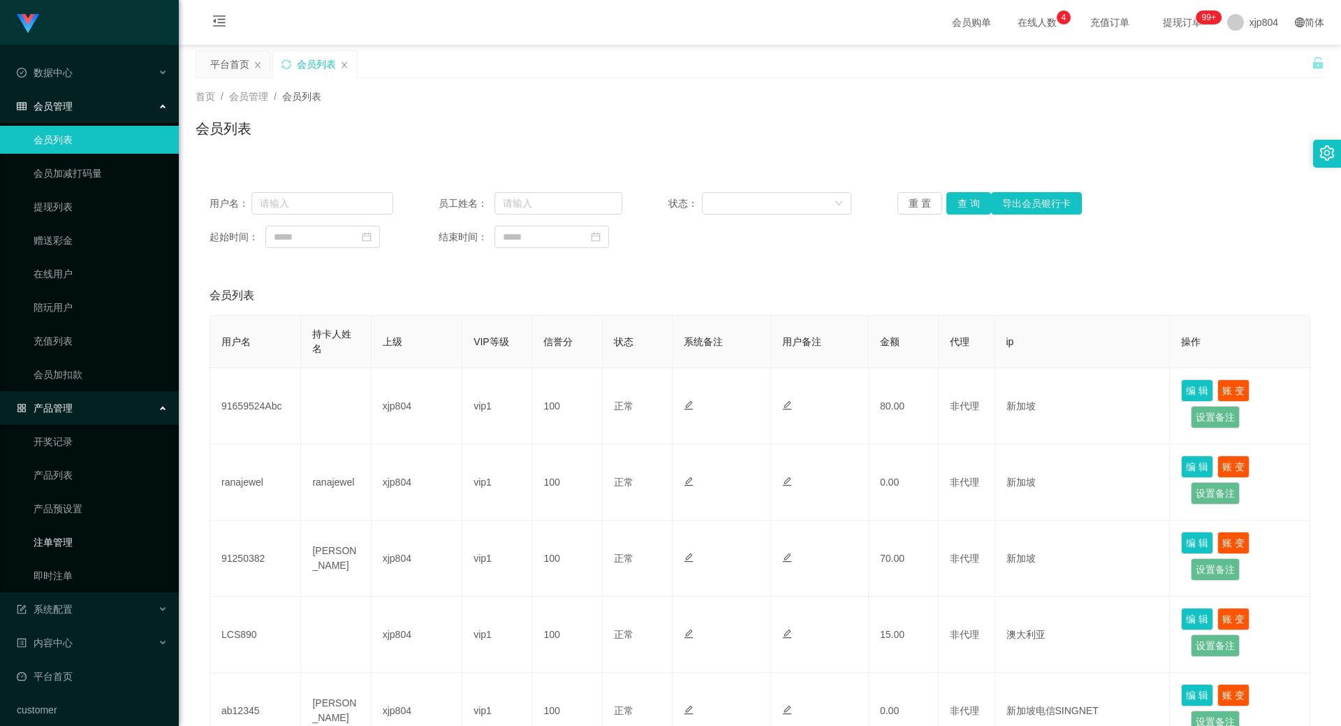
click at [65, 532] on link "注单管理" at bounding box center [101, 542] width 134 height 28
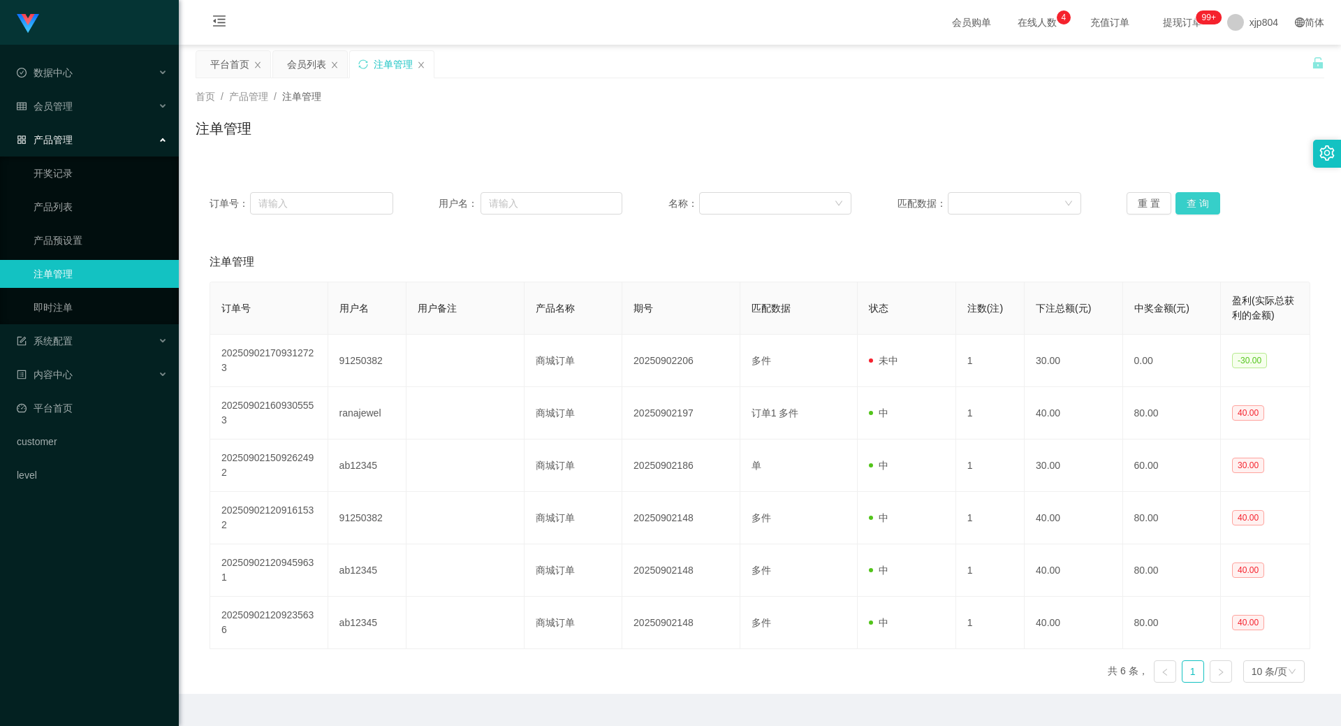
click at [1188, 203] on button "查 询" at bounding box center [1198, 203] width 45 height 22
click at [1188, 203] on div "重 置 查 询" at bounding box center [1219, 203] width 184 height 22
click at [1188, 203] on button "查 询" at bounding box center [1198, 203] width 45 height 22
click at [1188, 203] on div "重 置 查 询" at bounding box center [1219, 203] width 184 height 22
click at [1188, 203] on button "查 询" at bounding box center [1198, 203] width 45 height 22
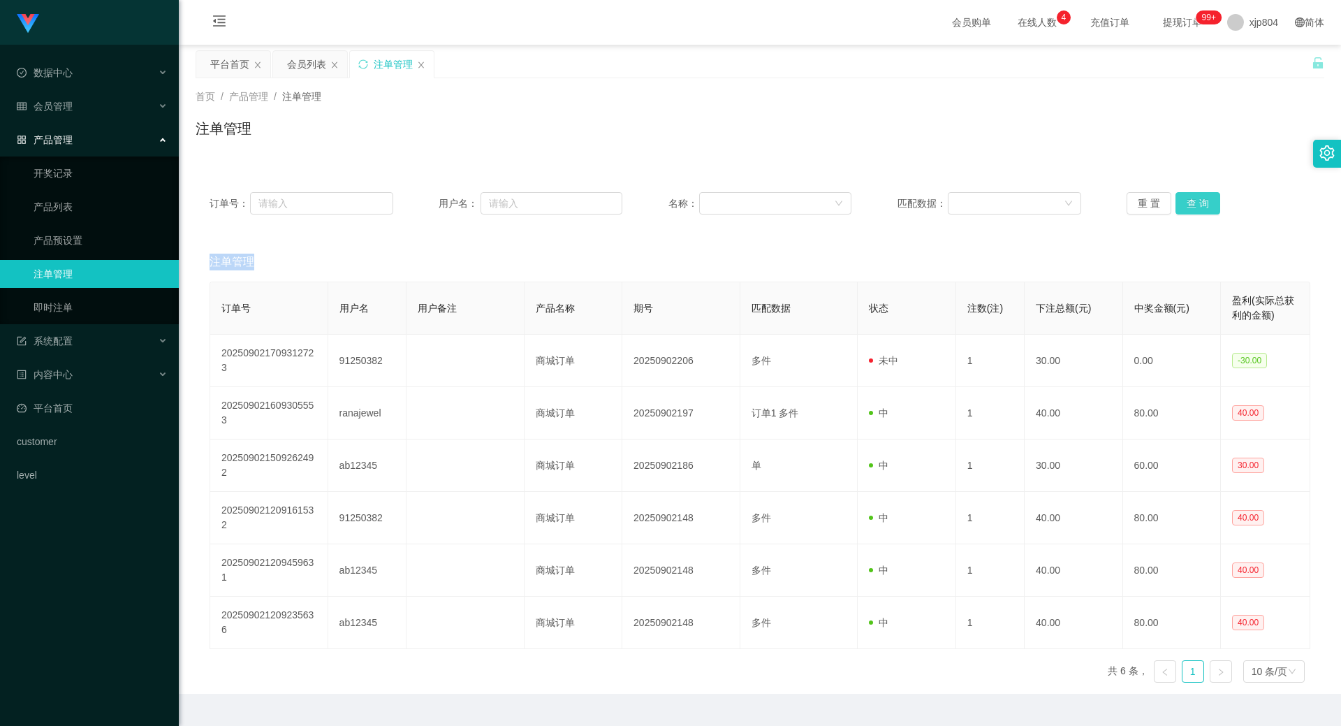
click at [1188, 203] on div "重 置 查 询" at bounding box center [1219, 203] width 184 height 22
click at [1188, 203] on button "查 询" at bounding box center [1198, 203] width 45 height 22
click at [1188, 203] on div "重 置 查 询" at bounding box center [1219, 203] width 184 height 22
click at [1188, 203] on button "查 询" at bounding box center [1198, 203] width 45 height 22
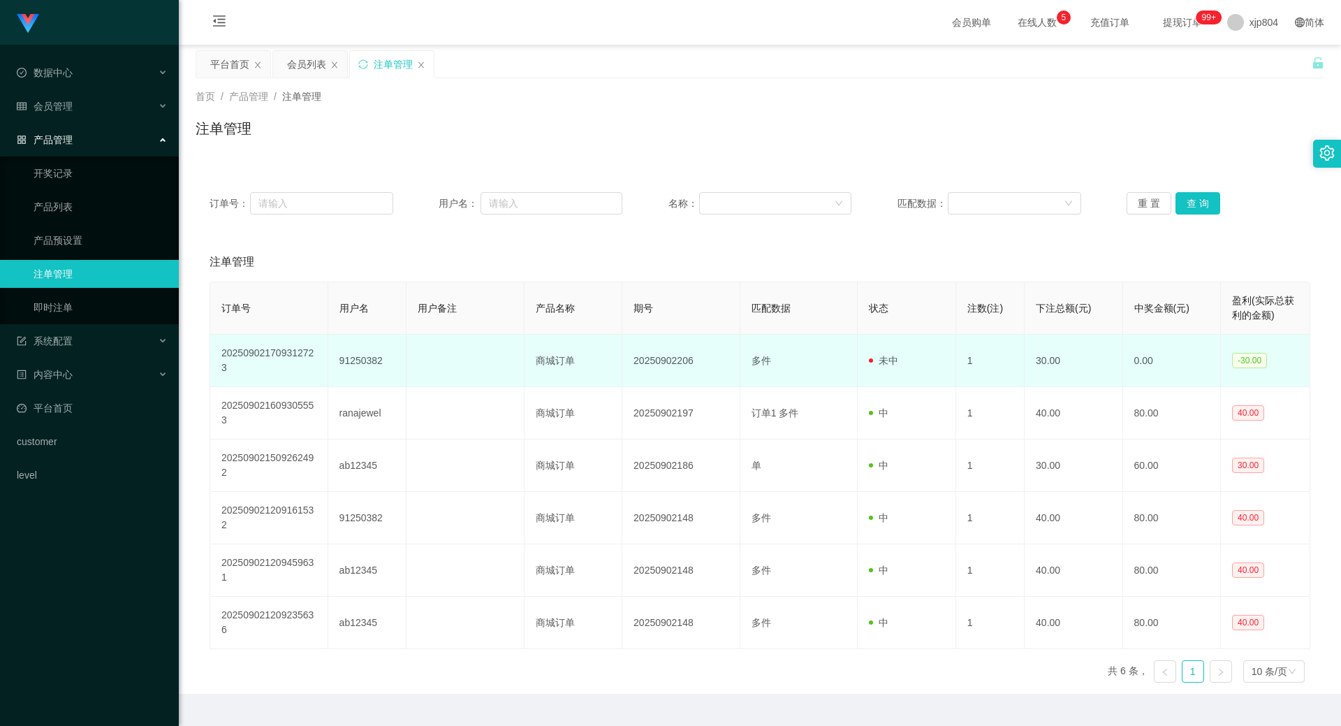
click at [354, 365] on td "91250382" at bounding box center [367, 361] width 78 height 52
copy td "91250382"
click at [354, 365] on td "91250382" at bounding box center [367, 361] width 78 height 52
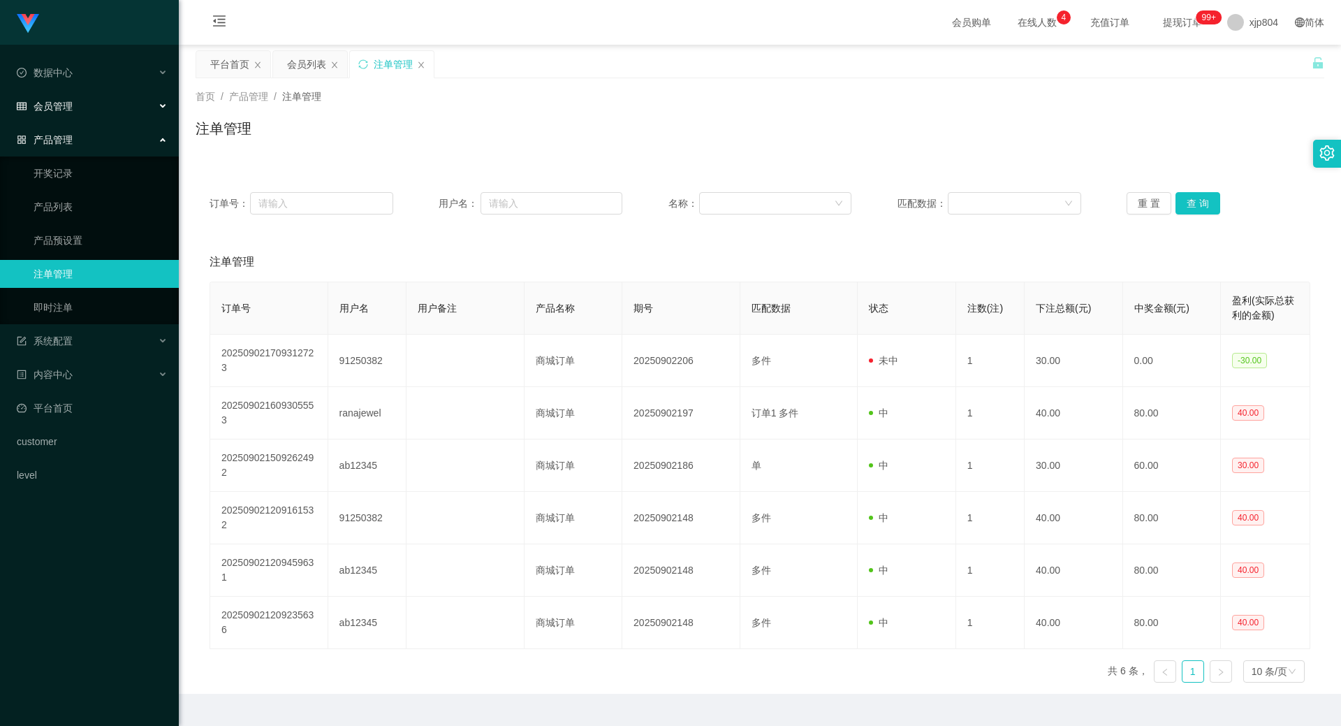
click at [83, 95] on div "会员管理" at bounding box center [89, 106] width 179 height 28
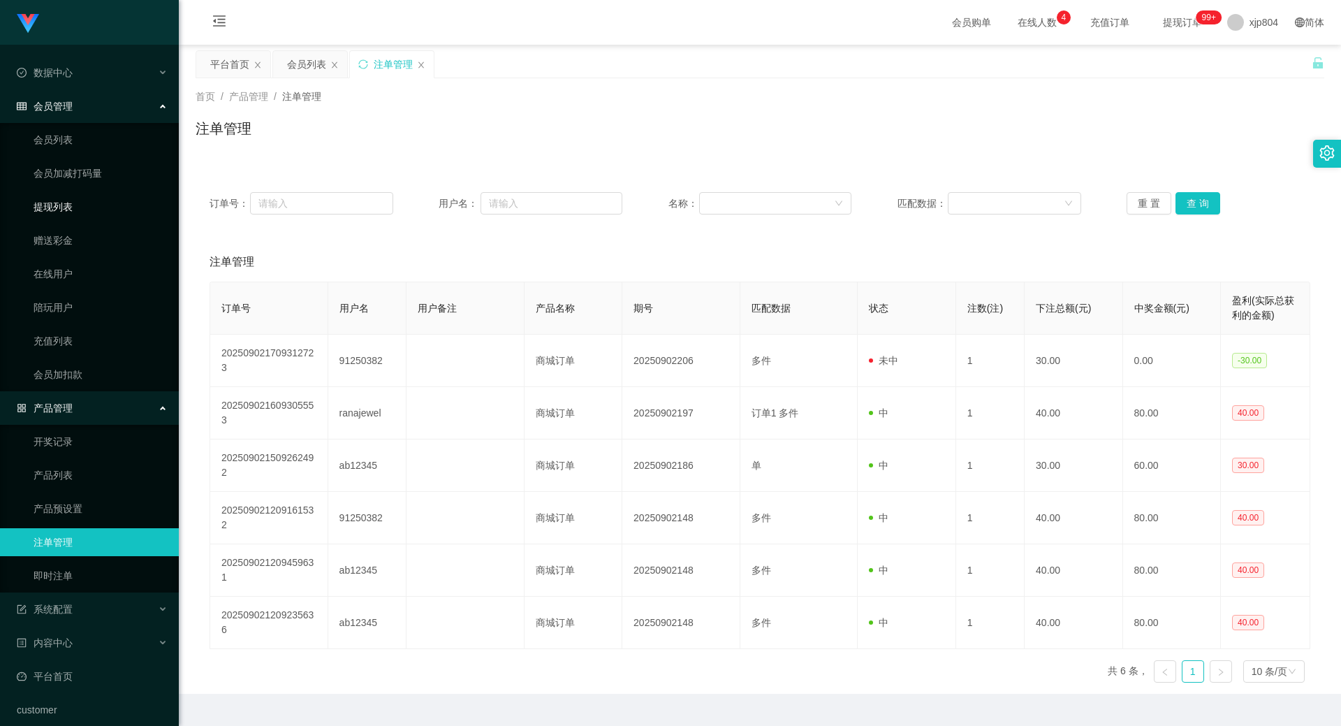
click at [73, 208] on link "提现列表" at bounding box center [101, 207] width 134 height 28
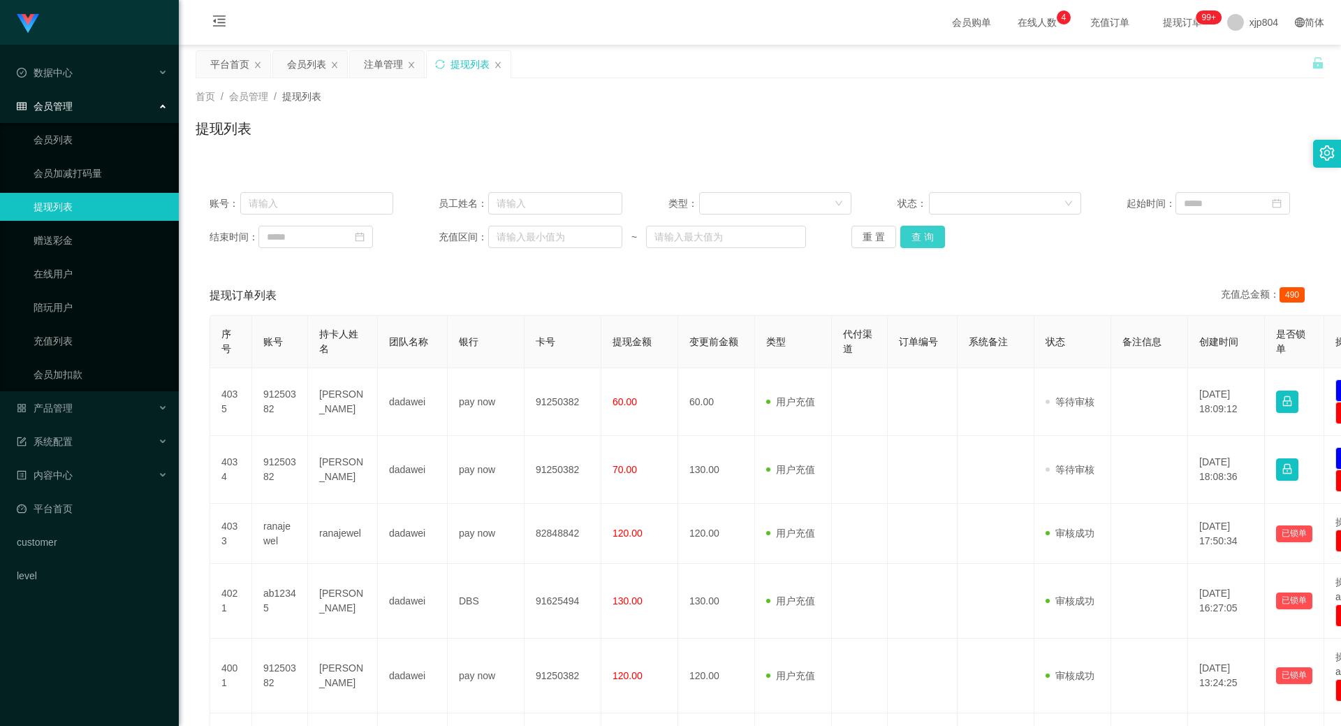
click at [930, 245] on button "查 询" at bounding box center [923, 237] width 45 height 22
click at [930, 245] on div "重 置 查 询" at bounding box center [944, 237] width 184 height 22
click at [930, 245] on button "查 询" at bounding box center [923, 237] width 45 height 22
click at [930, 245] on div "重 置 查 询" at bounding box center [944, 237] width 184 height 22
click at [930, 245] on button "查 询" at bounding box center [923, 237] width 45 height 22
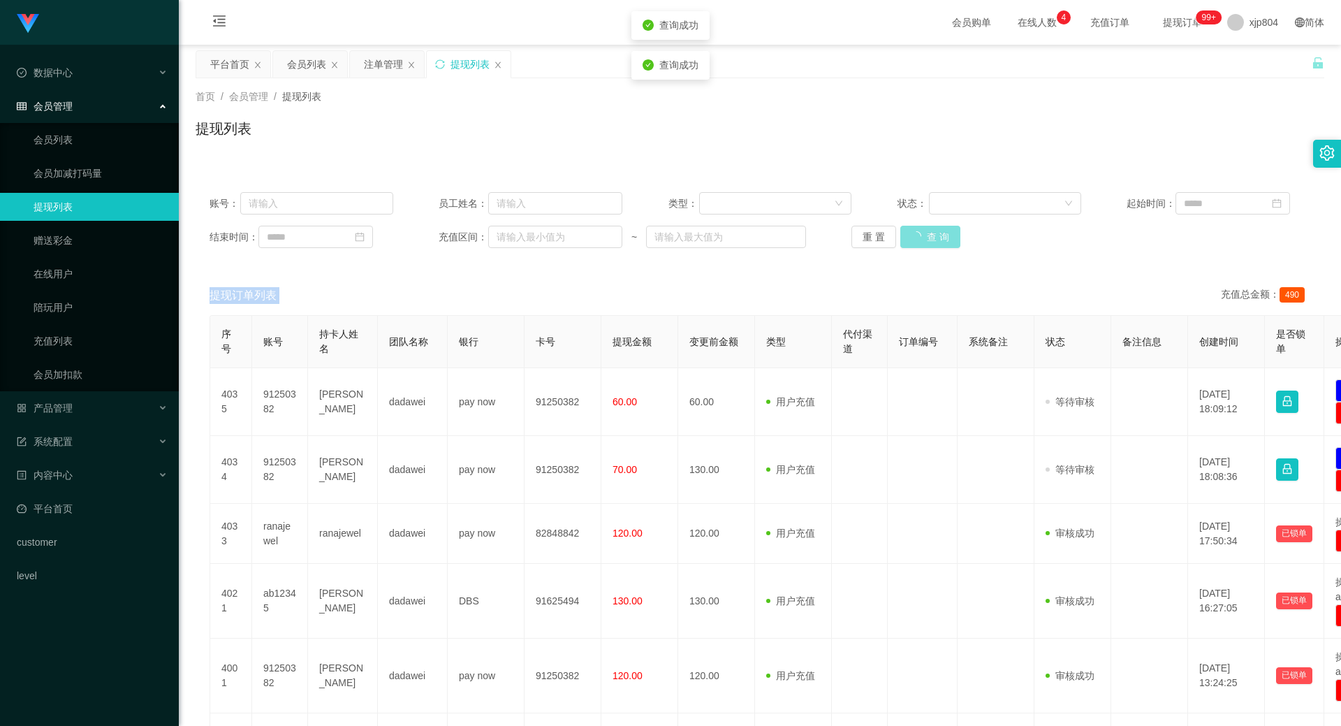
click at [930, 245] on div "重 置 查 询" at bounding box center [944, 237] width 184 height 22
click at [930, 245] on button "查 询" at bounding box center [923, 237] width 45 height 22
click at [931, 239] on button "查 询" at bounding box center [923, 237] width 45 height 22
click at [931, 239] on div "重 置 查 询" at bounding box center [944, 237] width 184 height 22
click at [931, 239] on button "查 询" at bounding box center [923, 237] width 45 height 22
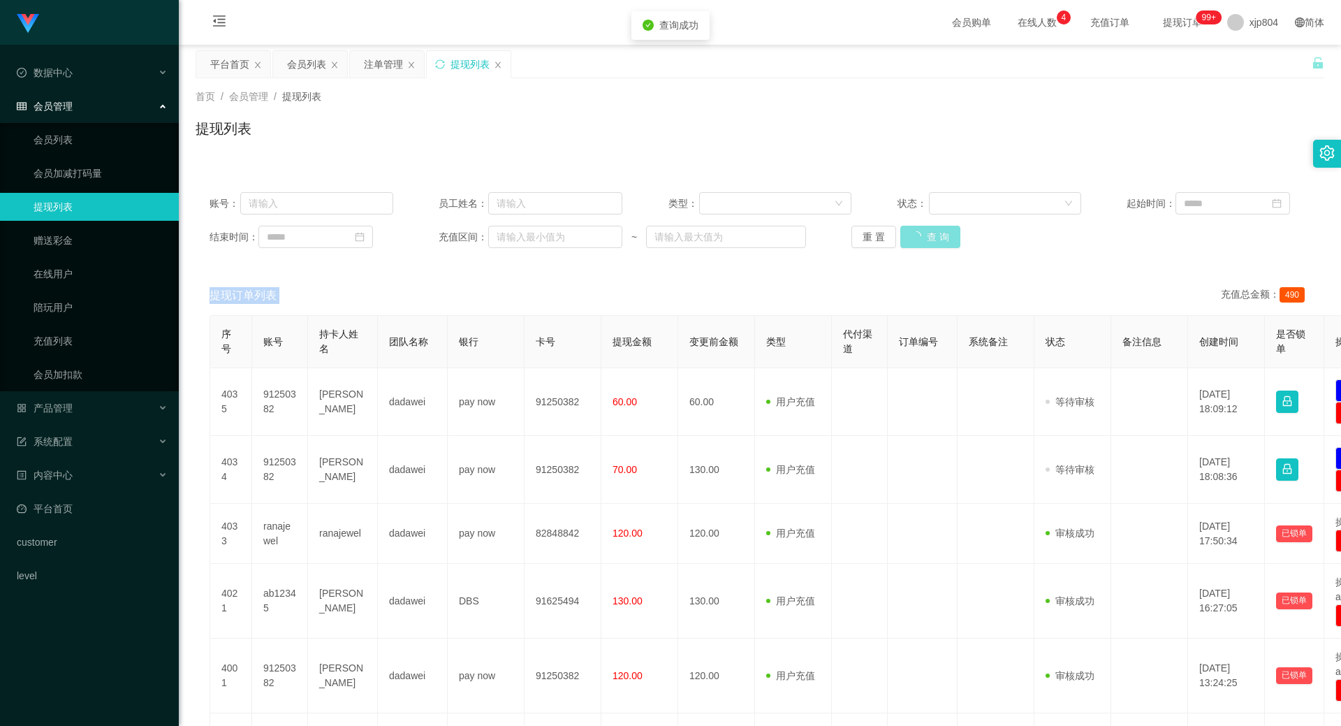
click at [931, 241] on div "重 置 查 询" at bounding box center [944, 237] width 184 height 22
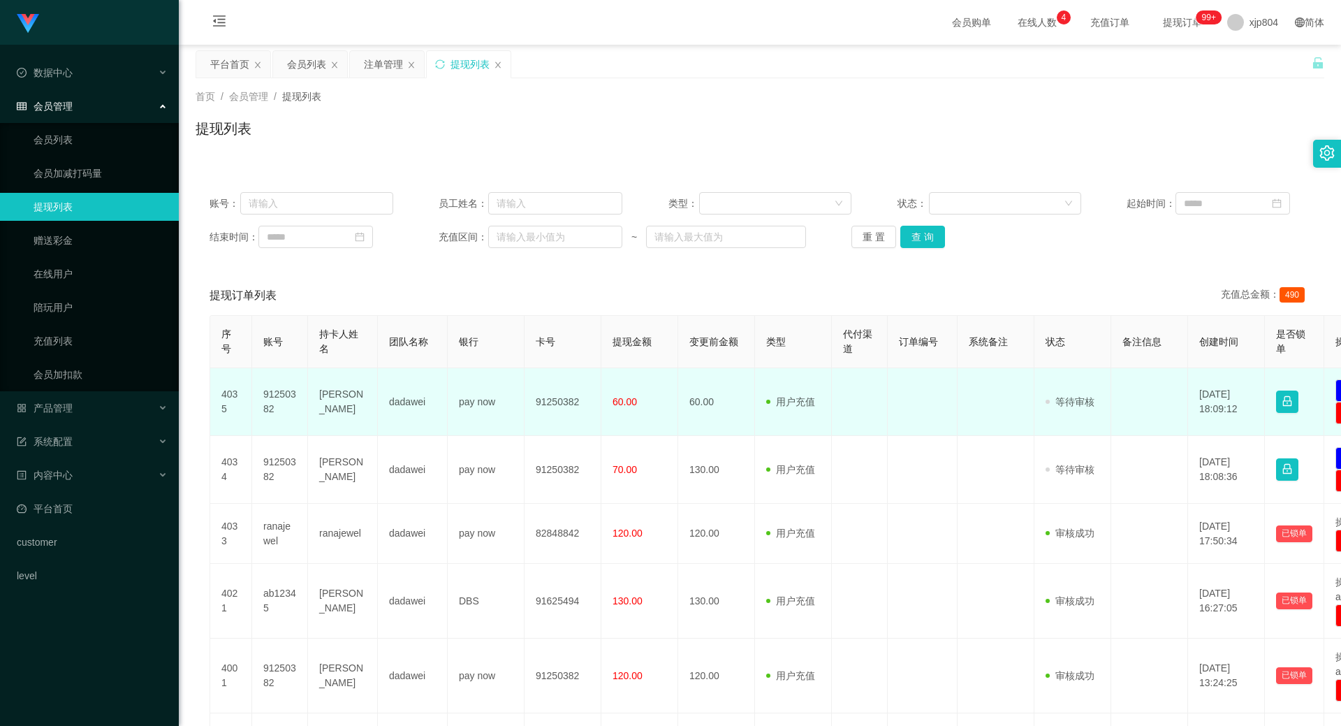
click at [273, 398] on td "91250382" at bounding box center [280, 402] width 56 height 68
copy td "91250382"
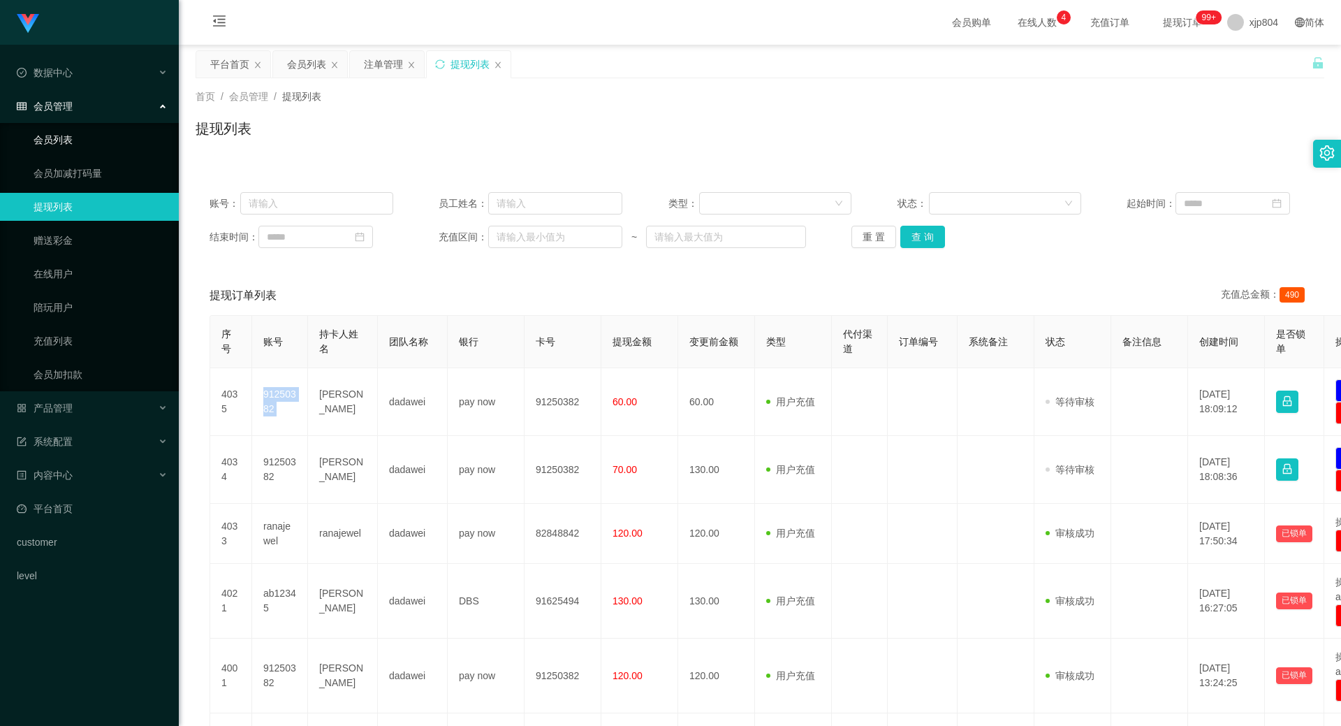
click at [72, 148] on link "会员列表" at bounding box center [101, 140] width 134 height 28
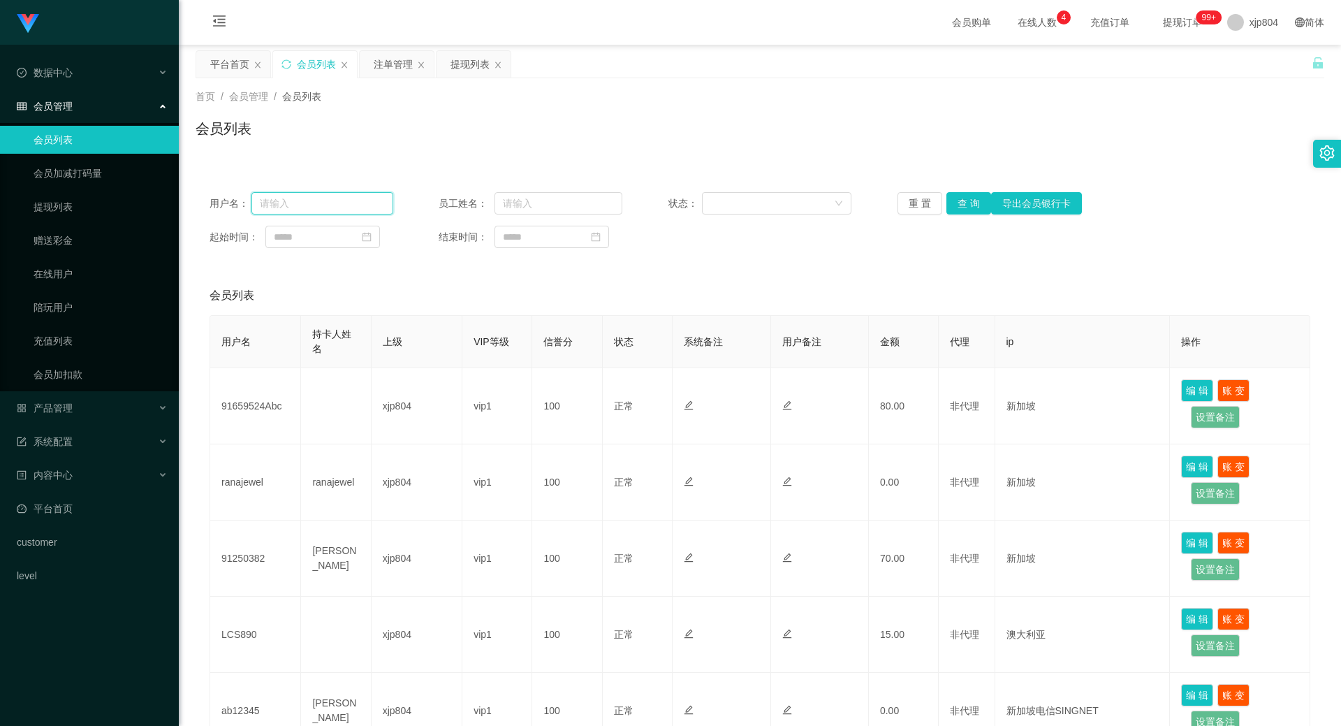
click at [307, 208] on input "text" at bounding box center [323, 203] width 142 height 22
paste input "91250382"
type input "91250382"
click at [968, 205] on button "查 询" at bounding box center [969, 203] width 45 height 22
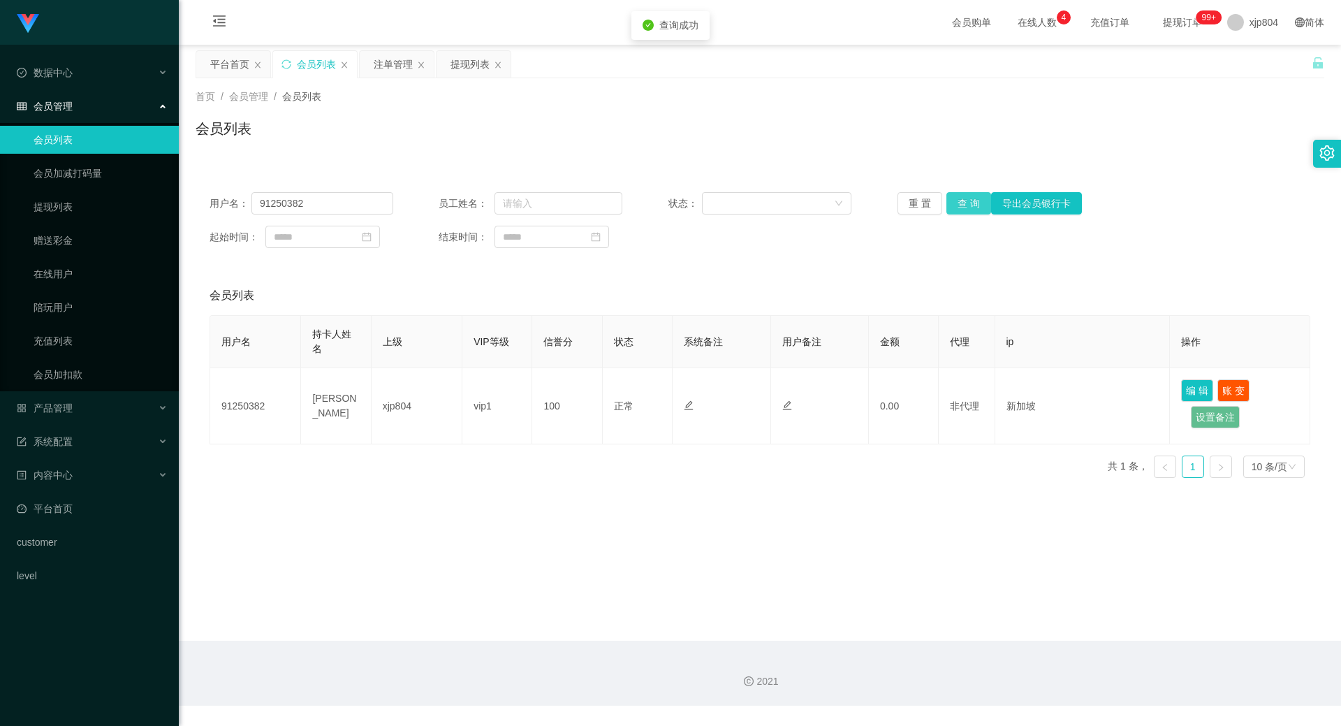
click at [968, 205] on button "查 询" at bounding box center [969, 203] width 45 height 22
click at [71, 224] on ul "会员列表 会员加减打码量 提现列表 赠送彩金 在线用户 陪玩用户 充值列表 会员加扣款" at bounding box center [89, 257] width 179 height 268
click at [71, 209] on link "提现列表" at bounding box center [101, 207] width 134 height 28
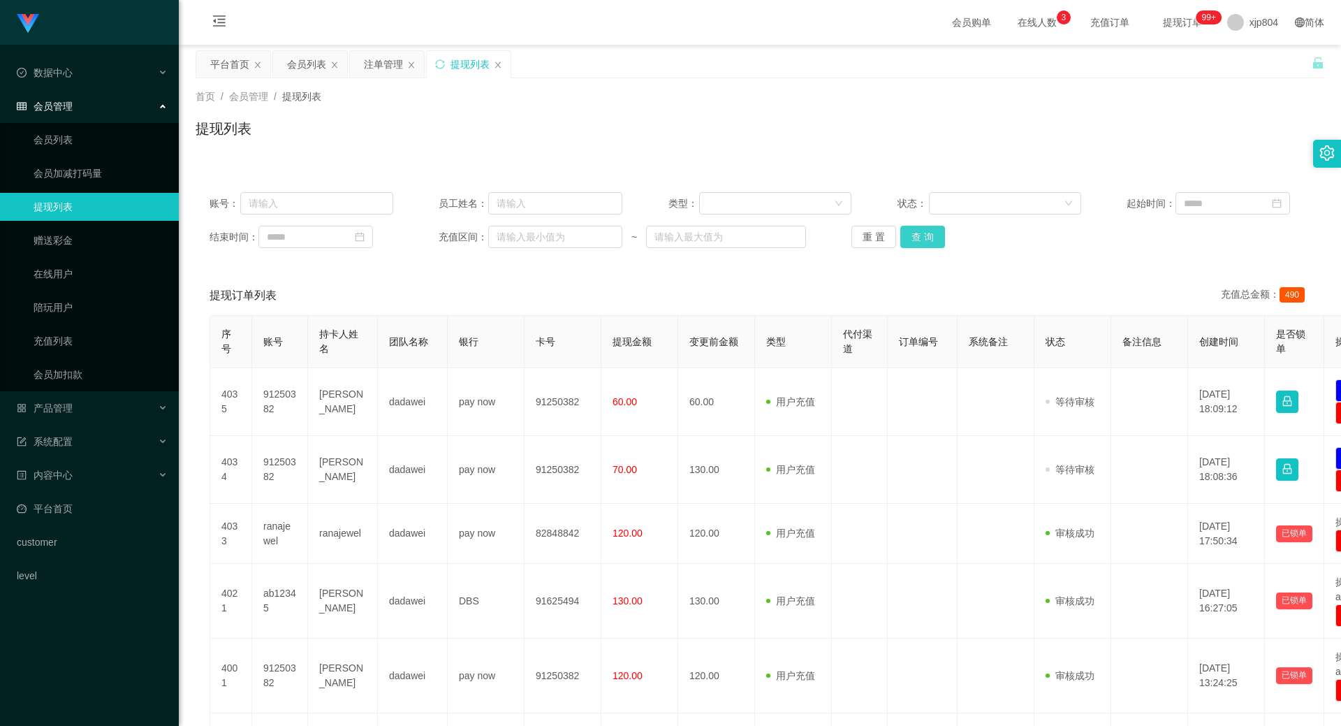
click at [925, 237] on button "查 询" at bounding box center [923, 237] width 45 height 22
click at [925, 237] on div "重 置 查 询" at bounding box center [944, 237] width 184 height 22
click at [925, 237] on button "查 询" at bounding box center [923, 237] width 45 height 22
click at [925, 237] on div "重 置 查 询" at bounding box center [944, 237] width 184 height 22
click at [925, 237] on button "查 询" at bounding box center [923, 237] width 45 height 22
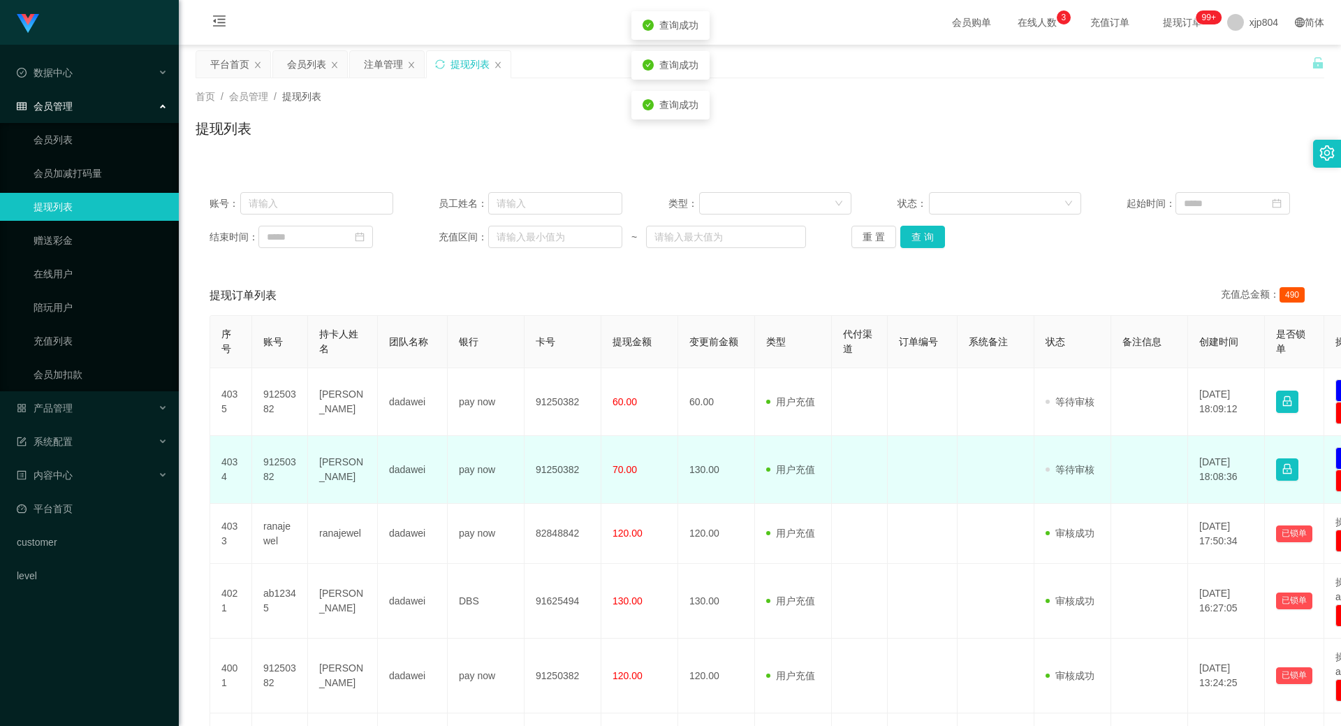
click at [265, 467] on td "91250382" at bounding box center [280, 470] width 56 height 68
copy td "91250382"
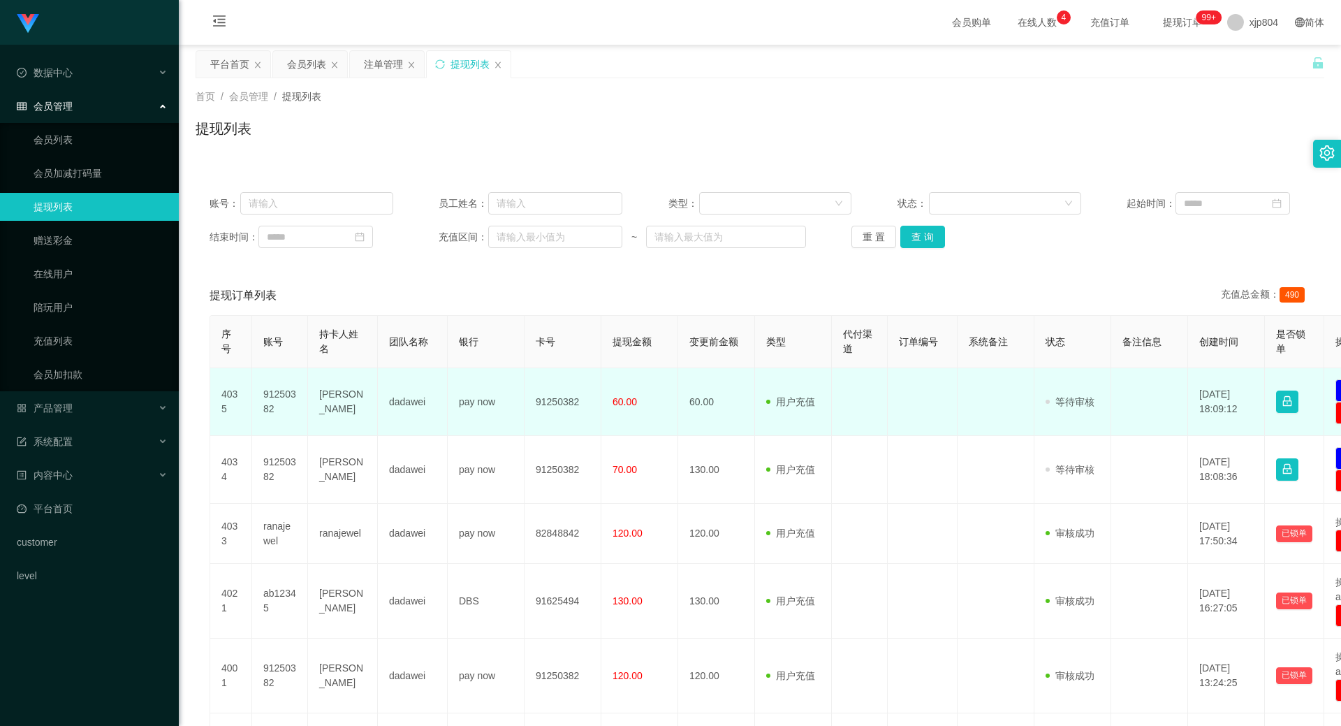
click at [563, 398] on td "91250382" at bounding box center [563, 402] width 77 height 68
copy td "91250382"
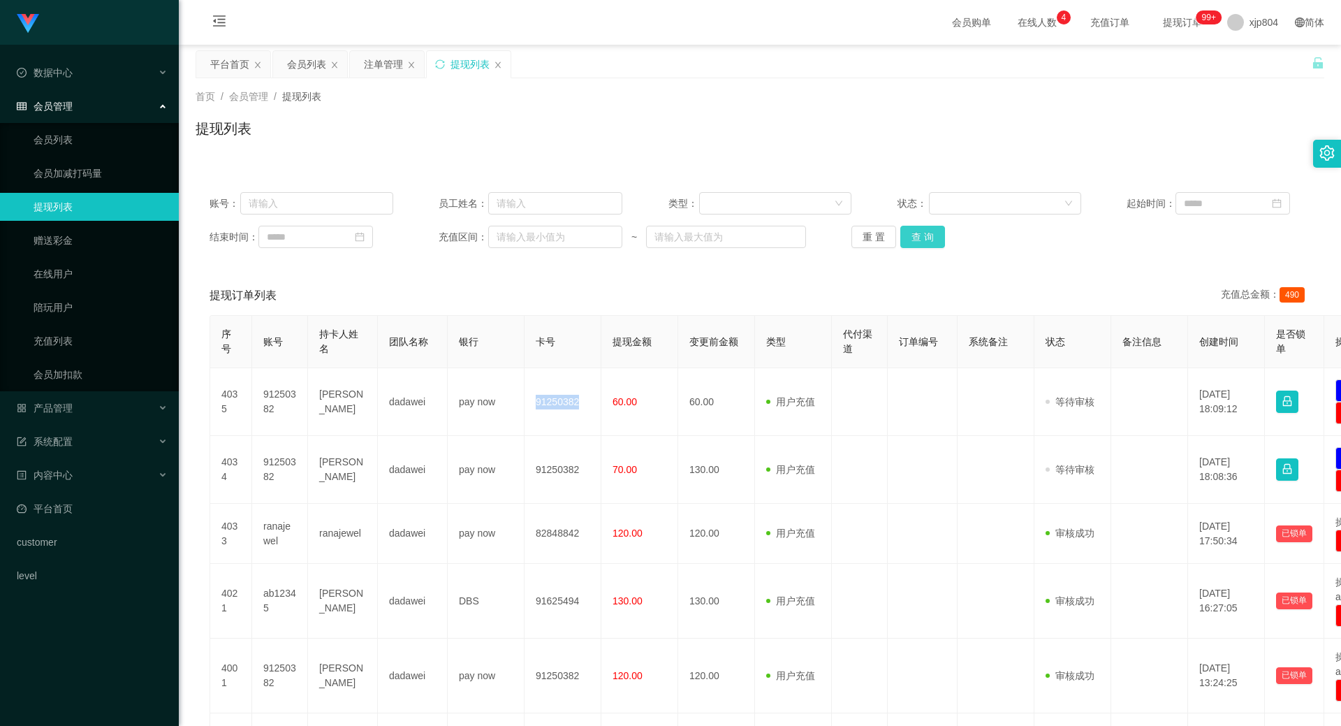
drag, startPoint x: 944, startPoint y: 235, endPoint x: 936, endPoint y: 237, distance: 7.8
click at [943, 236] on div "重 置 查 询" at bounding box center [944, 237] width 184 height 22
click at [936, 237] on button "查 询" at bounding box center [923, 237] width 45 height 22
click at [936, 237] on div "重 置 查 询" at bounding box center [944, 237] width 184 height 22
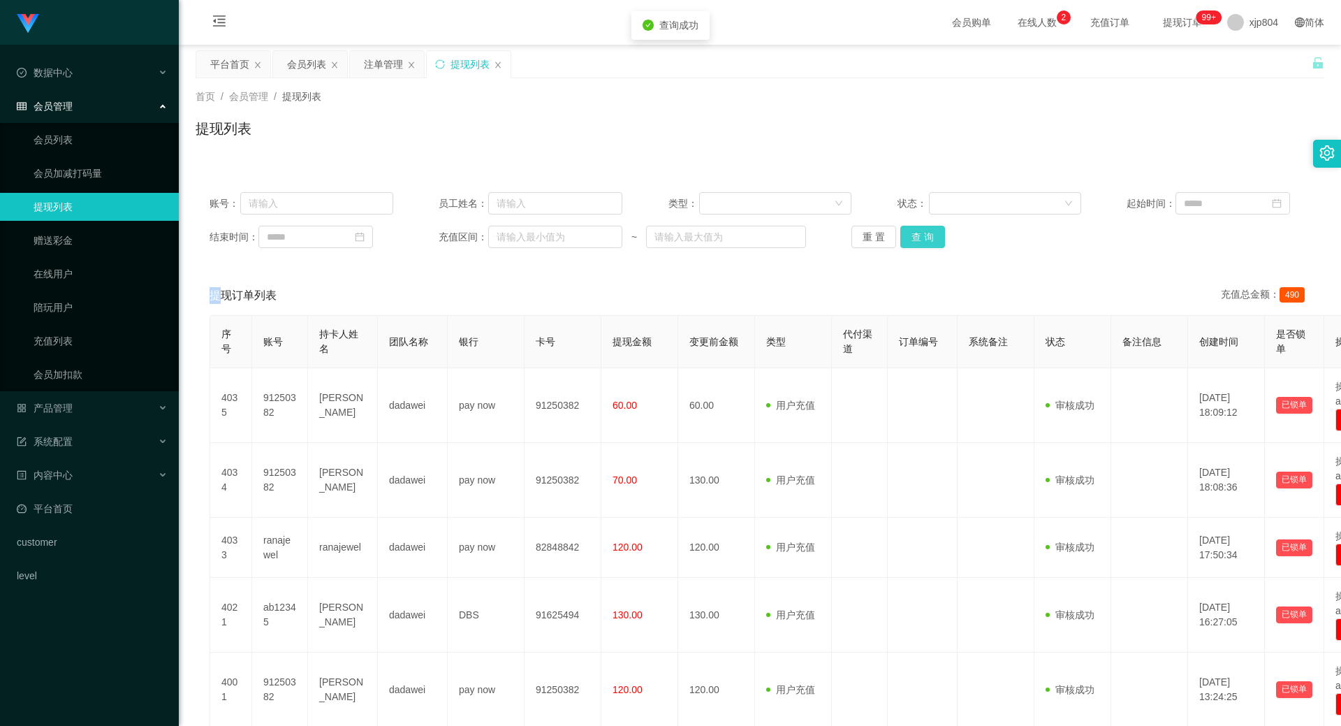
click at [936, 235] on button "查 询" at bounding box center [923, 237] width 45 height 22
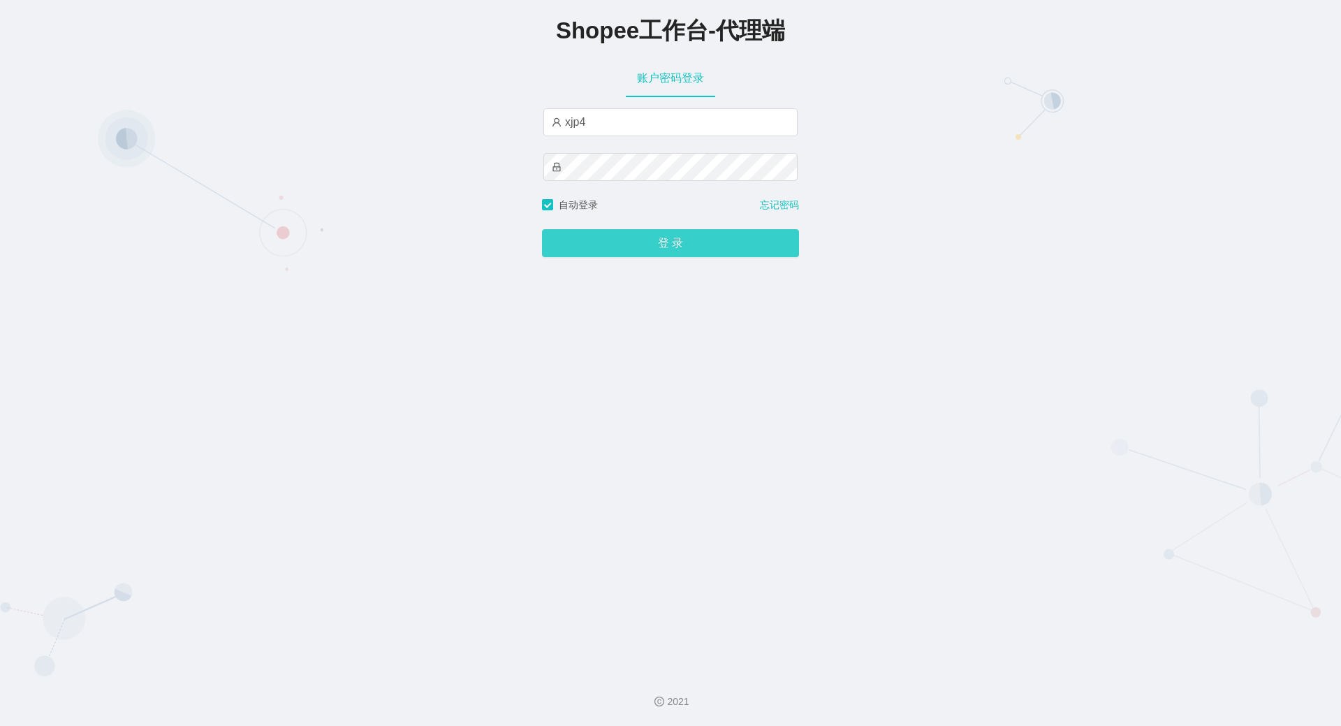
click at [646, 238] on button "登 录" at bounding box center [670, 243] width 257 height 28
